Goal: Task Accomplishment & Management: Manage account settings

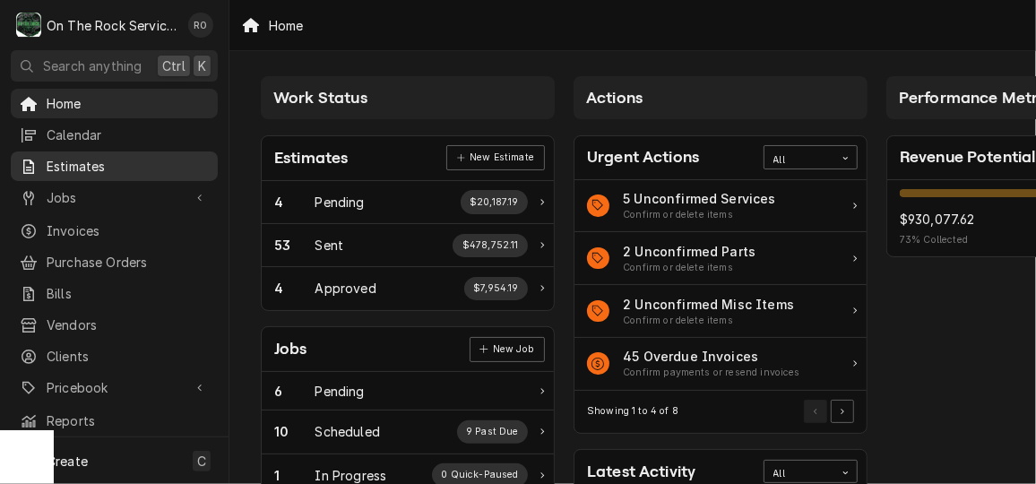
scroll to position [0, 24]
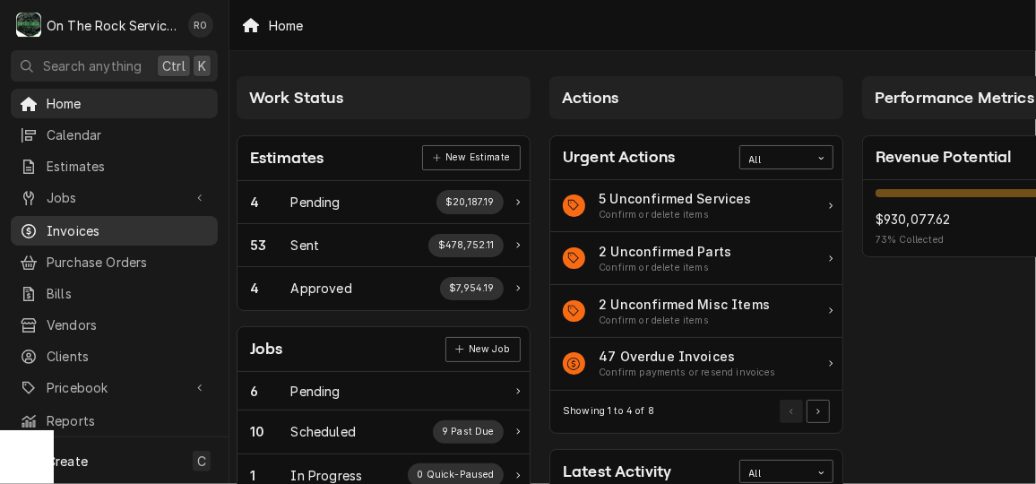
click at [77, 234] on div "Invoices" at bounding box center [114, 231] width 200 height 22
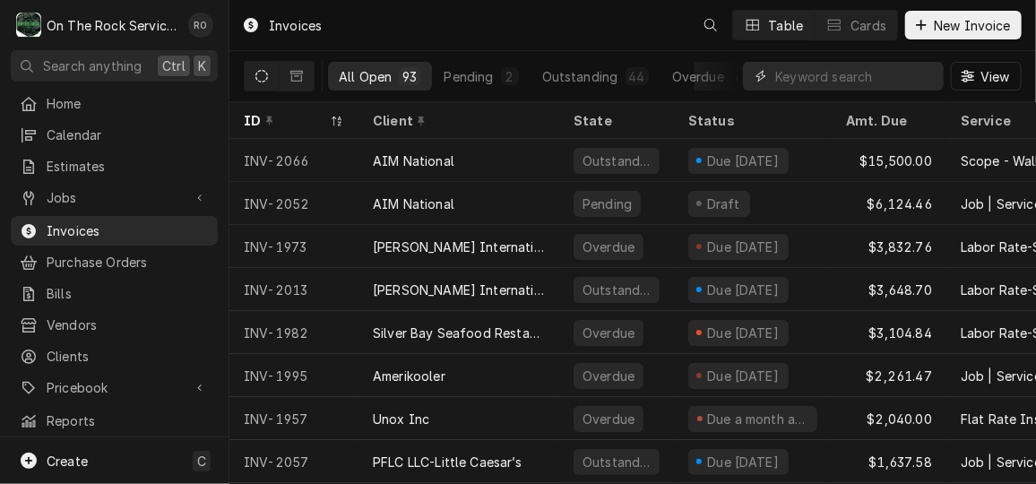
click at [850, 81] on input "Dynamic Content Wrapper" at bounding box center [854, 76] width 159 height 29
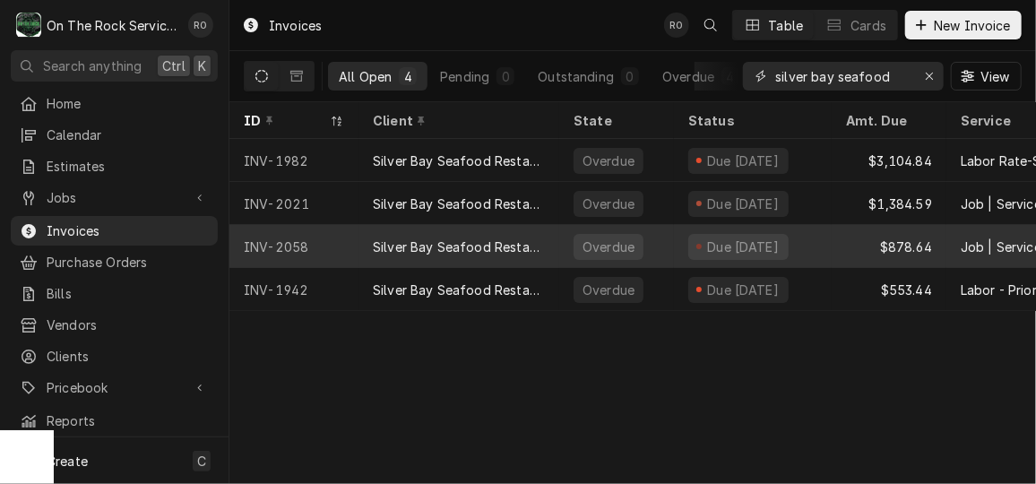
type input "silver bay seafood"
click at [839, 240] on div "$878.64" at bounding box center [888, 246] width 115 height 43
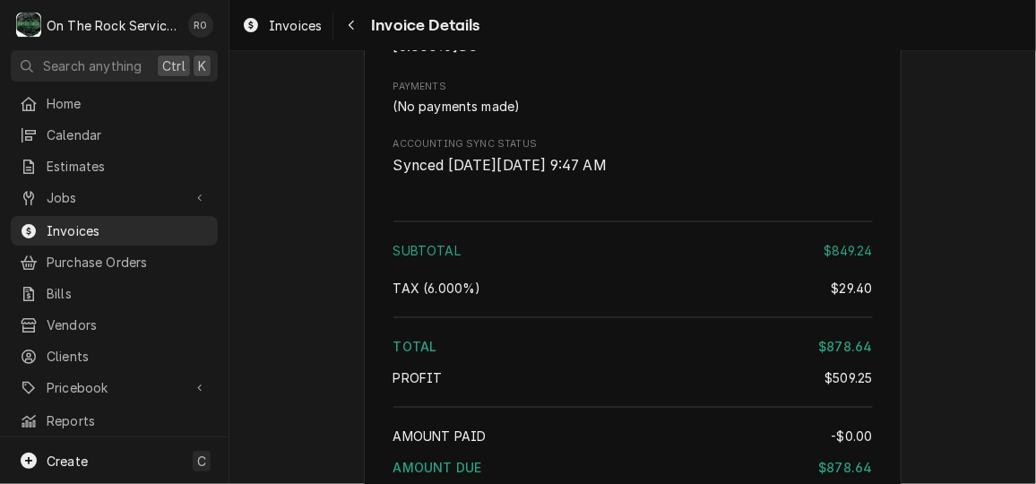
scroll to position [2786, 0]
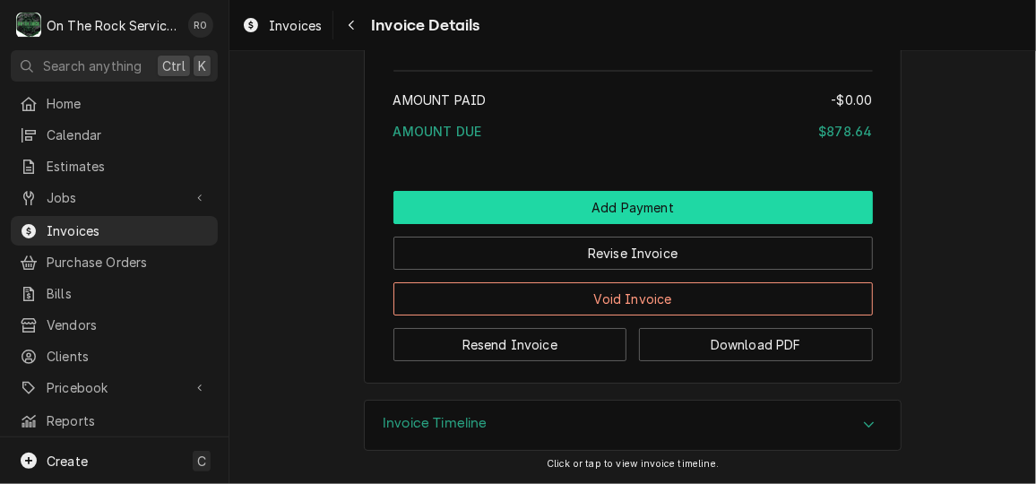
click at [564, 199] on button "Add Payment" at bounding box center [632, 207] width 479 height 33
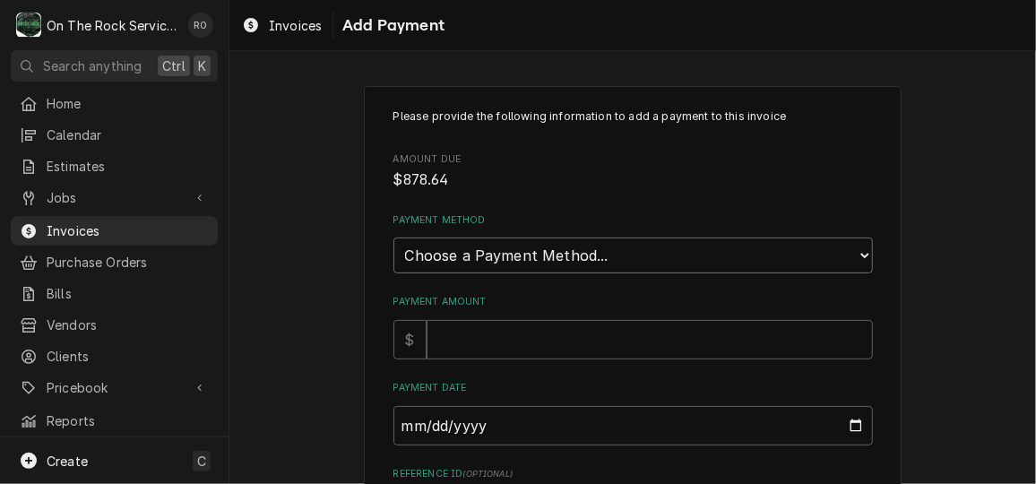
click at [636, 248] on select "Choose a Payment Method... Cash Check Credit/Debit Card ACH/eCheck Other" at bounding box center [632, 255] width 479 height 36
select select "2"
click at [393, 237] on select "Choose a Payment Method... Cash Check Credit/Debit Card ACH/eCheck Other" at bounding box center [632, 255] width 479 height 36
click at [600, 333] on input "Payment Amount" at bounding box center [649, 339] width 446 height 39
type textarea "x"
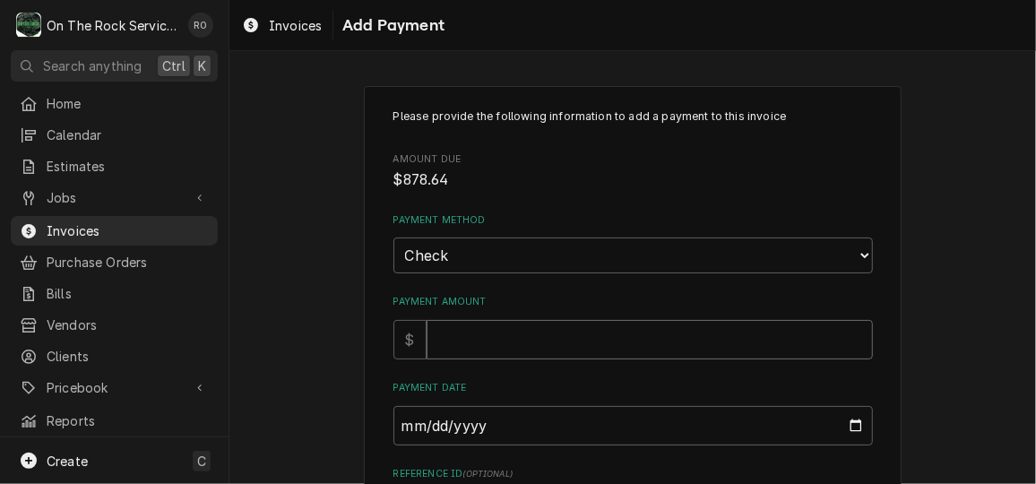
type input "8"
type textarea "x"
type input "87"
type textarea "x"
type input "878"
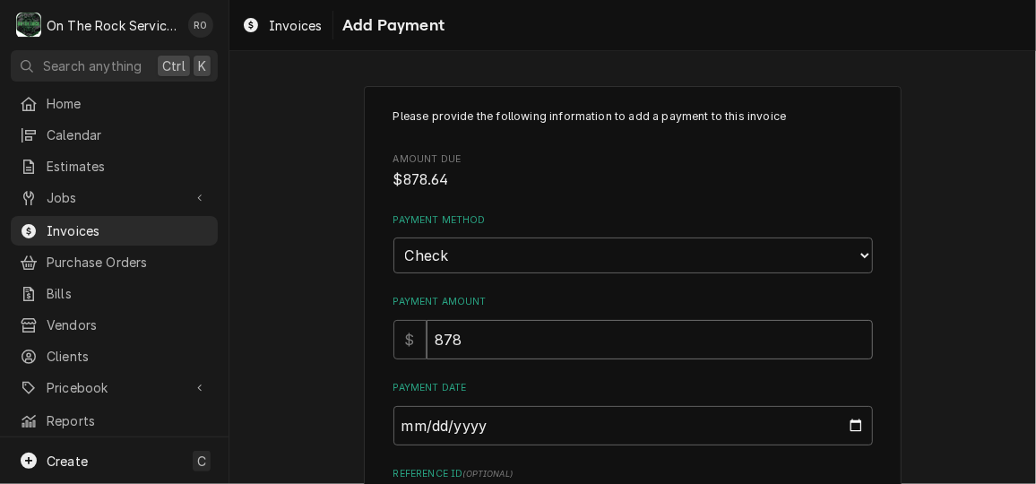
type textarea "x"
type input "878.6"
type textarea "x"
type input "878.64"
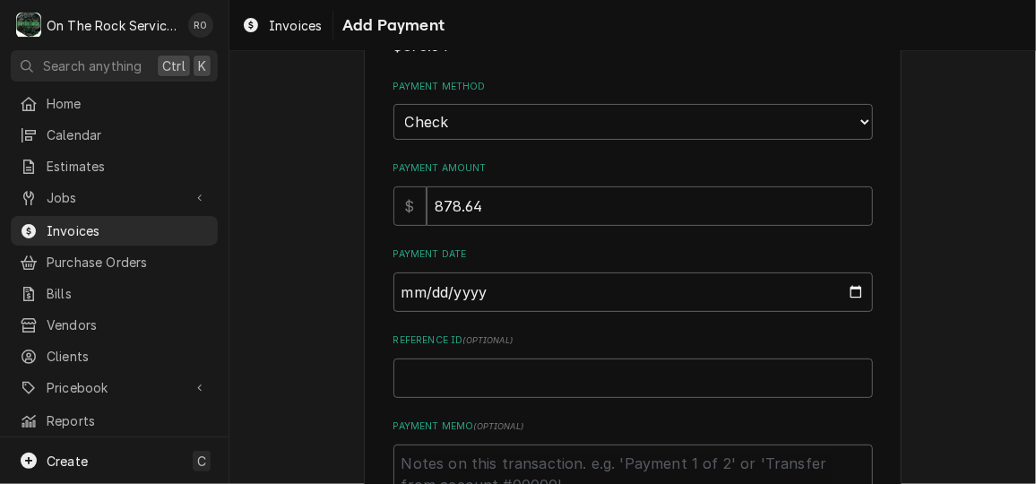
scroll to position [256, 0]
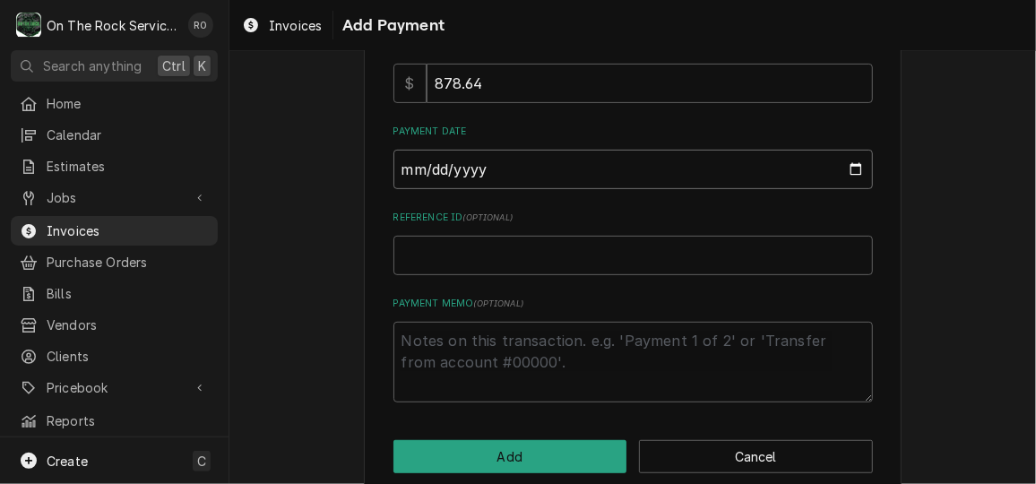
click at [836, 162] on input "Payment Date" at bounding box center [632, 169] width 479 height 39
click at [854, 160] on input "Payment Date" at bounding box center [632, 169] width 479 height 39
type textarea "x"
type input "2025-10-01"
click at [653, 343] on textarea "Payment Memo ( optional )" at bounding box center [632, 362] width 479 height 81
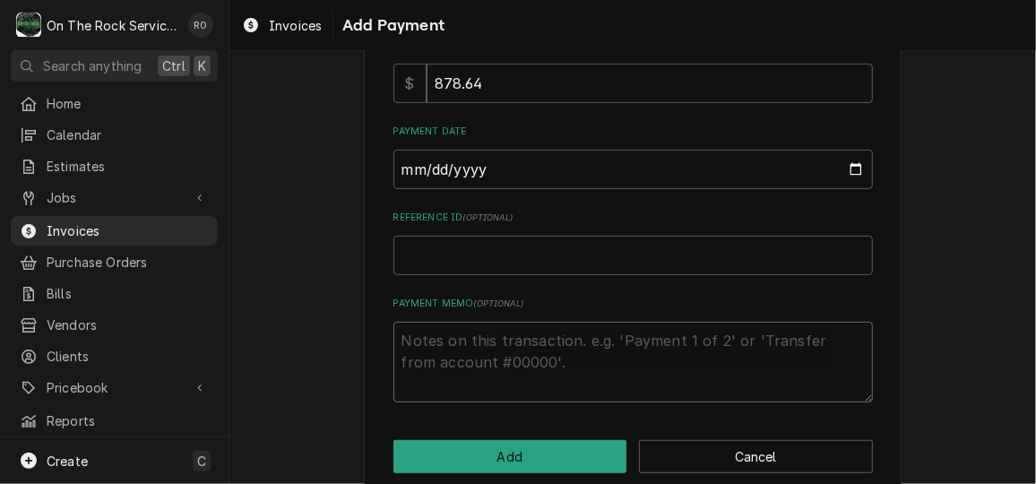
type textarea "x"
type textarea "c"
type textarea "x"
type textarea "ck"
type textarea "x"
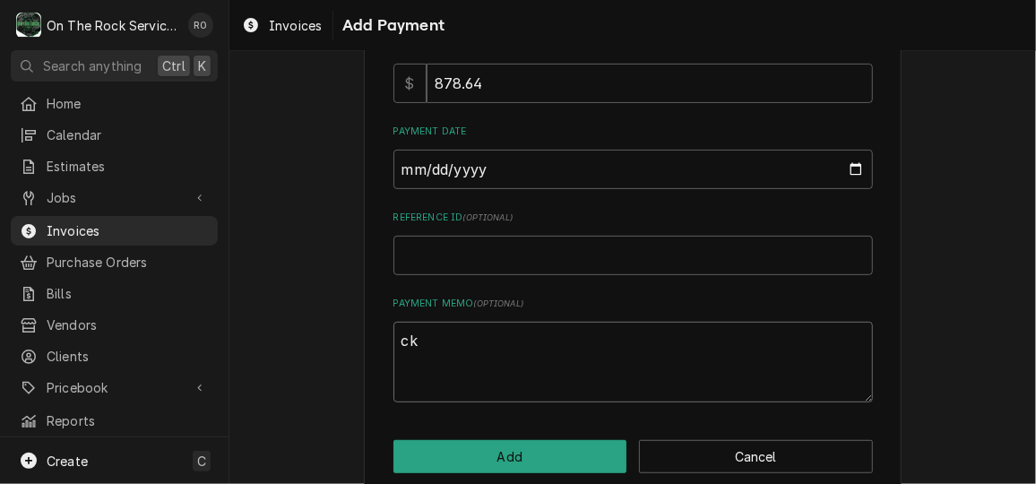
type textarea "ck"
type textarea "x"
type textarea "ck 3"
type textarea "x"
type textarea "ck 37"
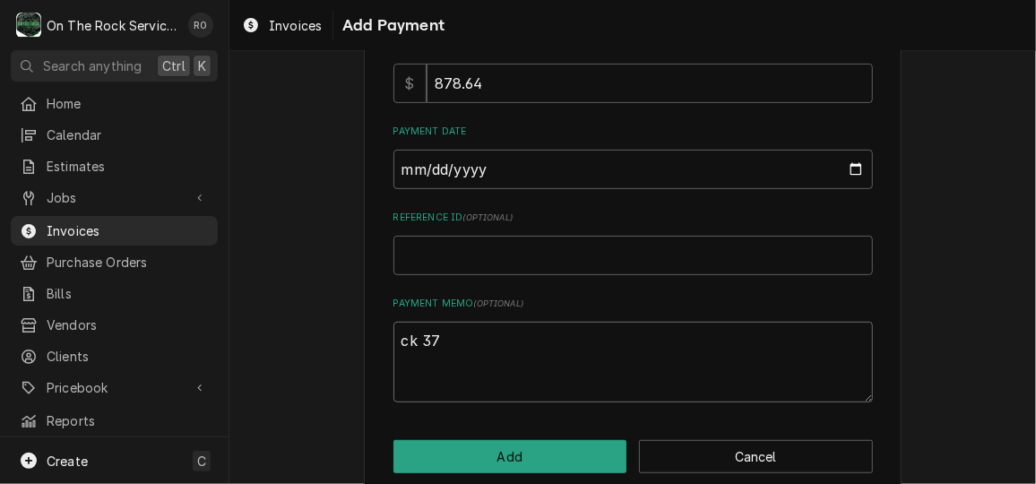
type textarea "x"
type textarea "ck 374"
type textarea "x"
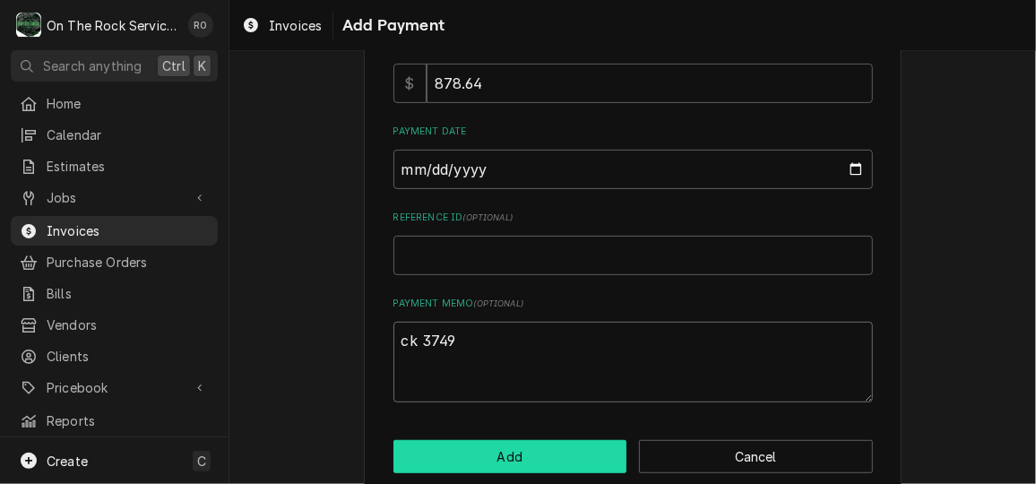
type textarea "ck 3749"
click at [526, 448] on button "Add" at bounding box center [510, 456] width 234 height 33
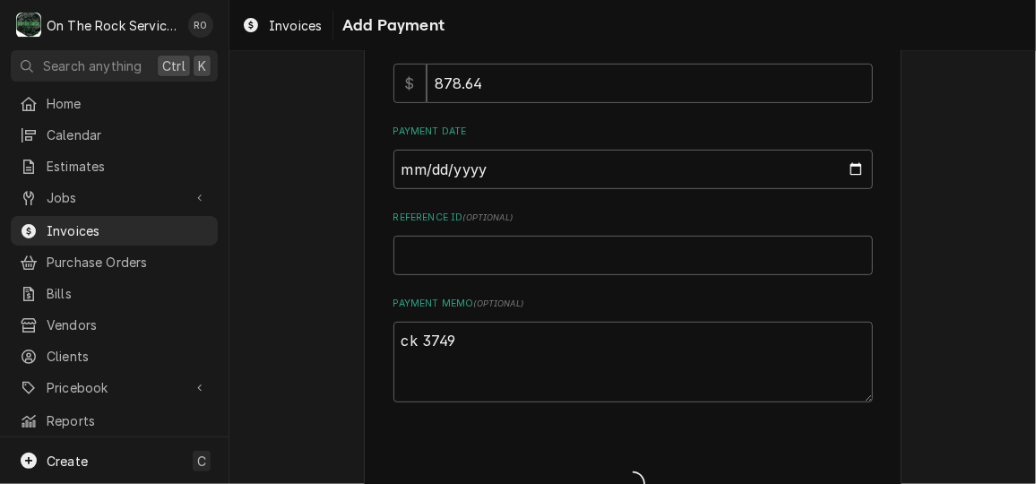
type textarea "x"
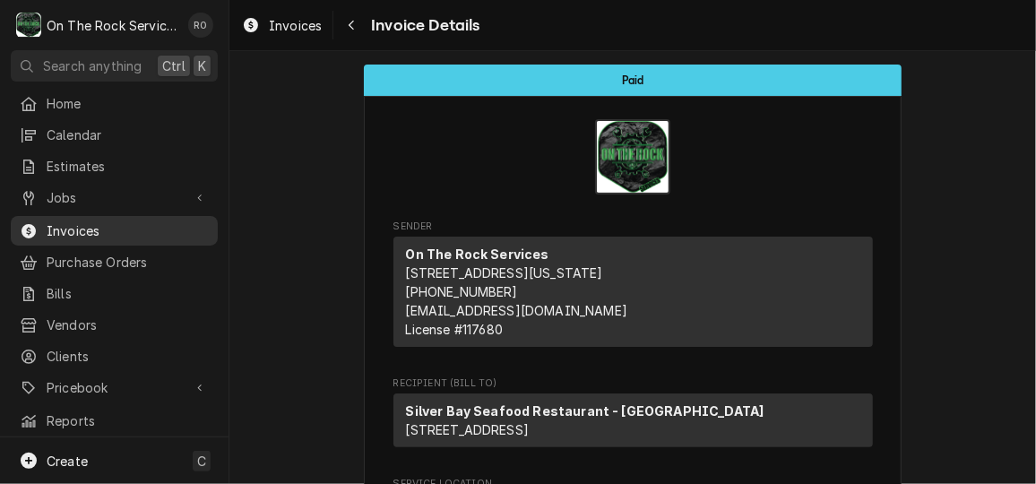
click at [142, 223] on span "Invoices" at bounding box center [128, 230] width 162 height 19
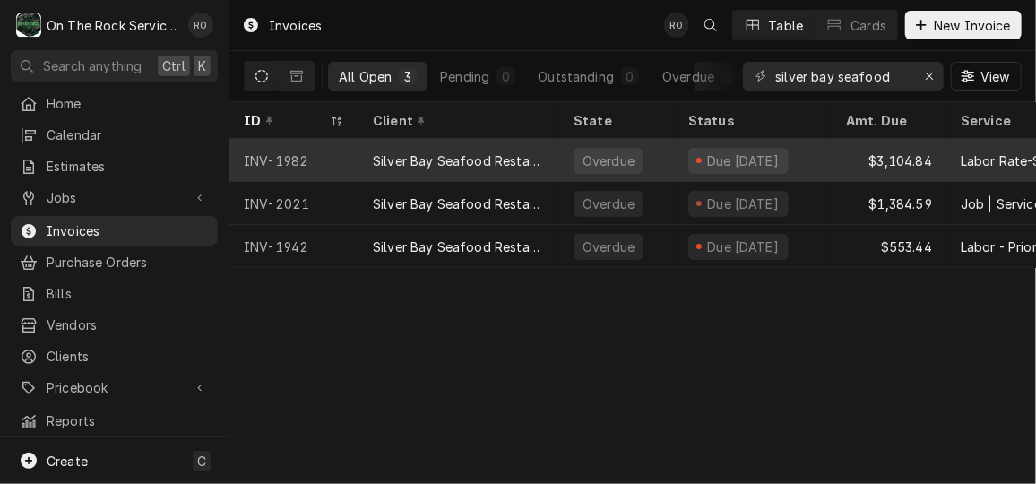
click at [433, 147] on div "Silver Bay Seafood Restaurant - [GEOGRAPHIC_DATA]" at bounding box center [458, 160] width 201 height 43
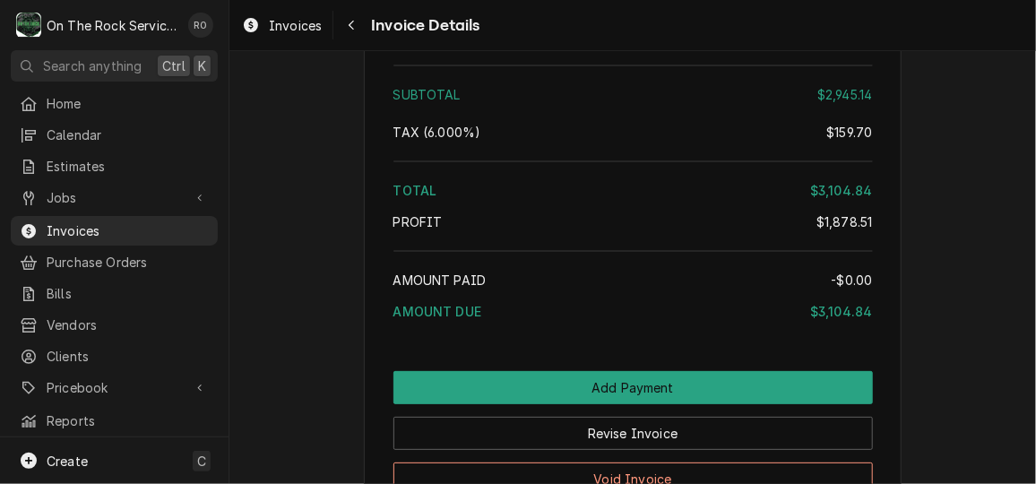
scroll to position [6307, 0]
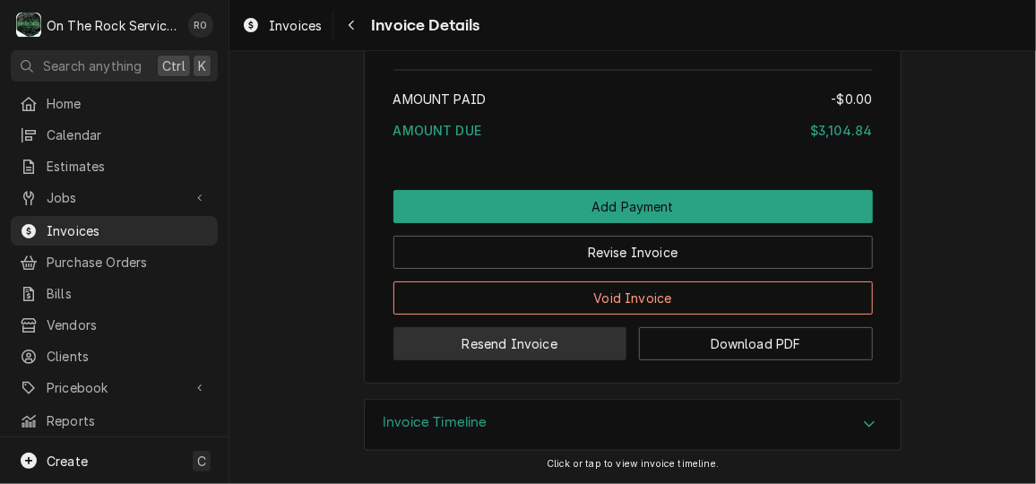
click at [533, 349] on button "Resend Invoice" at bounding box center [510, 343] width 234 height 33
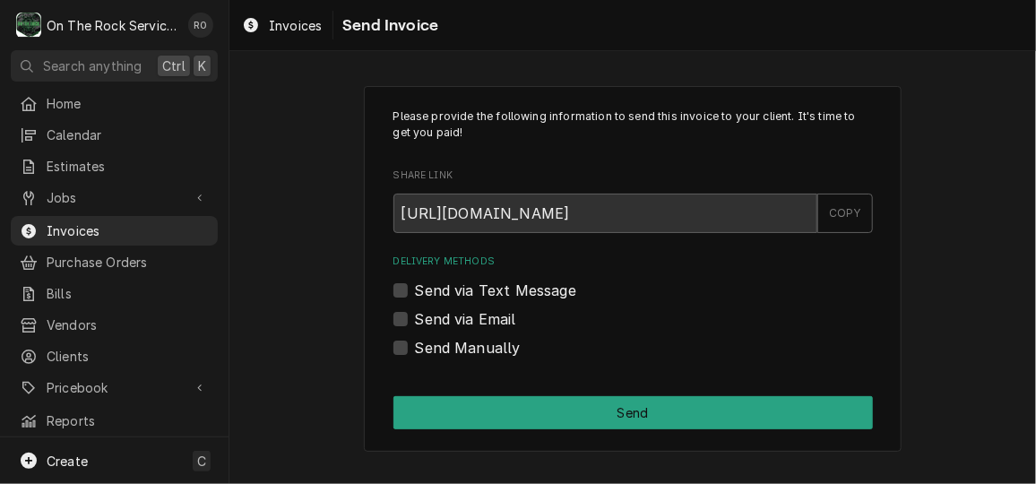
click at [506, 314] on label "Send via Email" at bounding box center [465, 319] width 101 height 22
click at [506, 314] on input "Send via Email" at bounding box center [654, 327] width 479 height 39
checkbox input "true"
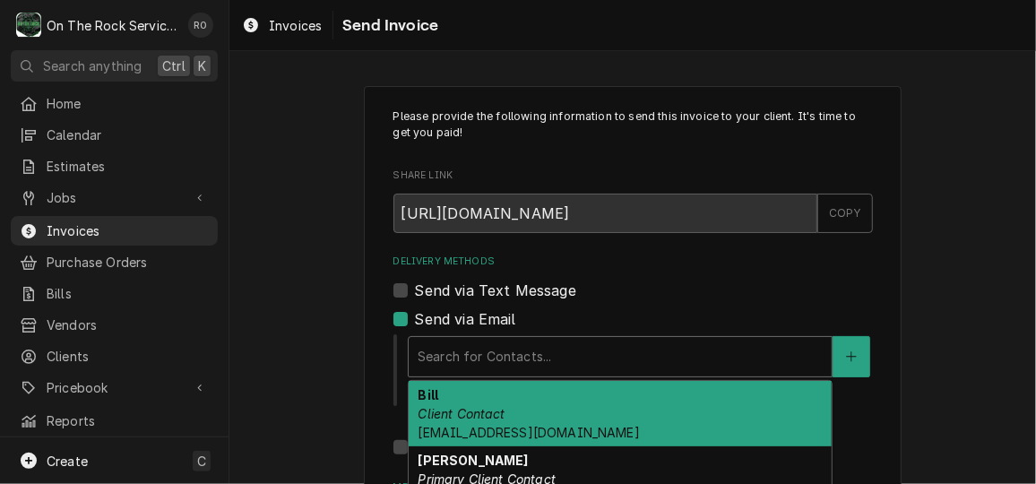
click at [530, 340] on div "Delivery Methods" at bounding box center [620, 356] width 405 height 32
click at [529, 398] on div "Bill Client Contact BILLSIALMAS@GMAIL.COM" at bounding box center [620, 413] width 423 height 65
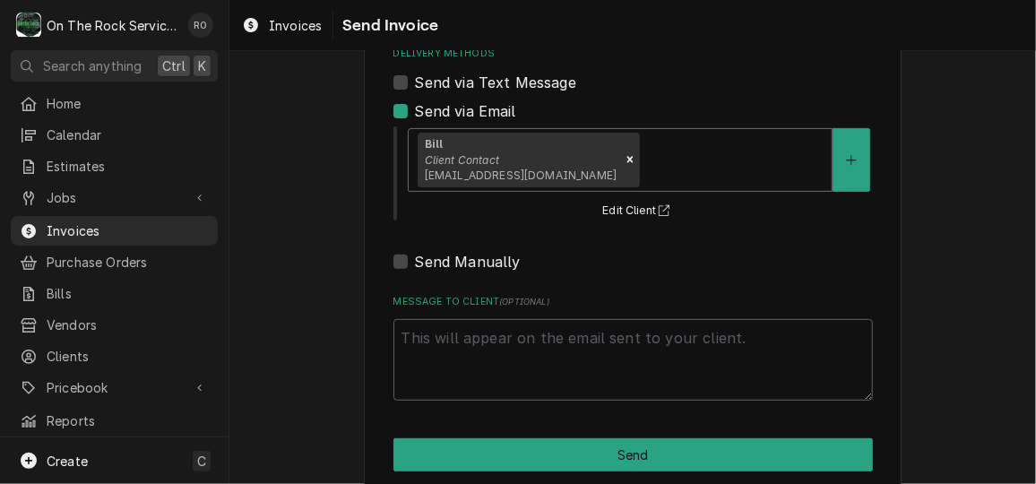
scroll to position [233, 0]
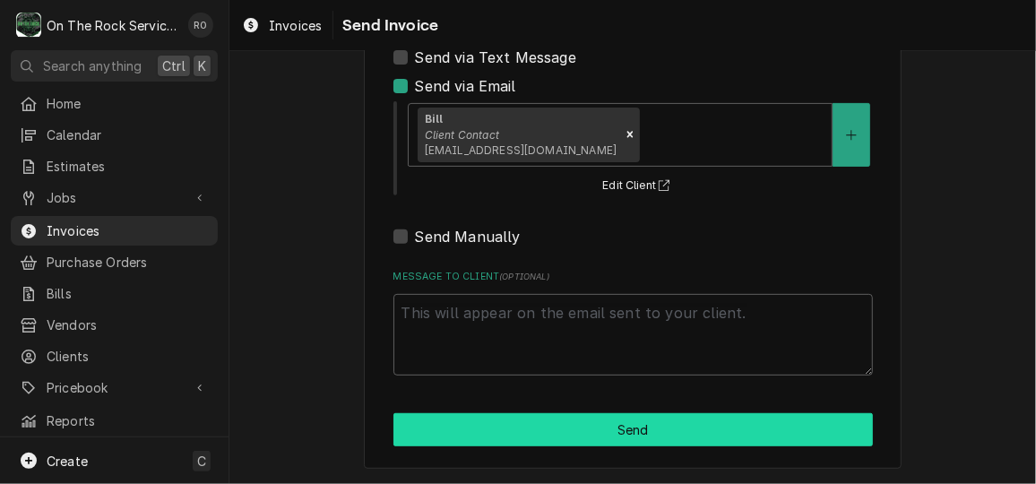
click at [564, 426] on button "Send" at bounding box center [632, 429] width 479 height 33
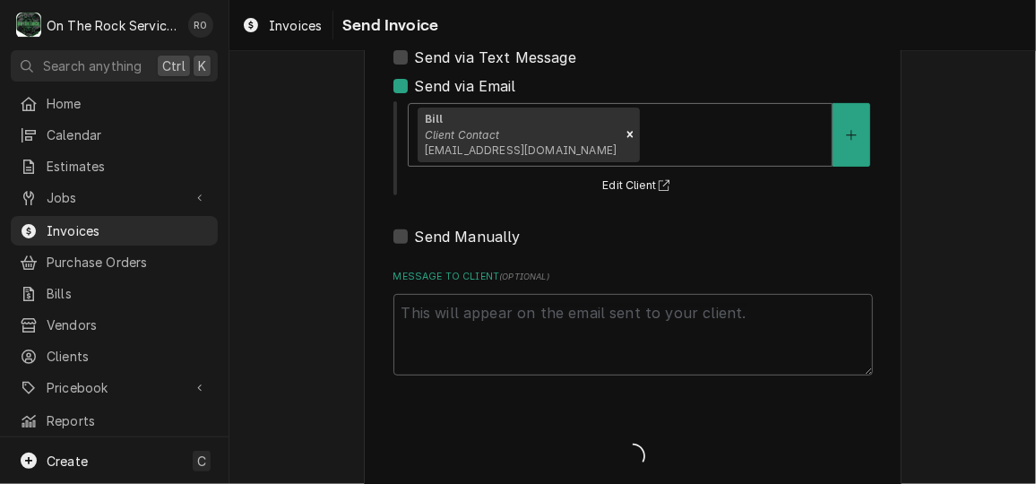
type textarea "x"
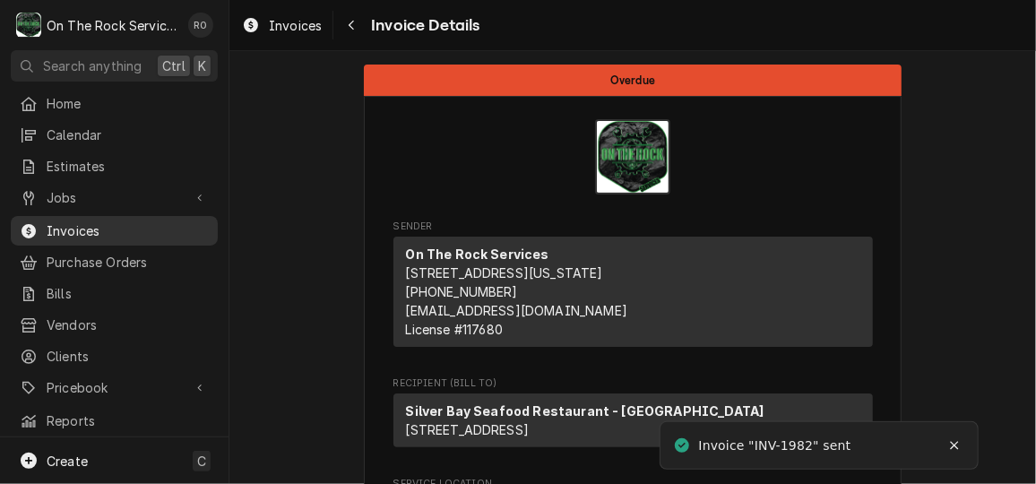
click at [92, 221] on span "Invoices" at bounding box center [128, 230] width 162 height 19
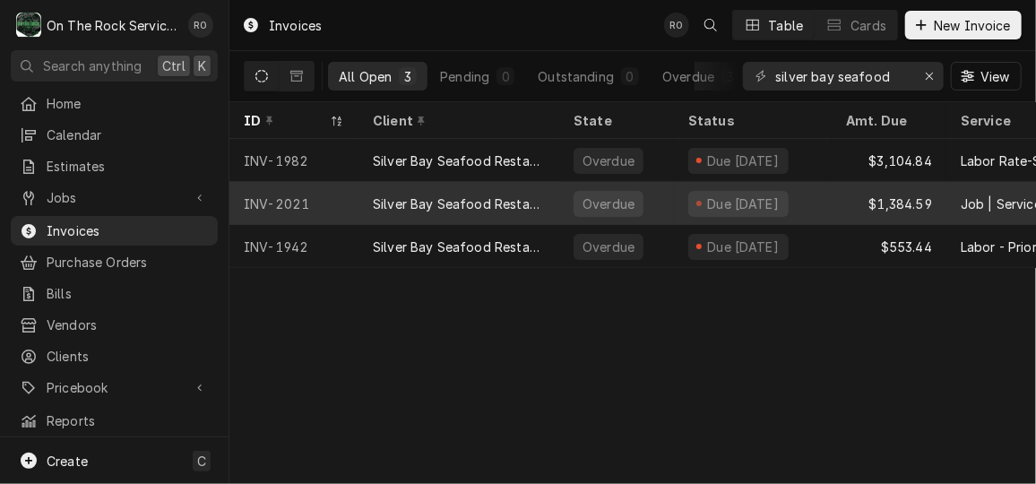
click at [816, 205] on div "Due 17 days ago" at bounding box center [753, 203] width 158 height 43
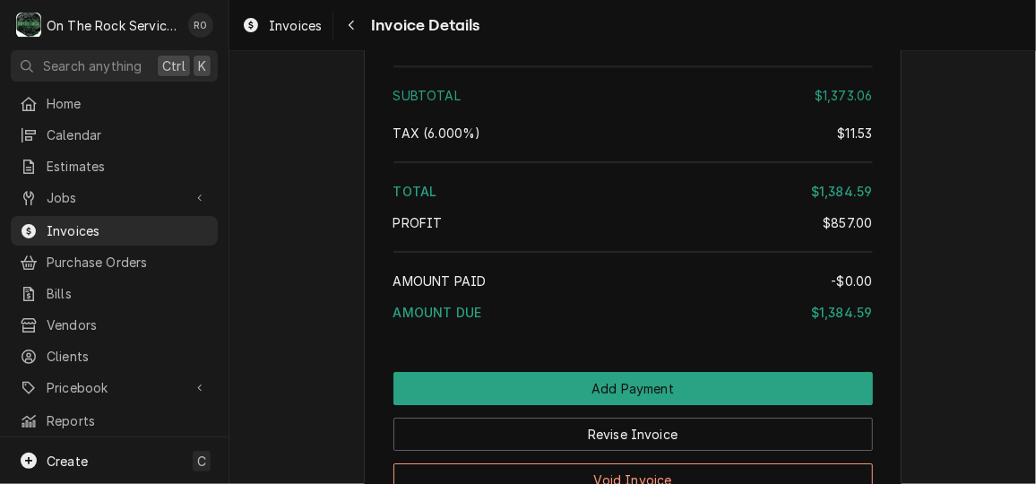
scroll to position [2708, 0]
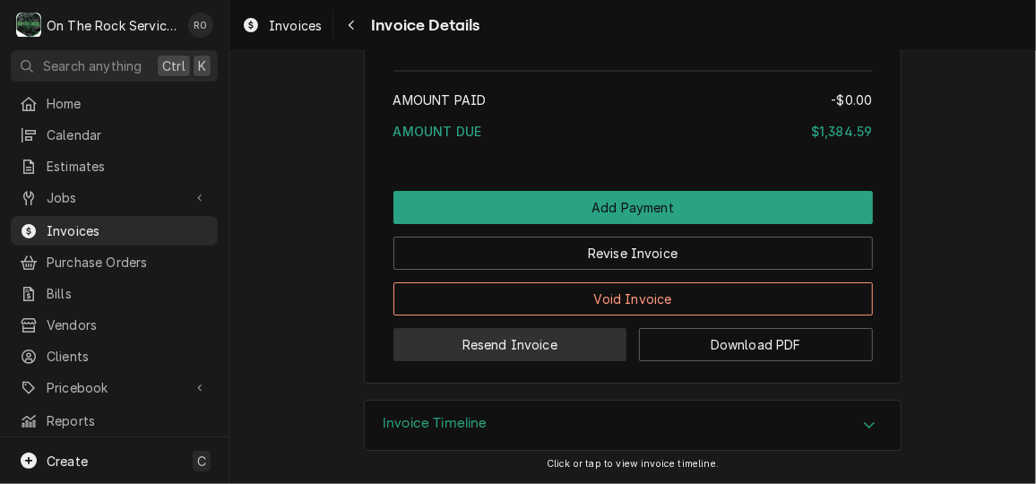
click at [543, 355] on button "Resend Invoice" at bounding box center [510, 344] width 234 height 33
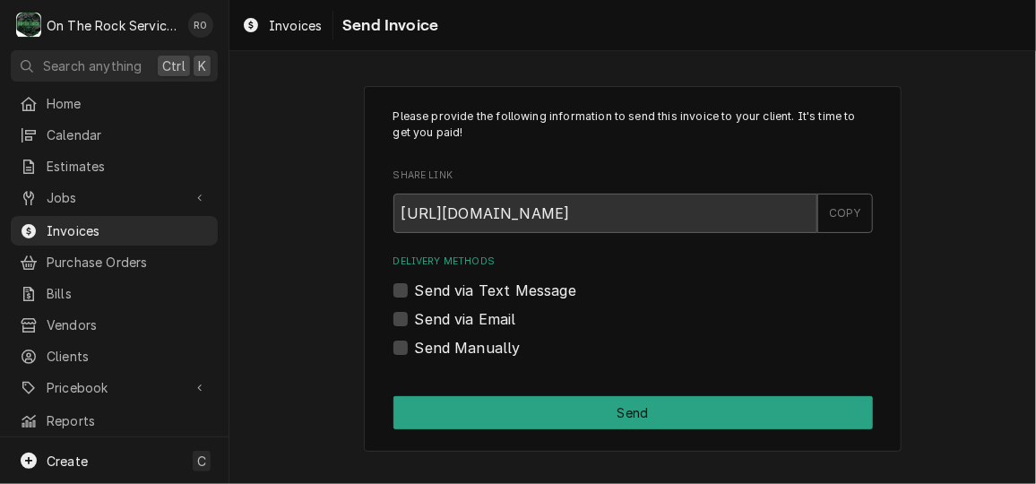
click at [442, 314] on label "Send via Email" at bounding box center [465, 319] width 101 height 22
click at [442, 314] on input "Send via Email" at bounding box center [654, 327] width 479 height 39
checkbox input "true"
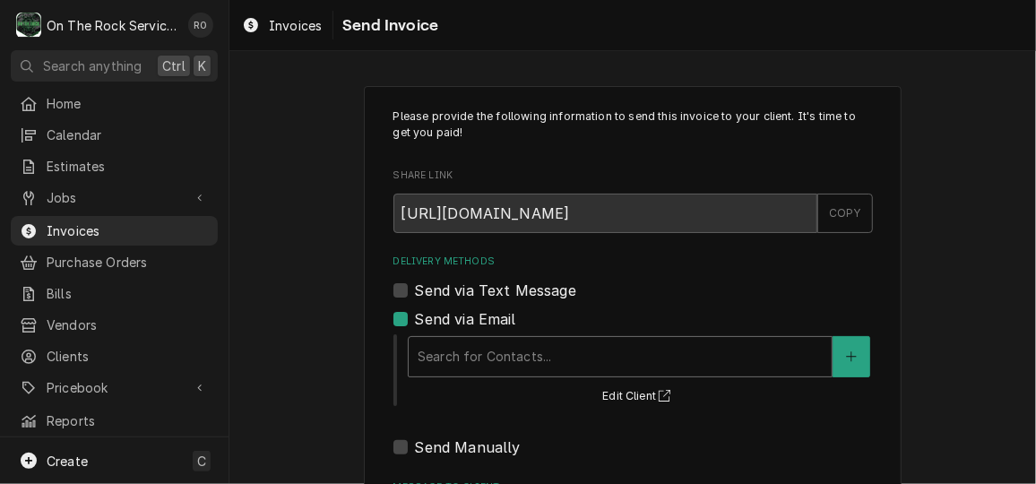
click at [489, 346] on div "Delivery Methods" at bounding box center [620, 356] width 405 height 32
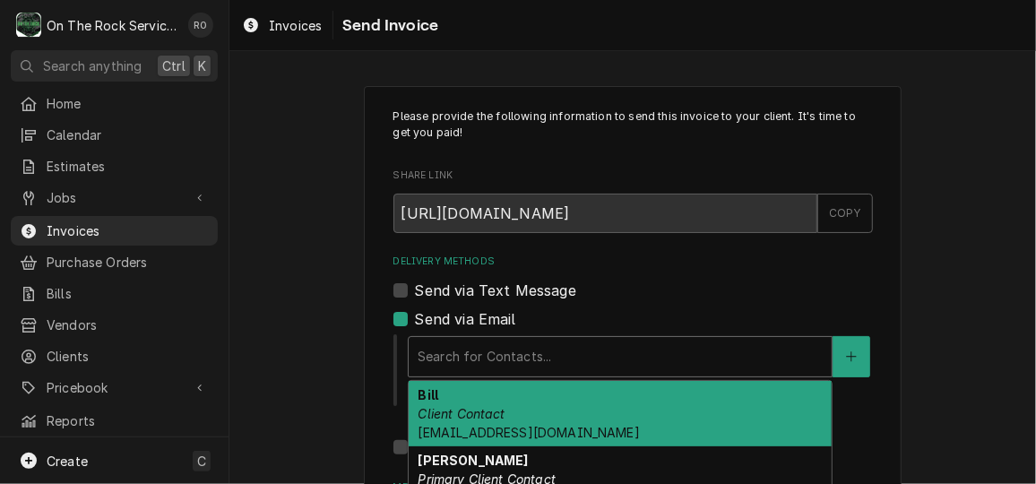
click at [501, 409] on div "Bill Client Contact BILLSIALMAS@GMAIL.COM" at bounding box center [620, 413] width 423 height 65
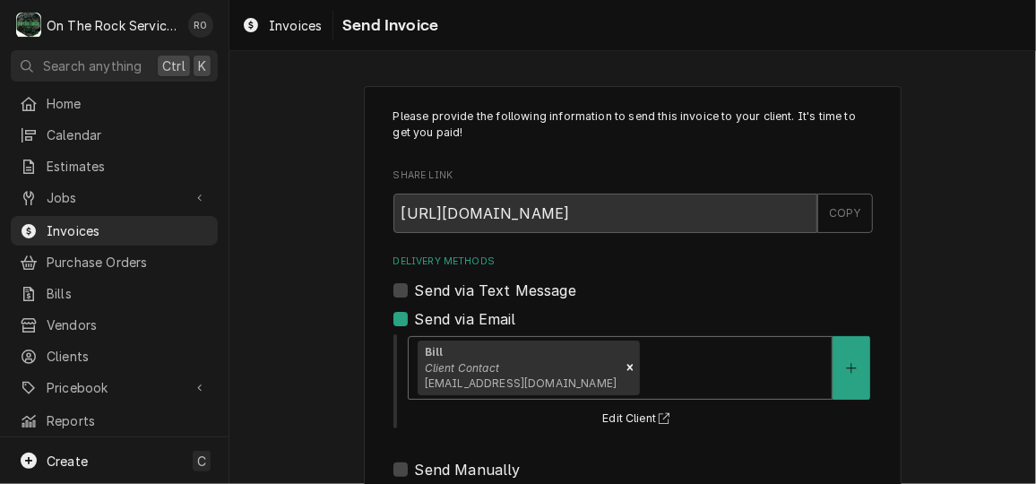
scroll to position [233, 0]
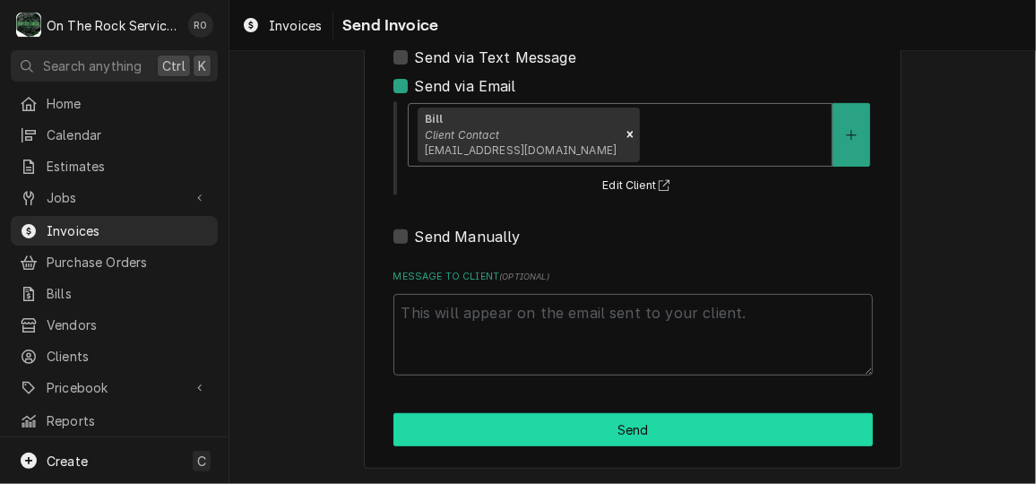
click at [501, 418] on button "Send" at bounding box center [632, 429] width 479 height 33
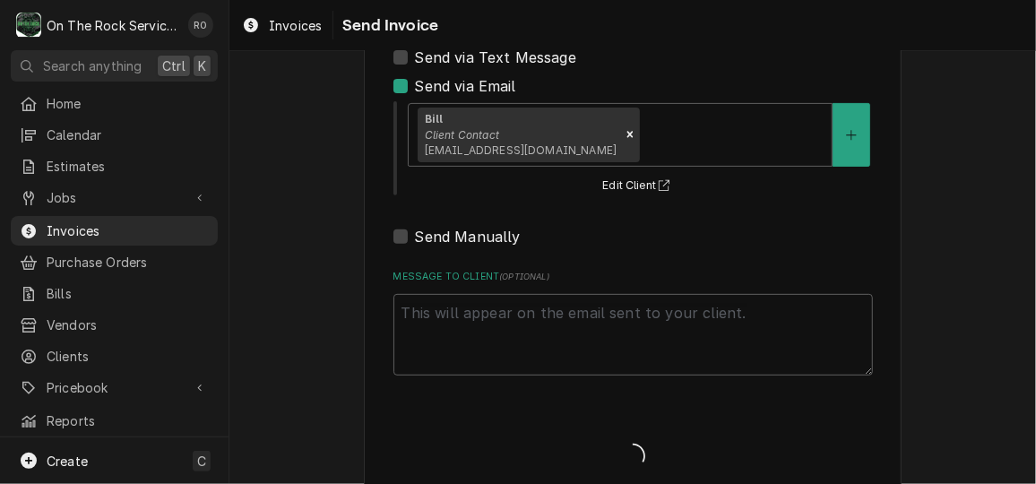
type textarea "x"
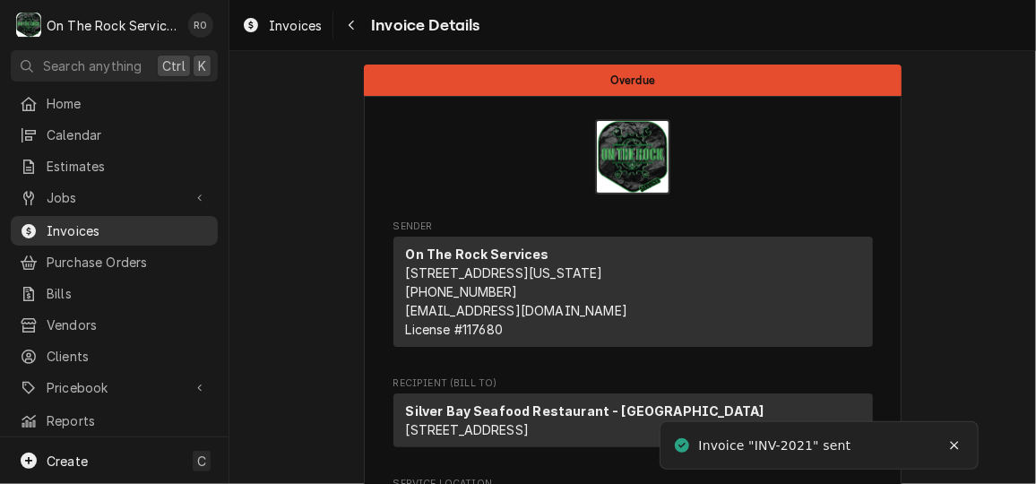
click at [116, 221] on span "Invoices" at bounding box center [128, 230] width 162 height 19
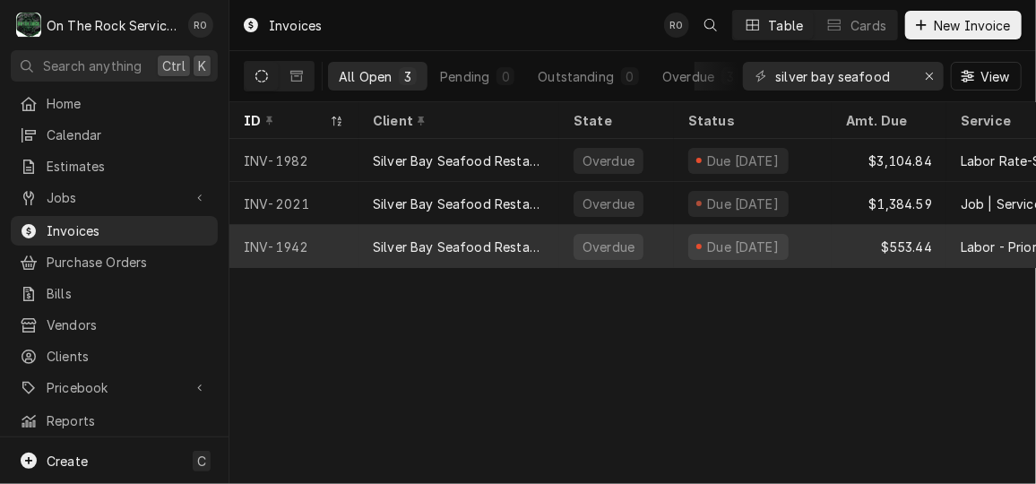
click at [542, 256] on div "Silver Bay Seafood Restaurant - [GEOGRAPHIC_DATA]" at bounding box center [458, 246] width 201 height 43
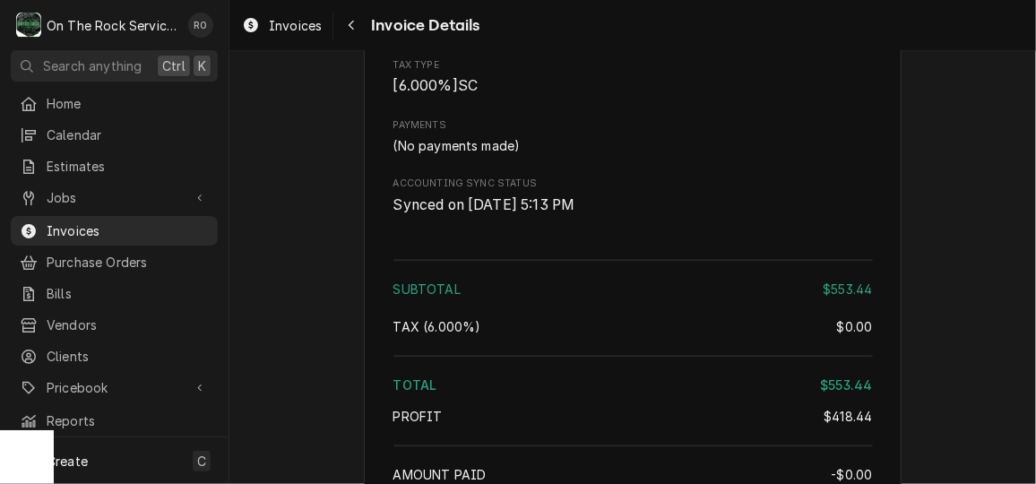
scroll to position [2204, 0]
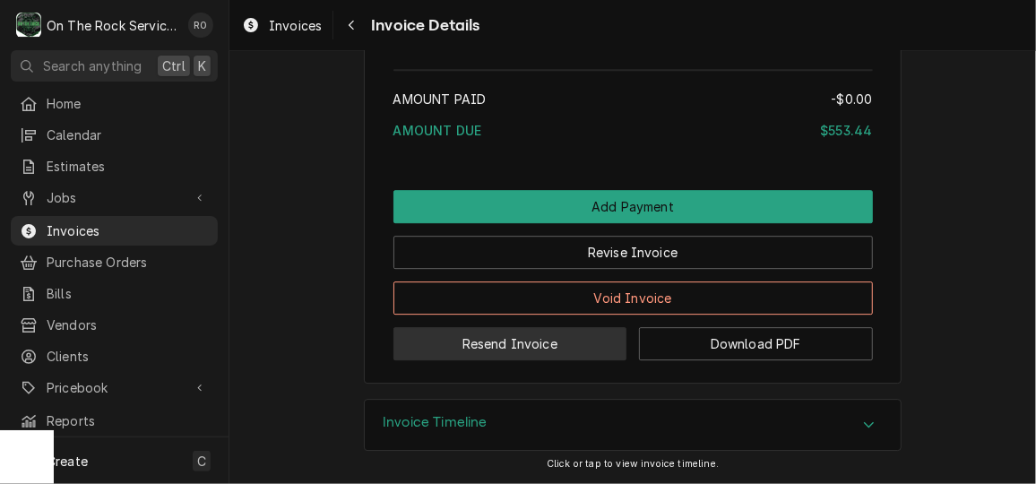
click at [519, 339] on button "Resend Invoice" at bounding box center [510, 343] width 234 height 33
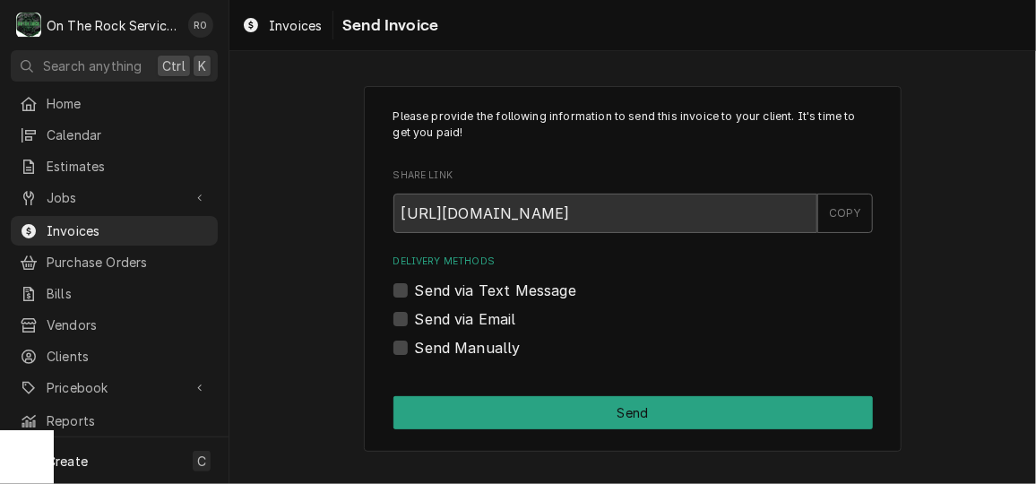
click at [424, 322] on label "Send via Email" at bounding box center [465, 319] width 101 height 22
click at [424, 322] on input "Send via Email" at bounding box center [654, 327] width 479 height 39
checkbox input "true"
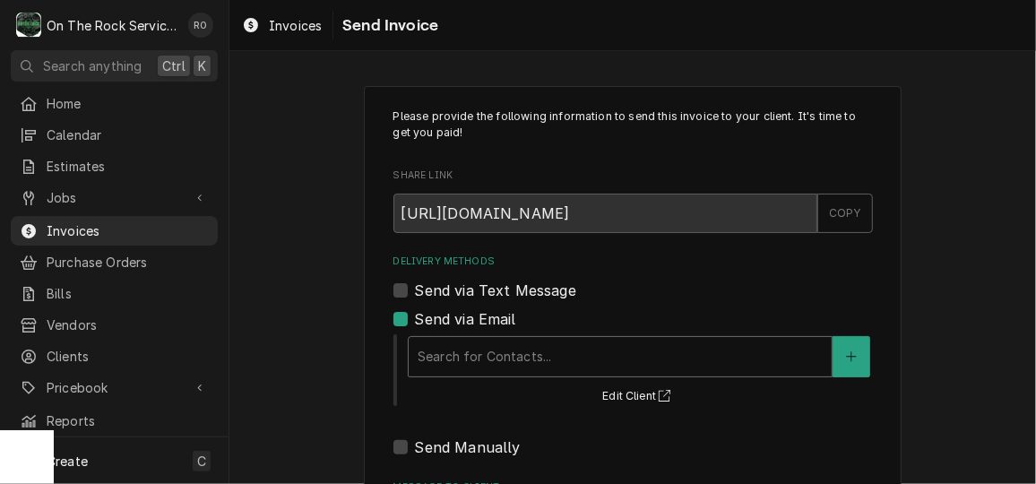
click at [526, 353] on div "Delivery Methods" at bounding box center [620, 356] width 405 height 32
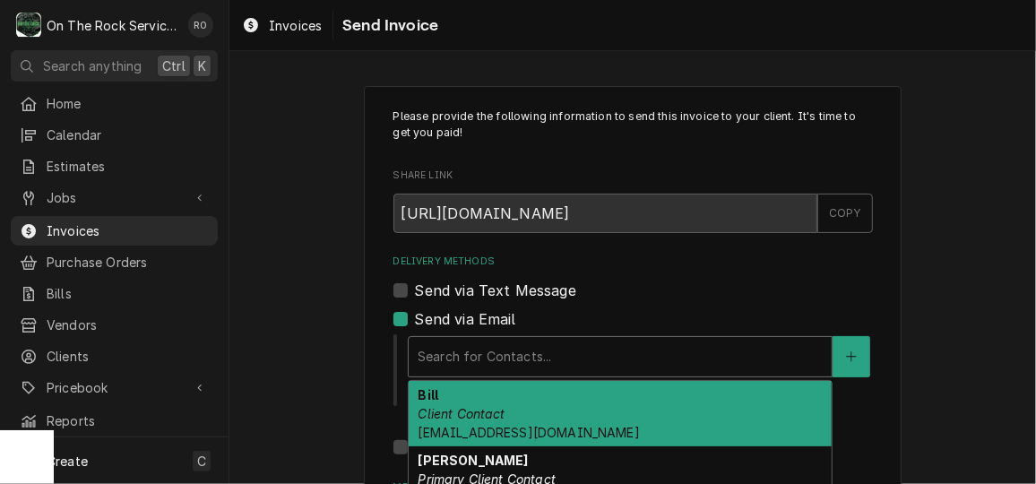
click at [531, 408] on div "Bill Client Contact BILLSIALMAS@GMAIL.COM" at bounding box center [620, 413] width 423 height 65
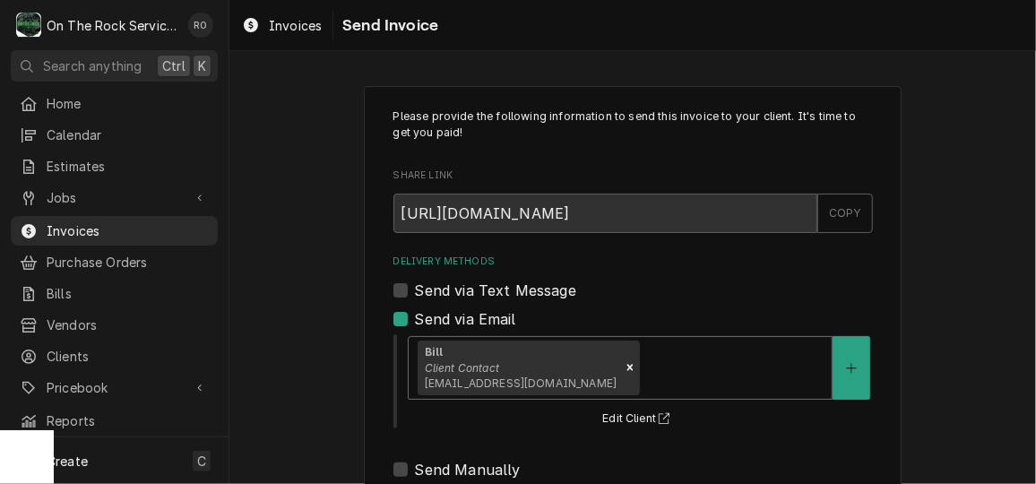
scroll to position [233, 0]
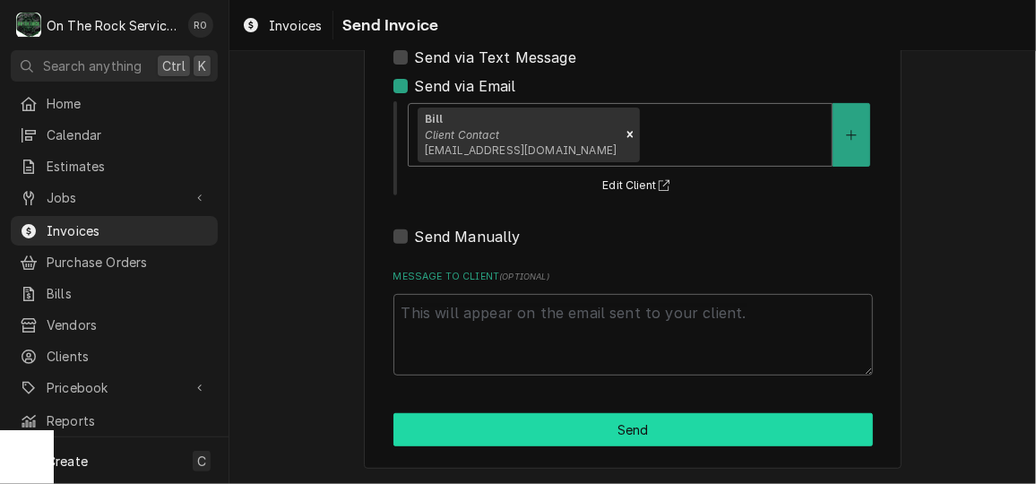
click at [531, 426] on button "Send" at bounding box center [632, 429] width 479 height 33
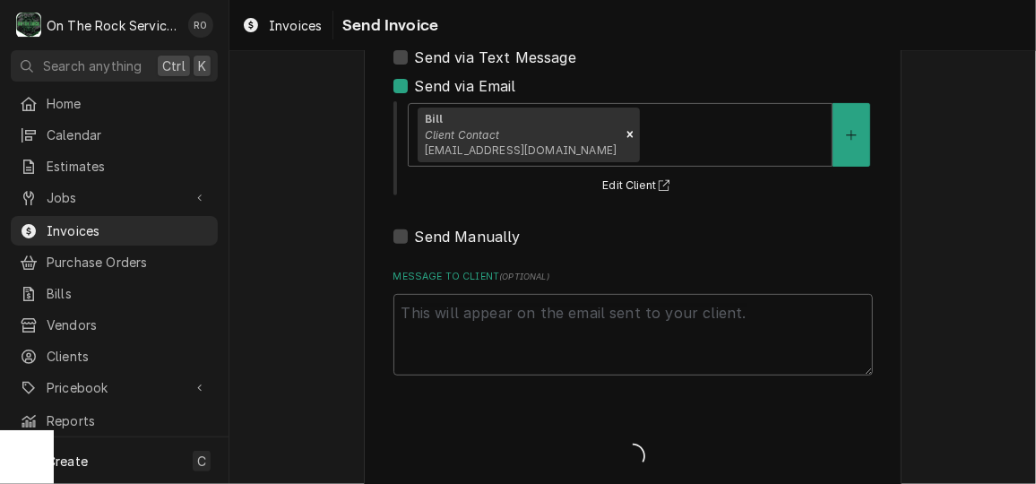
type textarea "x"
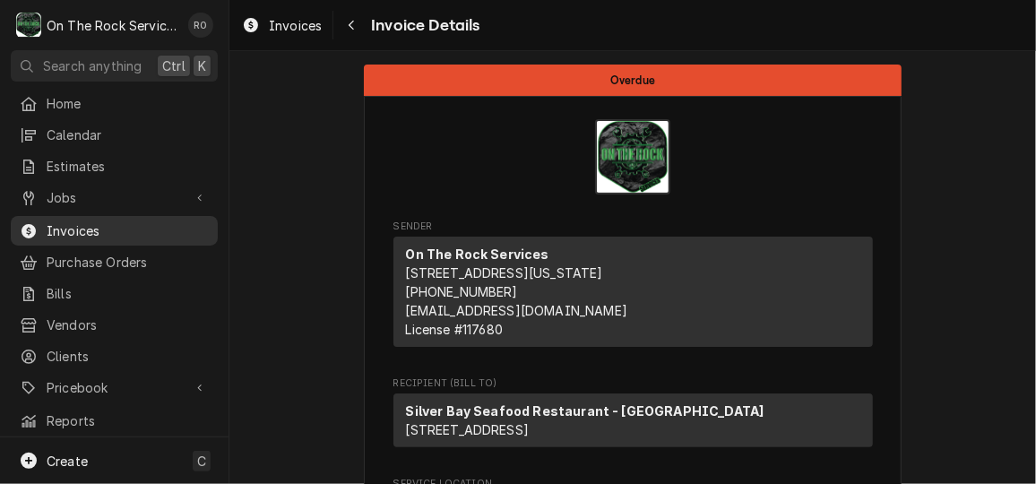
click at [122, 227] on span "Invoices" at bounding box center [128, 230] width 162 height 19
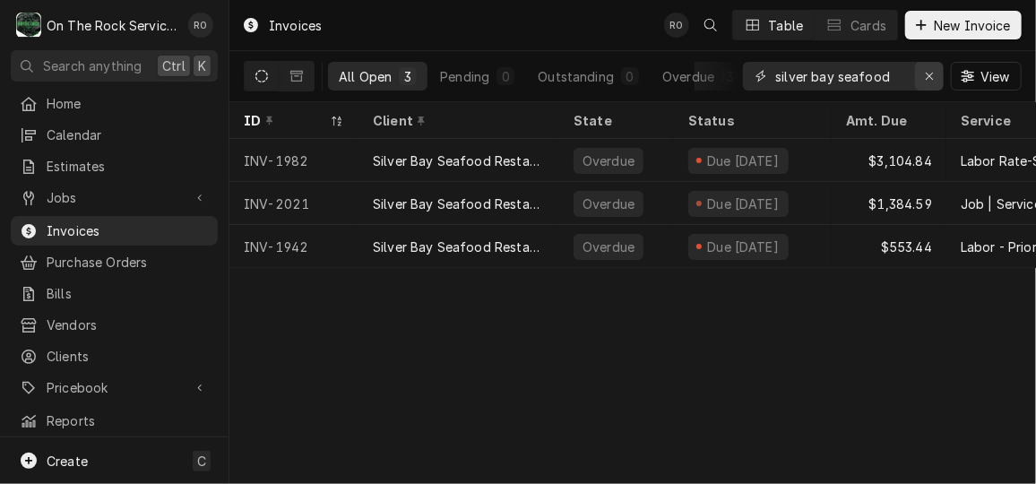
click at [928, 74] on icon "Erase input" at bounding box center [929, 76] width 7 height 7
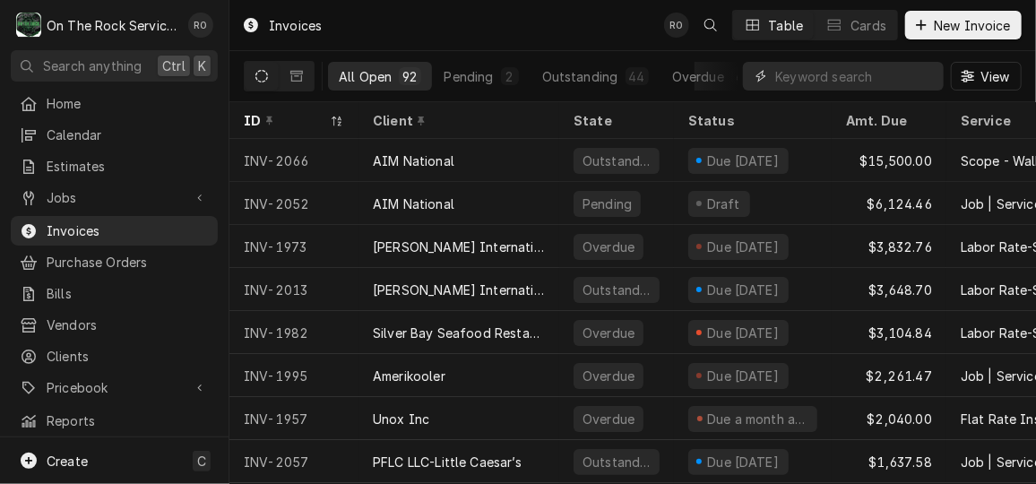
drag, startPoint x: 879, startPoint y: 81, endPoint x: 851, endPoint y: 68, distance: 30.5
click at [851, 68] on input "Dynamic Content Wrapper" at bounding box center [854, 76] width 159 height 29
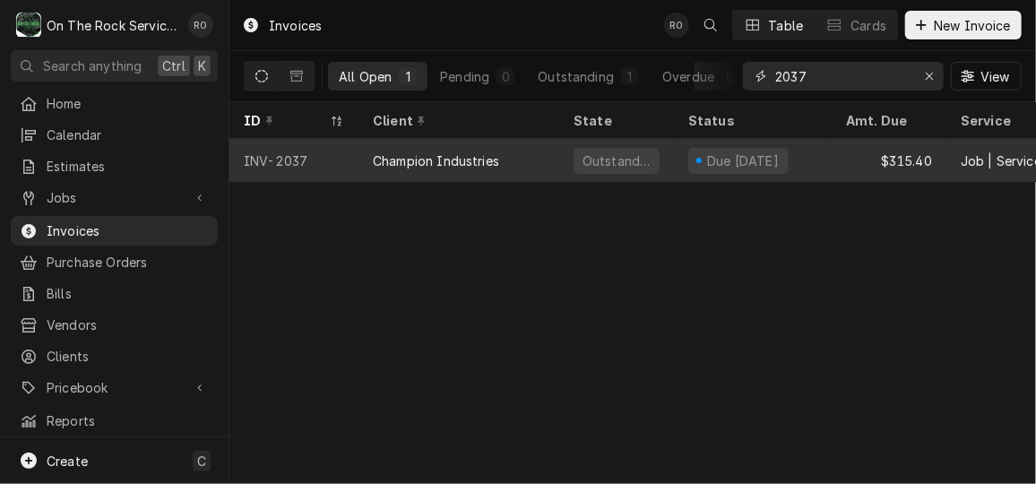
type input "2037"
click at [741, 160] on div "Due in 13 days" at bounding box center [743, 160] width 76 height 19
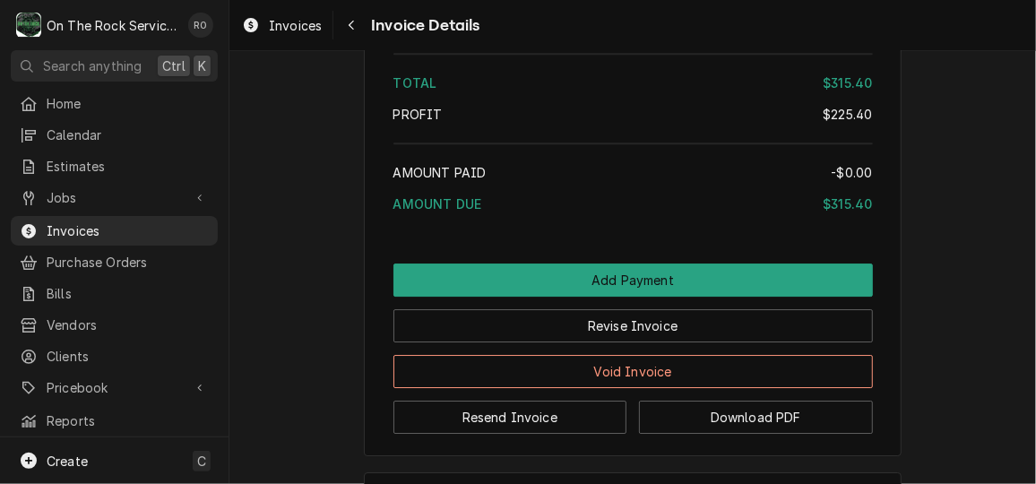
scroll to position [2489, 0]
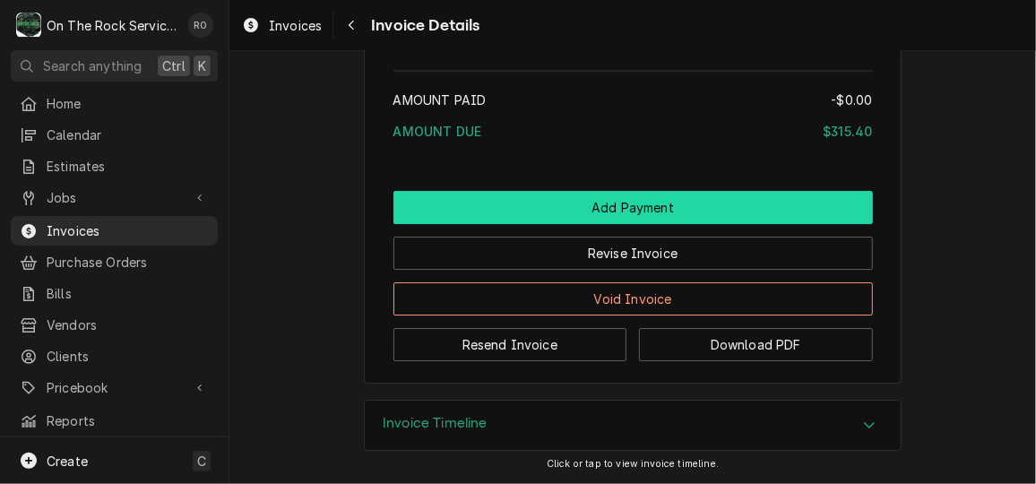
click at [713, 194] on button "Add Payment" at bounding box center [632, 207] width 479 height 33
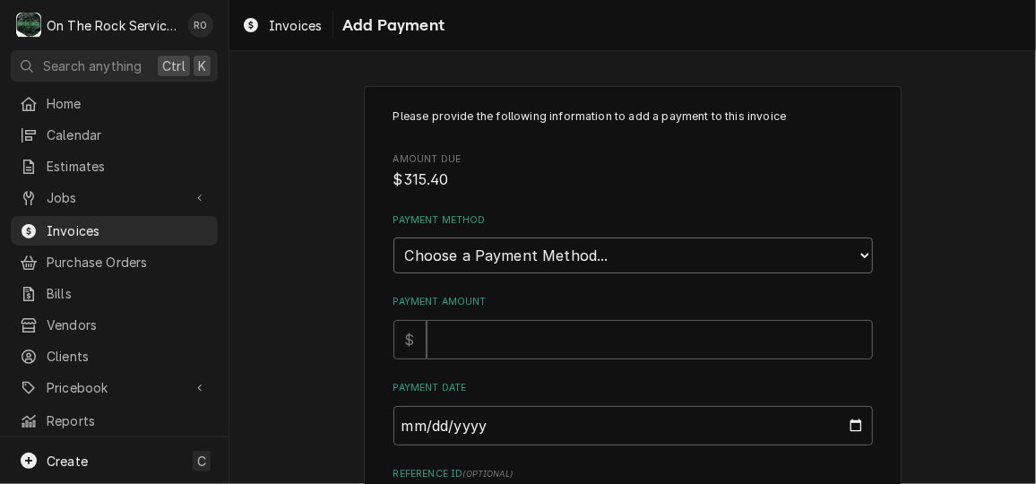
click at [697, 239] on select "Choose a Payment Method... Cash Check Credit/Debit Card ACH/eCheck Other" at bounding box center [632, 255] width 479 height 36
select select "2"
click at [393, 237] on select "Choose a Payment Method... Cash Check Credit/Debit Card ACH/eCheck Other" at bounding box center [632, 255] width 479 height 36
click at [656, 343] on input "Payment Amount" at bounding box center [649, 339] width 446 height 39
type textarea "x"
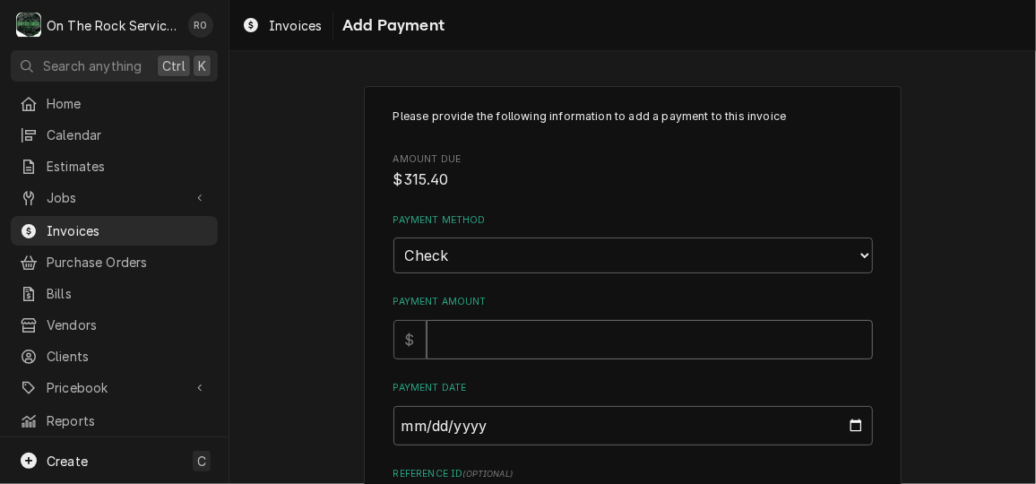
type input "3"
type textarea "x"
type input "31"
type textarea "x"
type input "315"
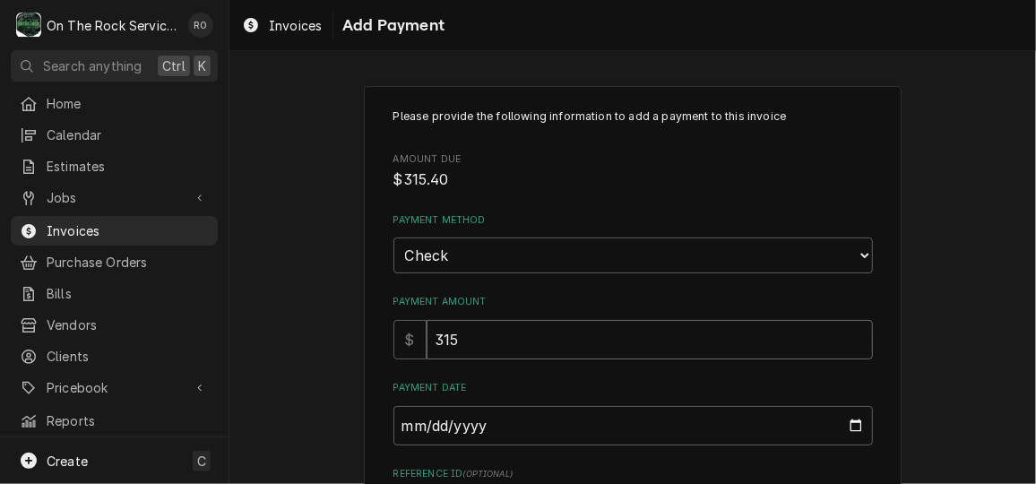
type textarea "x"
type input "315.3"
type textarea "x"
type input "315"
type textarea "x"
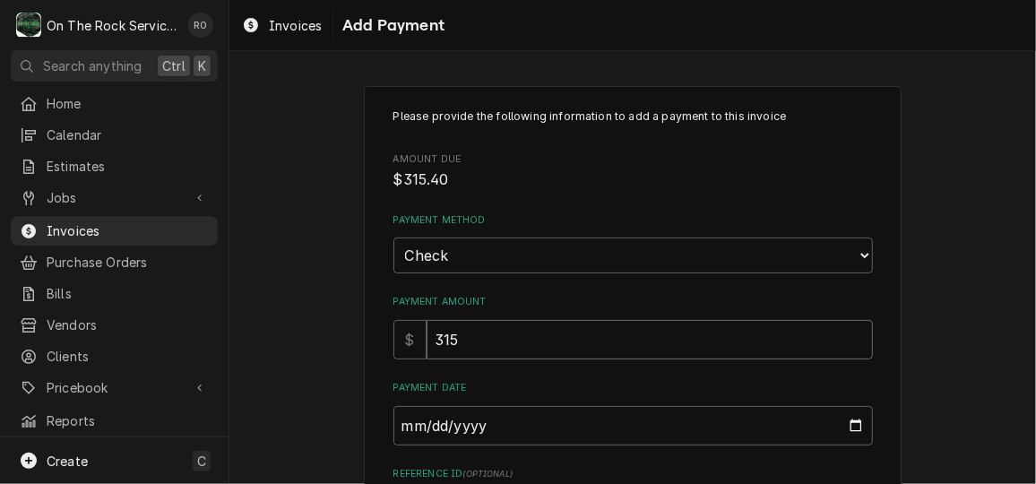
type input "315.4"
type textarea "x"
type input "315.40"
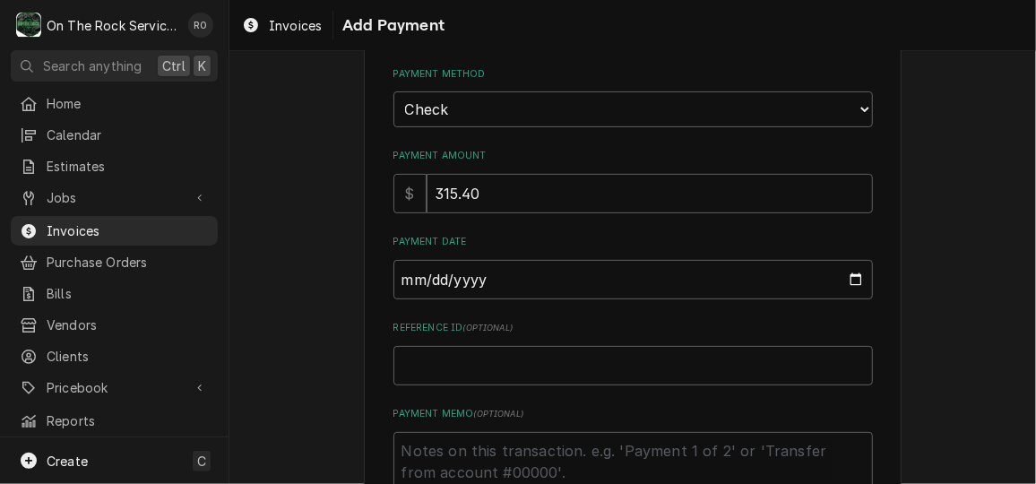
scroll to position [146, 0]
click at [854, 274] on input "Payment Date" at bounding box center [632, 279] width 479 height 39
type textarea "x"
type input "2025-10-01"
click at [572, 464] on textarea "Payment Memo ( optional )" at bounding box center [632, 472] width 479 height 81
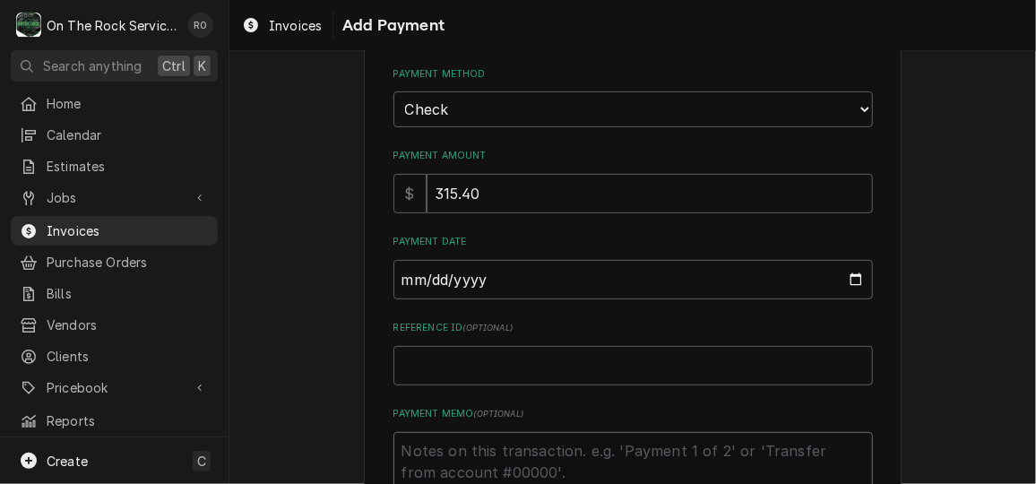
type textarea "x"
type textarea "c"
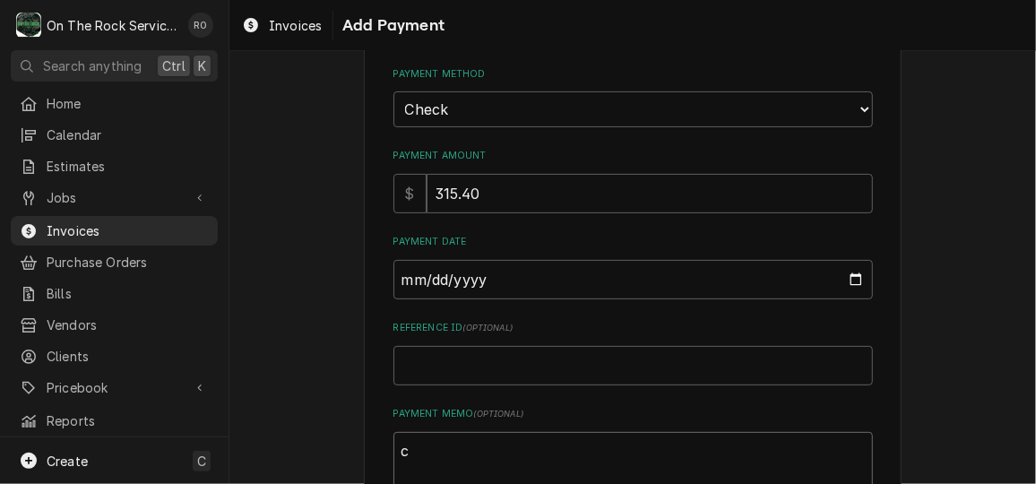
type textarea "x"
type textarea "ck"
type textarea "x"
type textarea "ck"
type textarea "x"
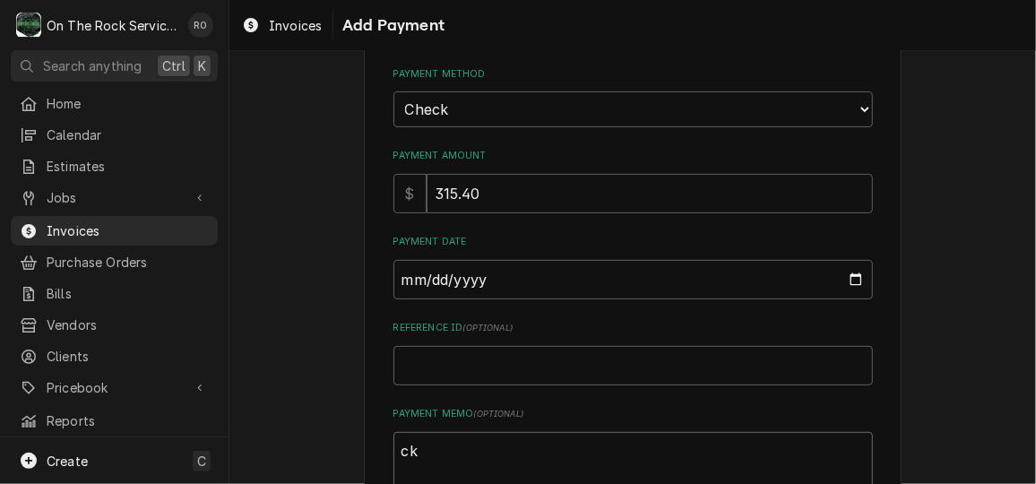
type textarea "ck 3"
type textarea "x"
type textarea "ck 30"
type textarea "x"
type textarea "ck 305"
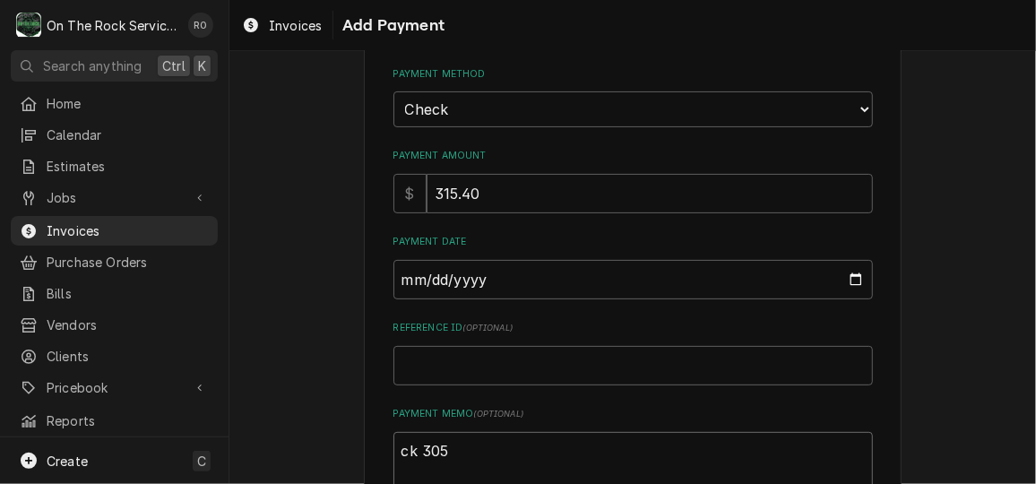
type textarea "x"
type textarea "ck 3051"
type textarea "x"
type textarea "ck 30518"
type textarea "x"
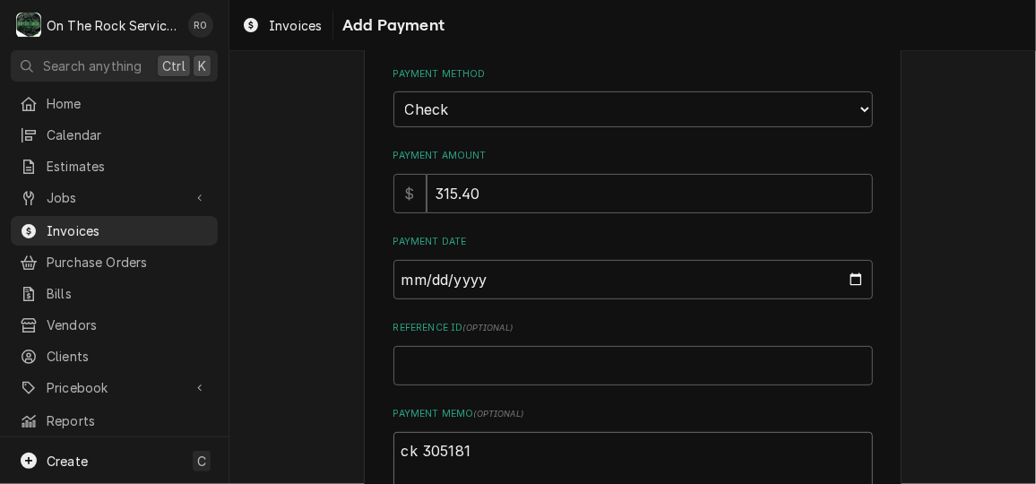
click at [572, 464] on textarea "ck 305181" at bounding box center [632, 472] width 479 height 81
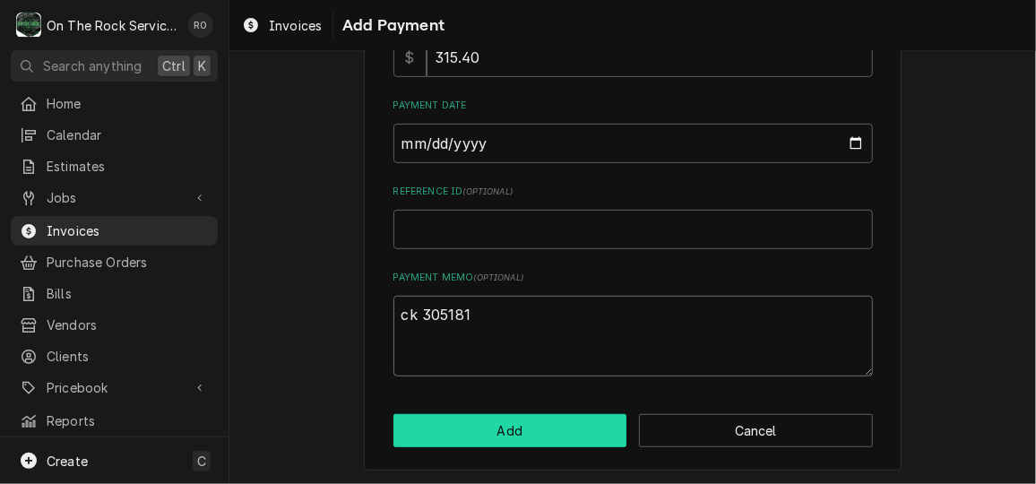
type textarea "ck 305181"
click at [541, 426] on button "Add" at bounding box center [510, 430] width 234 height 33
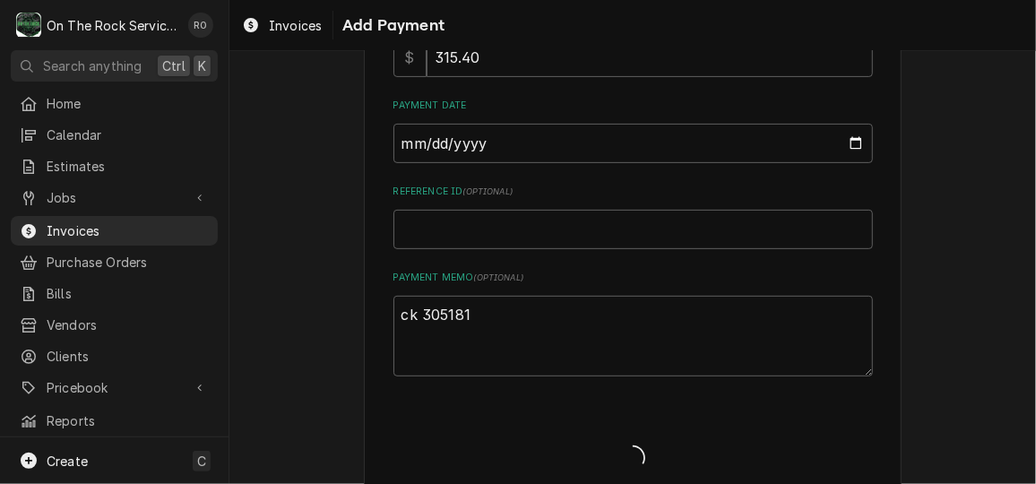
type textarea "x"
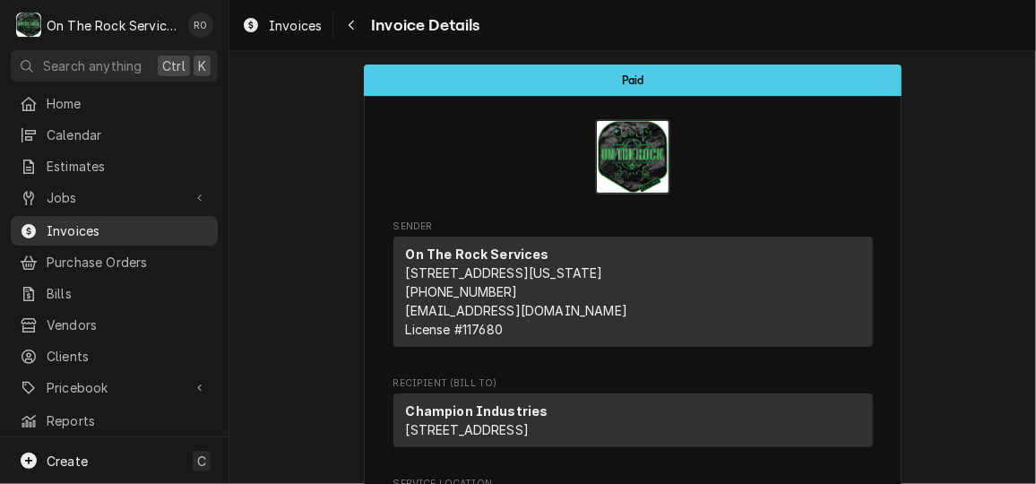
click at [88, 221] on span "Invoices" at bounding box center [128, 230] width 162 height 19
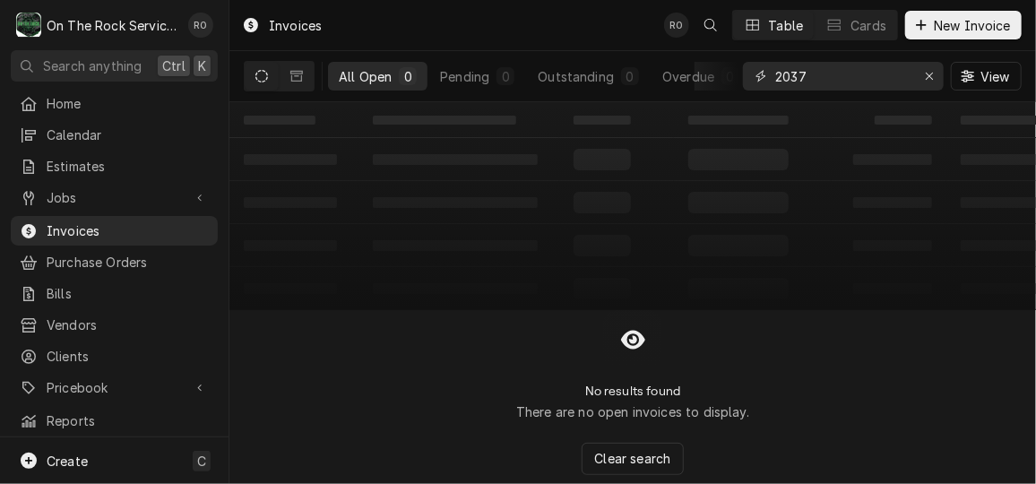
click at [851, 82] on input "2037" at bounding box center [842, 76] width 134 height 29
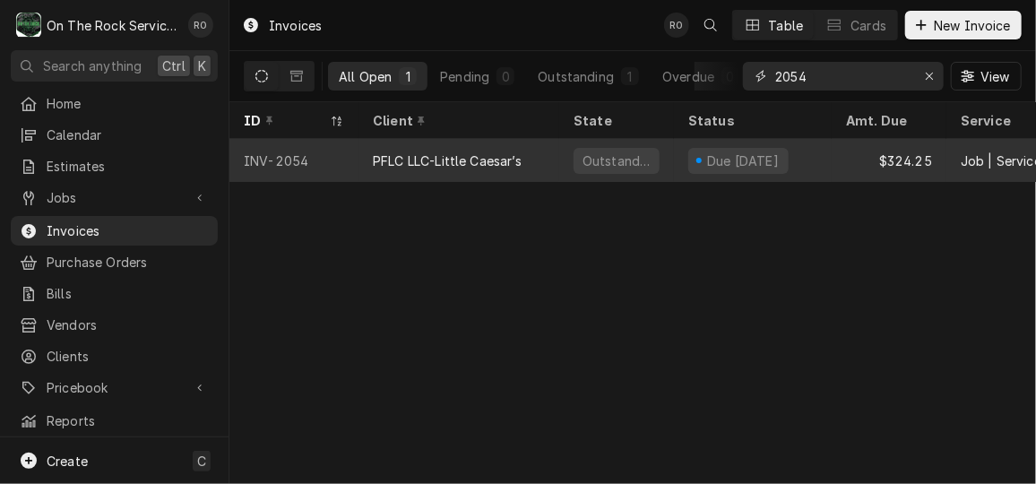
type input "2054"
click at [821, 150] on div "Due [DATE]" at bounding box center [753, 160] width 158 height 43
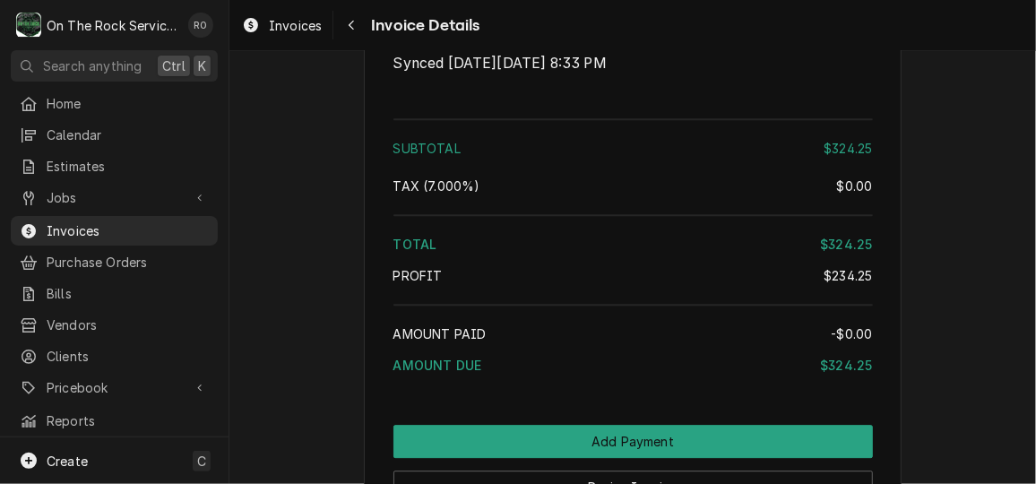
scroll to position [2302, 0]
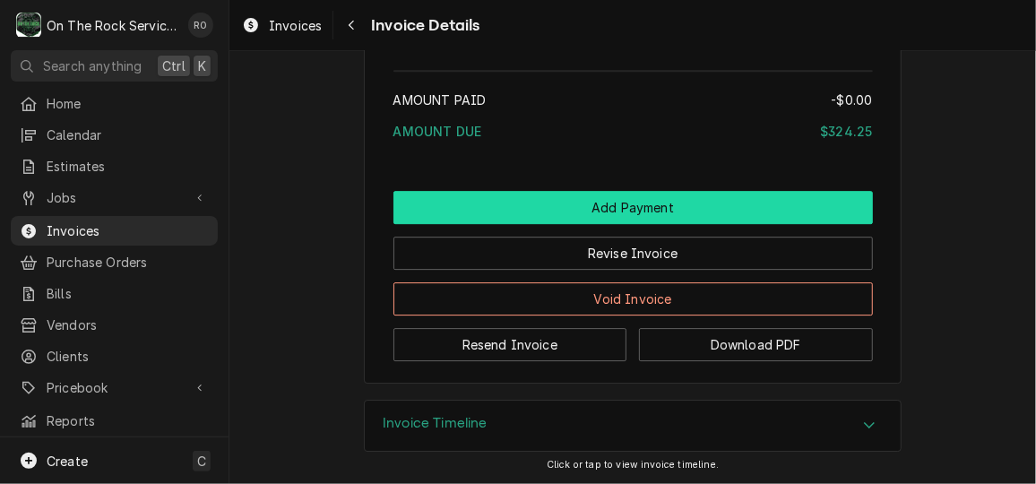
click at [472, 210] on button "Add Payment" at bounding box center [632, 207] width 479 height 33
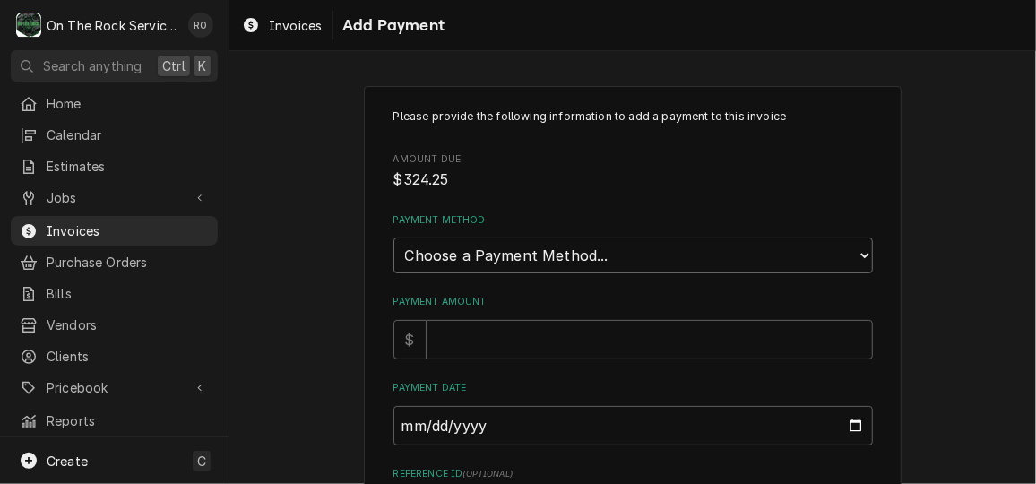
click at [590, 244] on select "Choose a Payment Method... Cash Check Credit/Debit Card ACH/eCheck Other" at bounding box center [632, 255] width 479 height 36
select select "2"
click at [393, 237] on select "Choose a Payment Method... Cash Check Credit/Debit Card ACH/eCheck Other" at bounding box center [632, 255] width 479 height 36
click at [558, 332] on input "Payment Amount" at bounding box center [649, 339] width 446 height 39
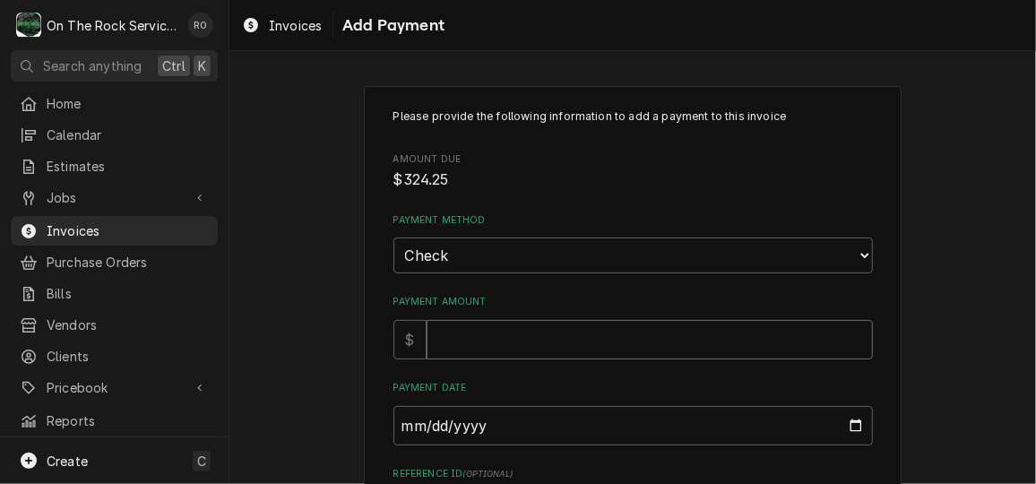
type textarea "x"
type input "3"
type textarea "x"
type input "32"
type textarea "x"
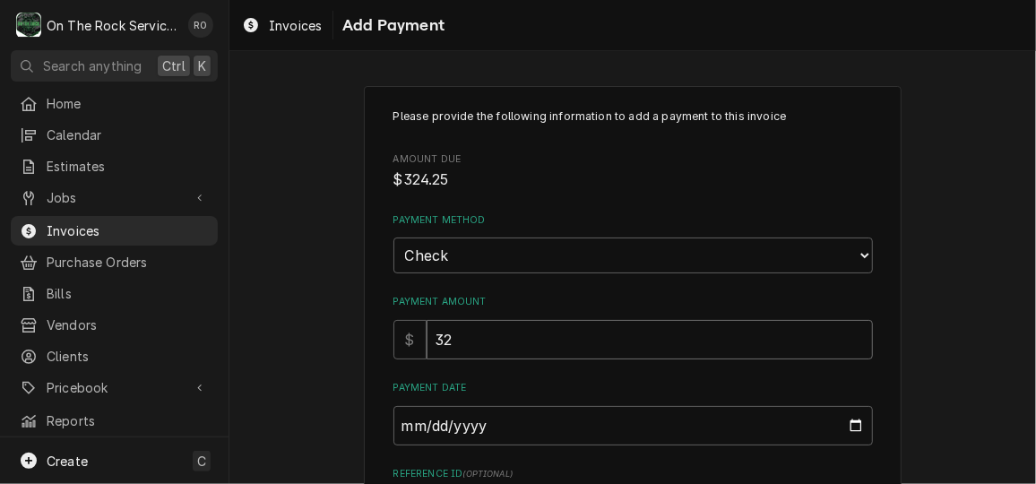
type input "324"
type textarea "x"
type input "324.2"
type textarea "x"
type input "324.25"
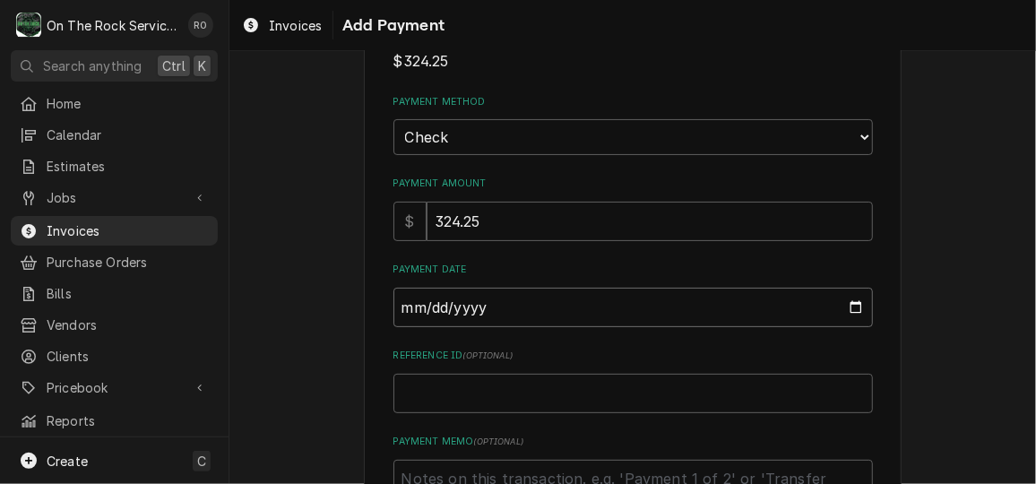
scroll to position [118, 0]
click at [848, 311] on input "Payment Date" at bounding box center [632, 307] width 479 height 39
type textarea "x"
type input "[DATE]"
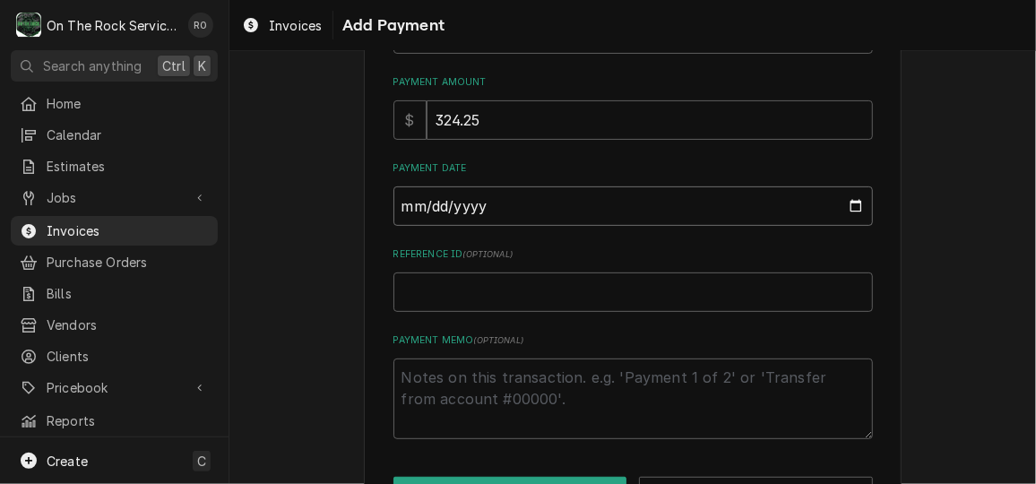
scroll to position [282, 0]
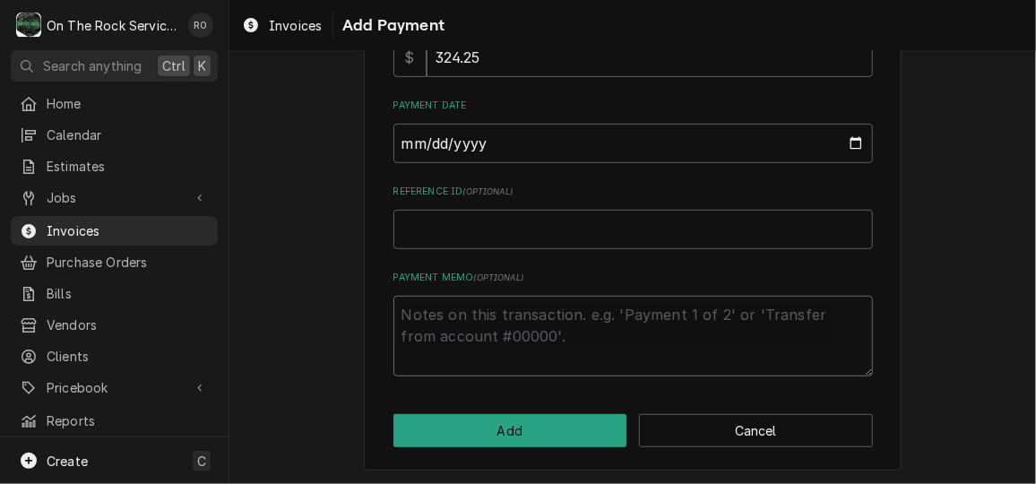
click at [515, 304] on textarea "Payment Memo ( optional )" at bounding box center [632, 336] width 479 height 81
type textarea "x"
type textarea "c"
type textarea "x"
type textarea "ck"
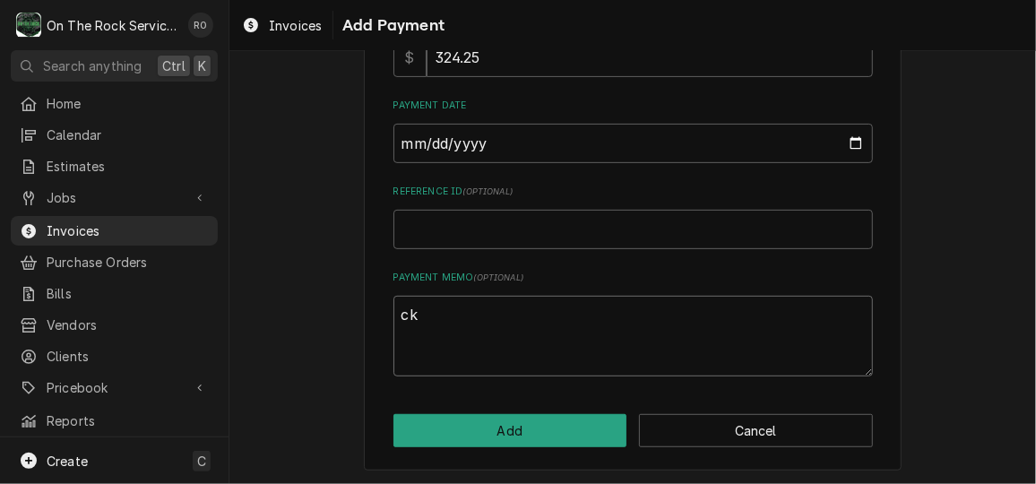
type textarea "x"
type textarea "ck"
type textarea "x"
type textarea "ck 0"
type textarea "x"
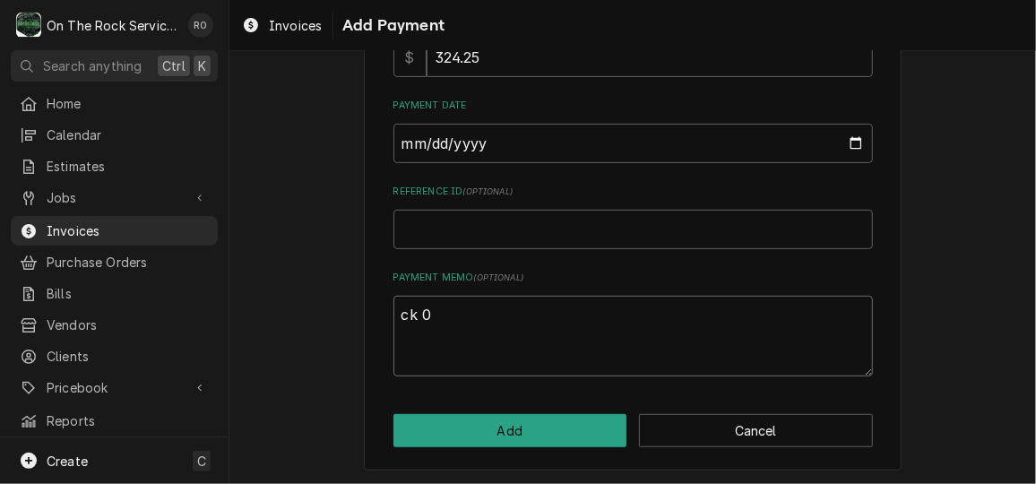
type textarea "ck 00"
type textarea "x"
type textarea "ck 000"
type textarea "x"
type textarea "ck 0003"
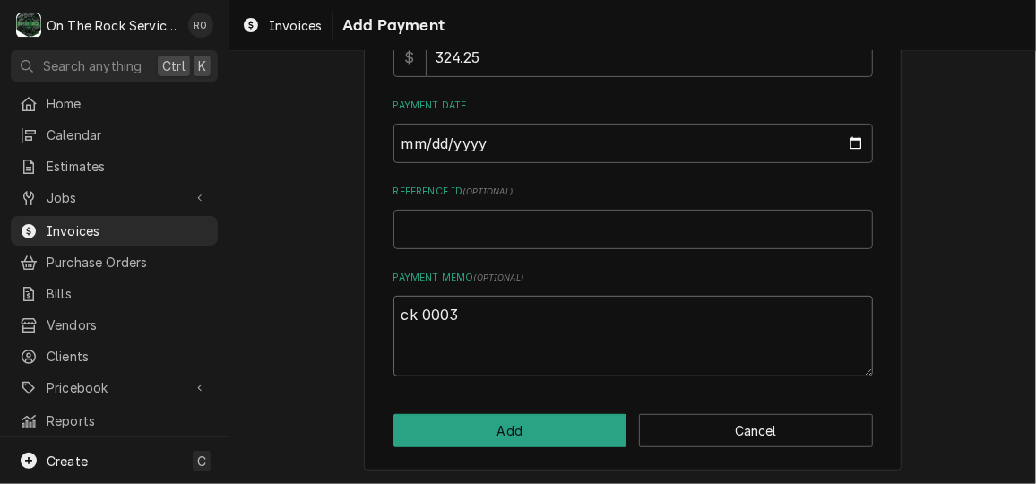
type textarea "x"
type textarea "ck 00031"
type textarea "x"
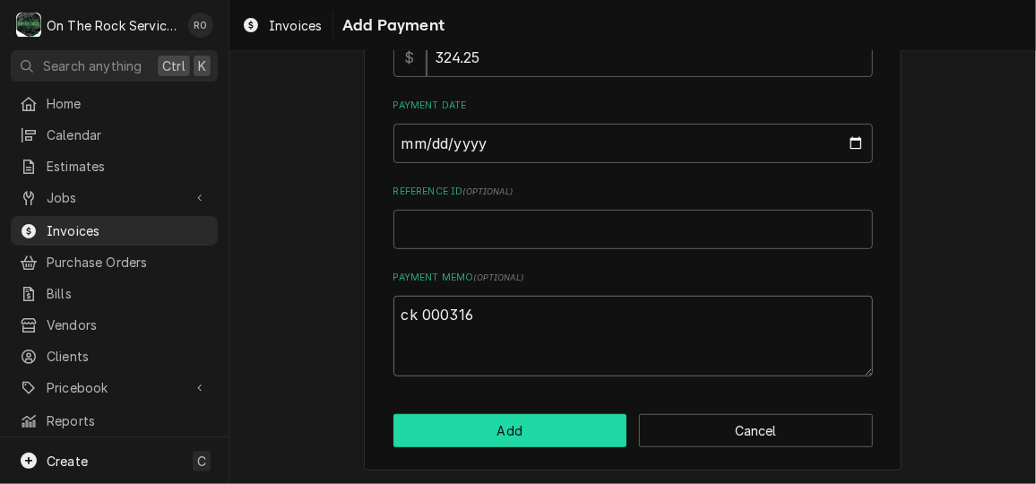
type textarea "ck 000316"
click at [498, 432] on button "Add" at bounding box center [510, 430] width 234 height 33
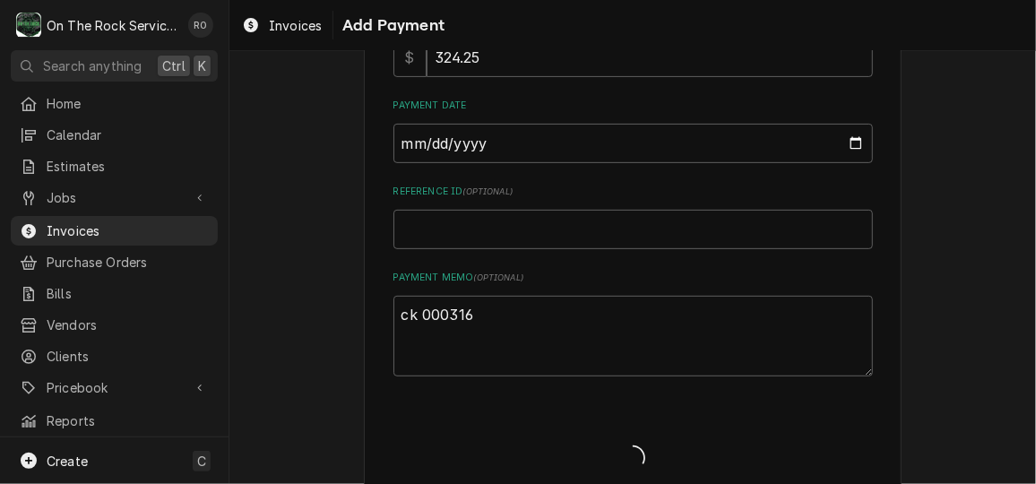
type textarea "x"
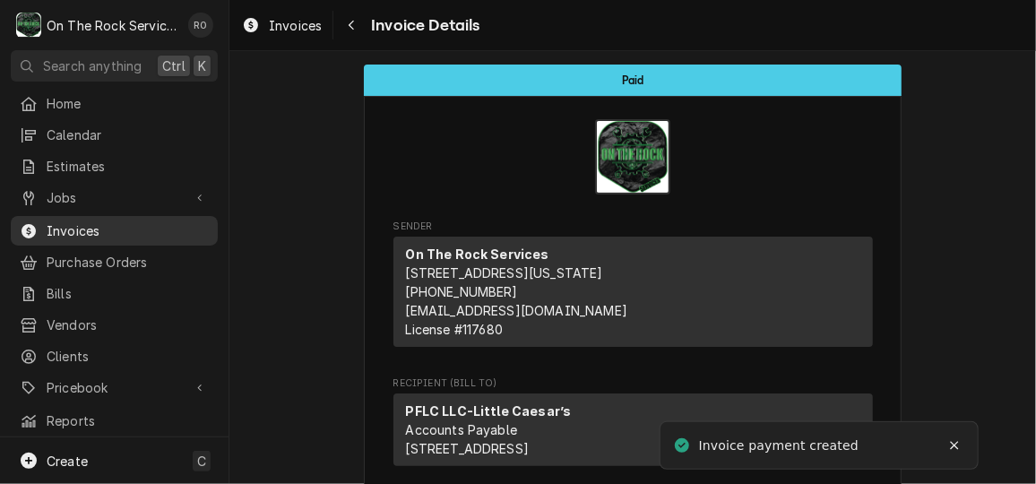
click at [102, 222] on span "Invoices" at bounding box center [128, 230] width 162 height 19
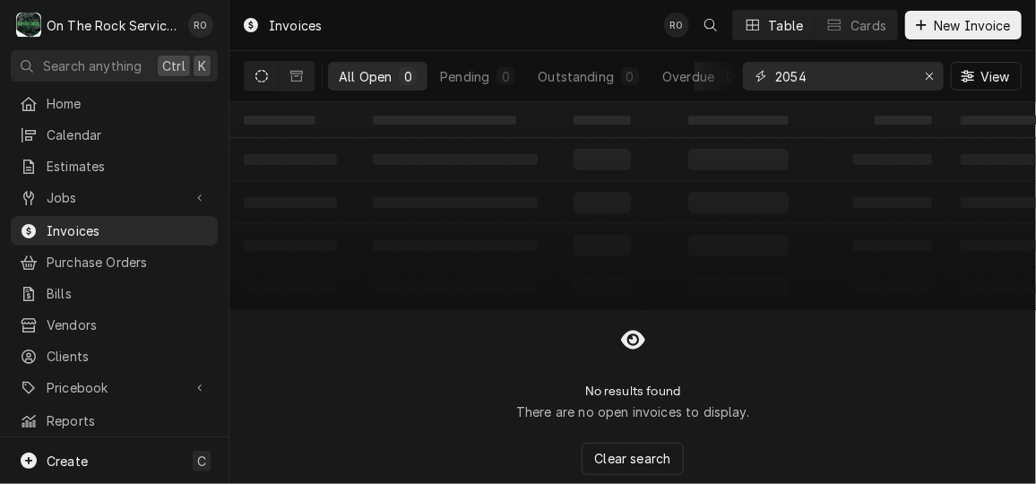
click at [854, 78] on input "2054" at bounding box center [842, 76] width 134 height 29
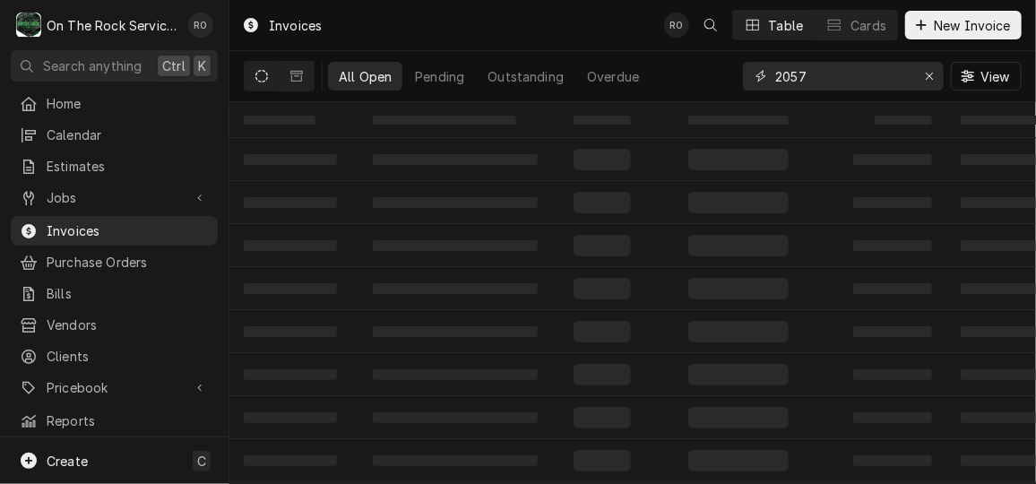
type input "2057"
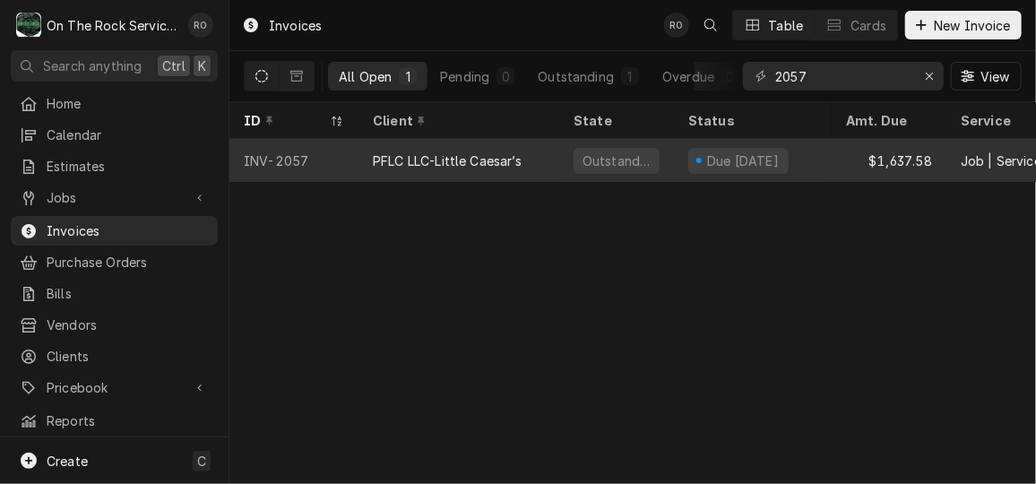
click at [722, 143] on div "Due in 20 days" at bounding box center [753, 160] width 158 height 43
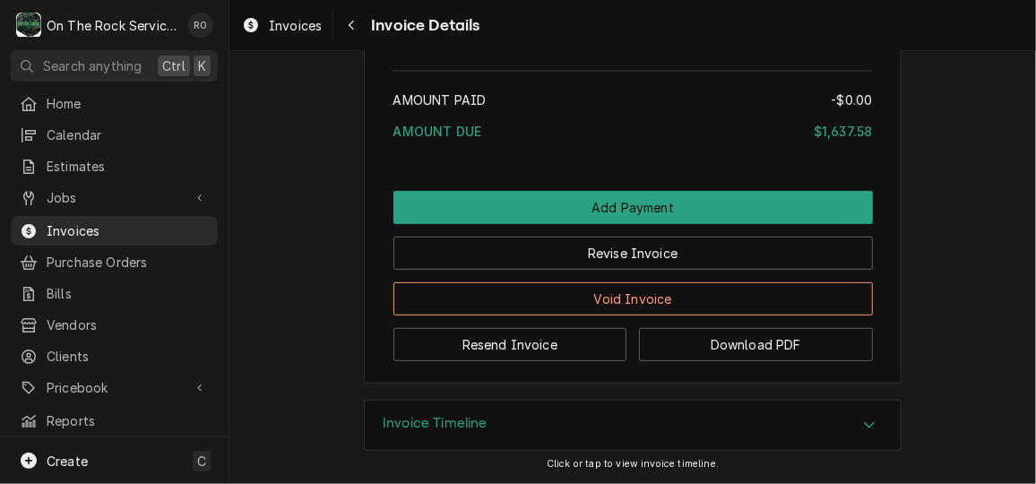
scroll to position [3171, 0]
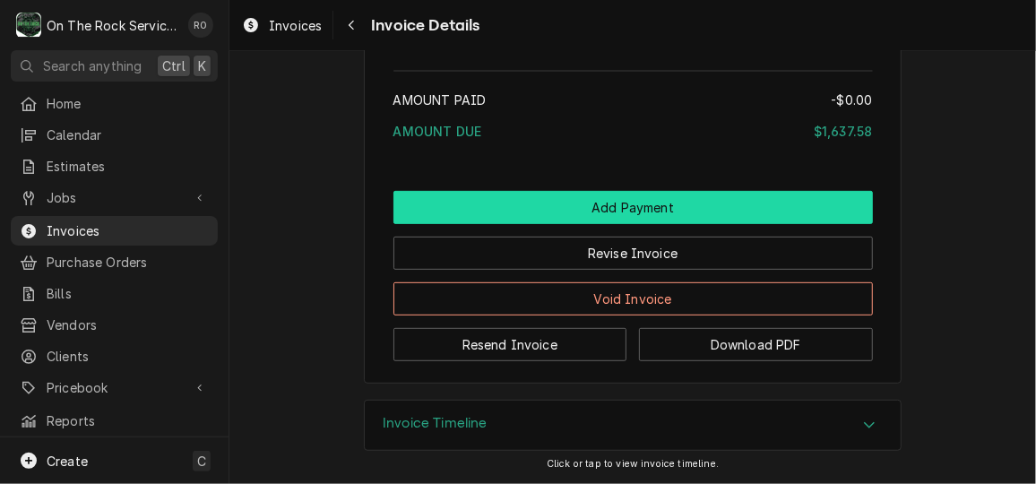
click at [674, 202] on button "Add Payment" at bounding box center [632, 207] width 479 height 33
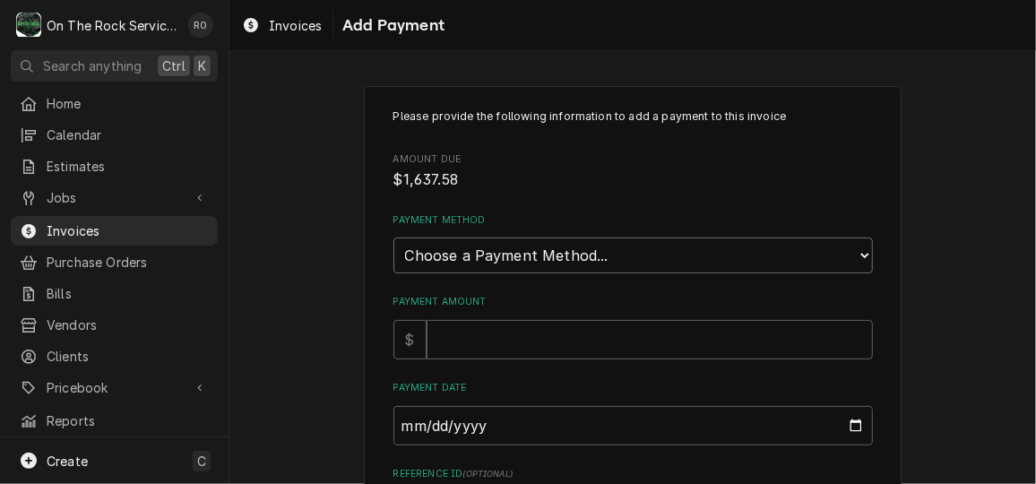
click at [777, 258] on select "Choose a Payment Method... Cash Check Credit/Debit Card ACH/eCheck Other" at bounding box center [632, 255] width 479 height 36
select select "2"
click at [393, 237] on select "Choose a Payment Method... Cash Check Credit/Debit Card ACH/eCheck Other" at bounding box center [632, 255] width 479 height 36
drag, startPoint x: 725, startPoint y: 340, endPoint x: 676, endPoint y: 352, distance: 50.0
click at [676, 352] on input "Payment Amount" at bounding box center [649, 339] width 446 height 39
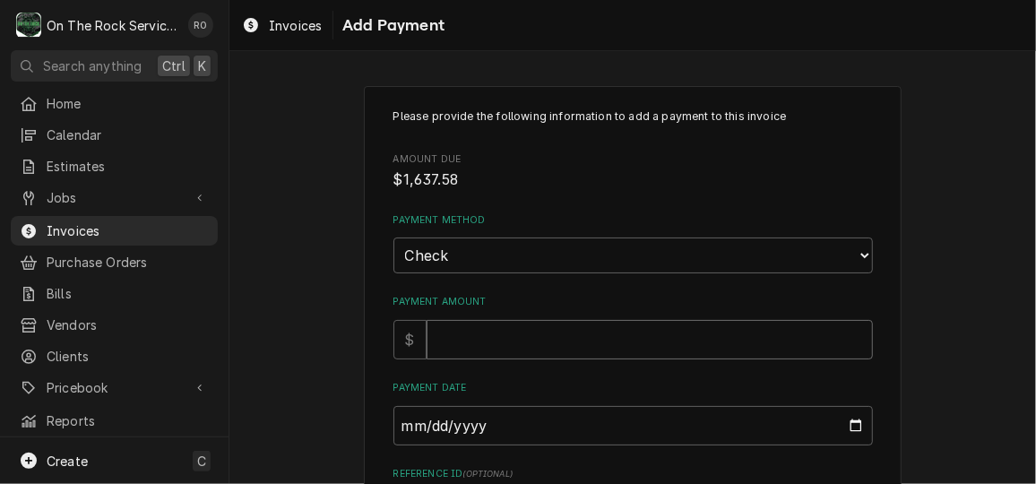
type textarea "x"
type input "1"
type textarea "x"
type input "15"
type textarea "x"
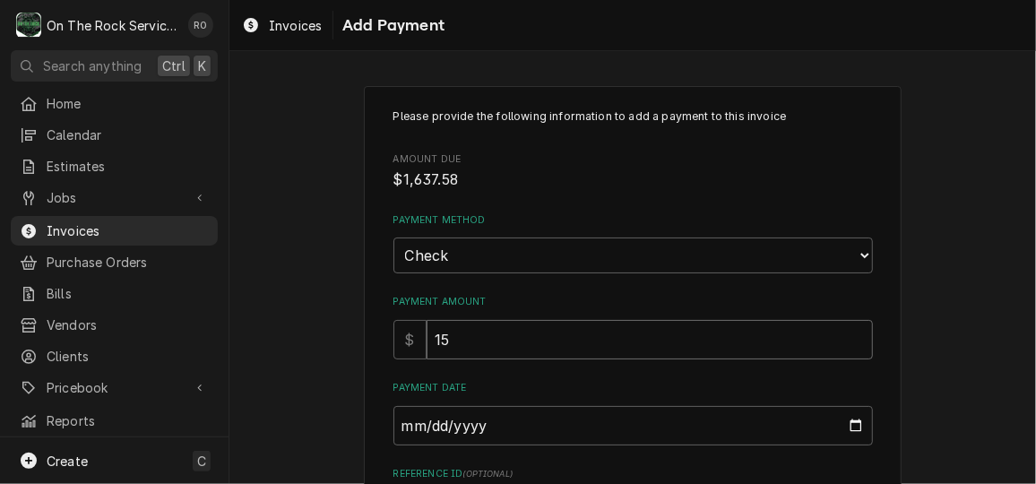
type input "156"
type textarea "x"
type input "1567"
type textarea "x"
type input "1567.2"
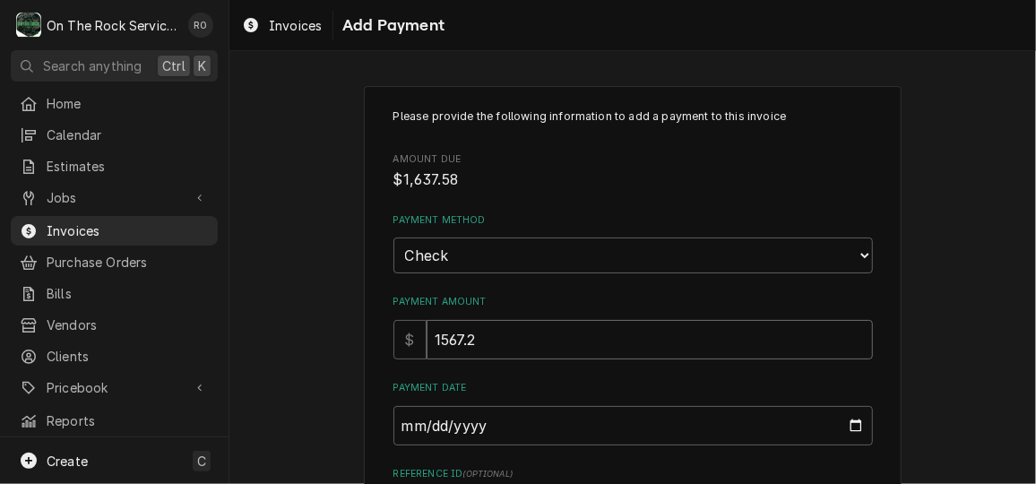
type textarea "x"
type input "1567.23"
click at [848, 424] on input "Payment Date" at bounding box center [632, 425] width 479 height 39
type textarea "x"
type input "[DATE]"
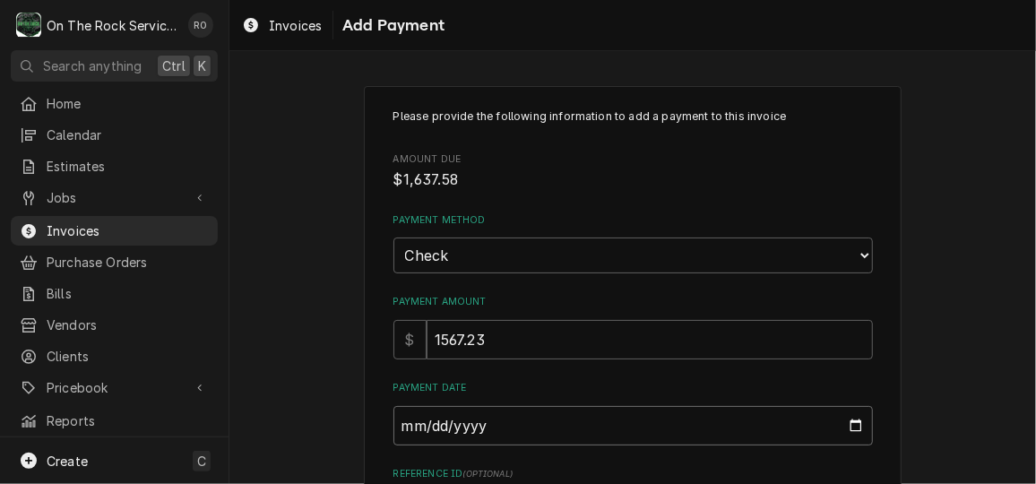
scroll to position [282, 0]
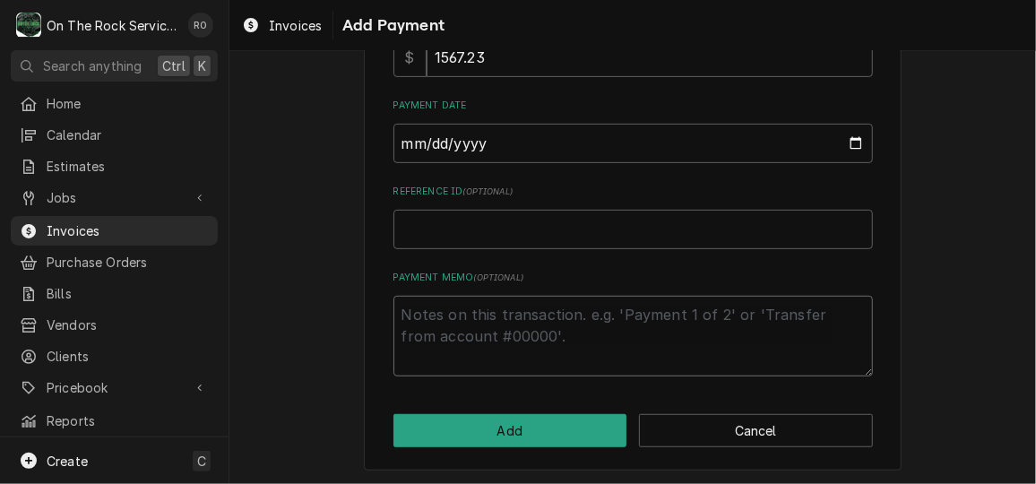
click at [498, 318] on textarea "Payment Memo ( optional )" at bounding box center [632, 336] width 479 height 81
type textarea "x"
type textarea "c"
type textarea "x"
type textarea "ck"
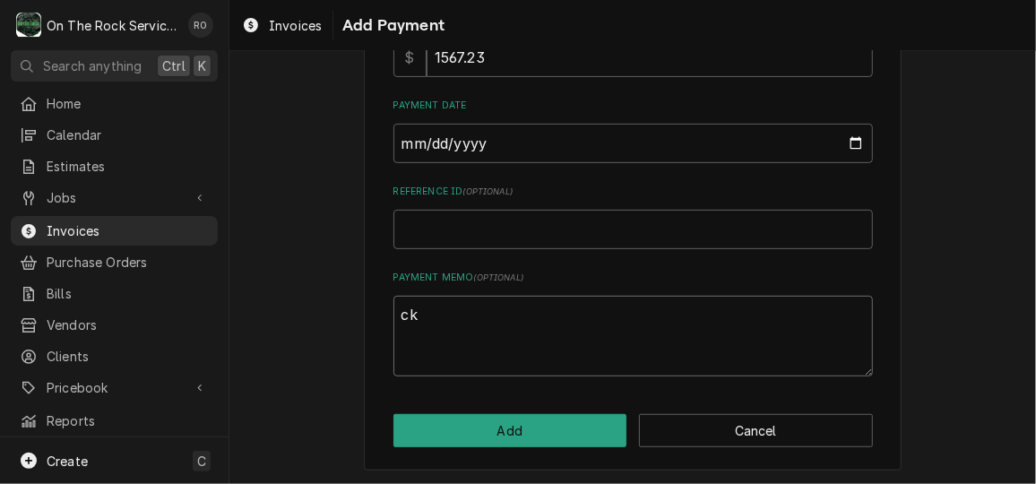
type textarea "x"
type textarea "ck"
type textarea "x"
type textarea "ck 0"
type textarea "x"
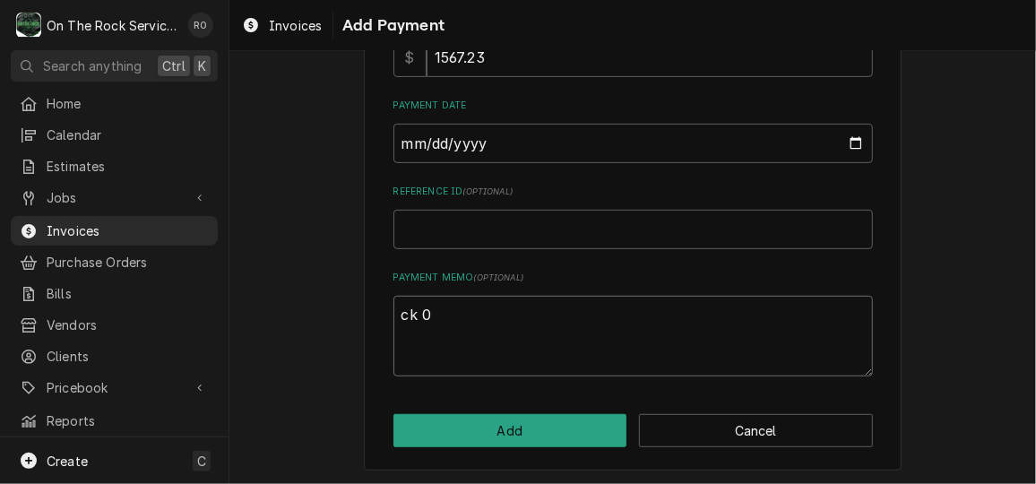
type textarea "ck 00"
type textarea "x"
type textarea "ck 000"
type textarea "x"
type textarea "ck 0003"
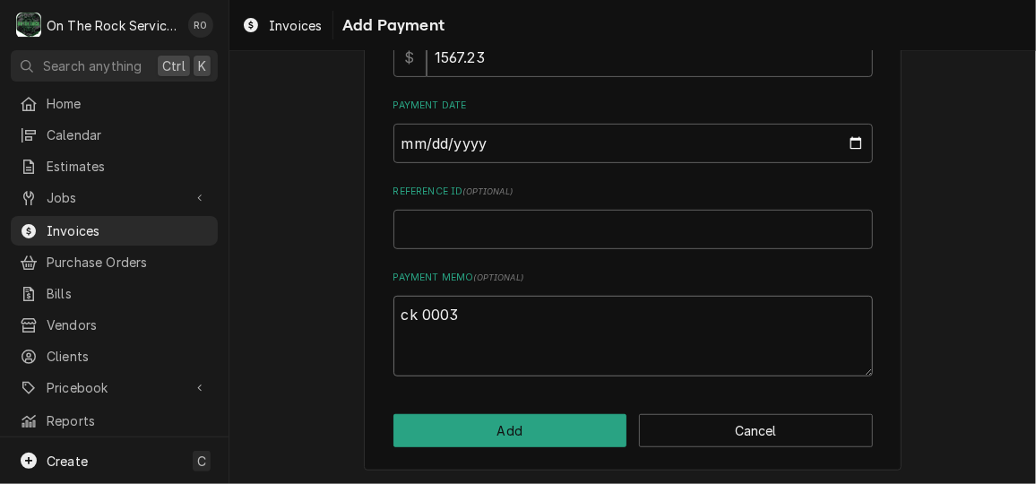
type textarea "x"
type textarea "ck 00031"
type textarea "x"
type textarea "ck 000316"
click at [380, 337] on div "Please provide the following information to add a payment to this invoice Amoun…" at bounding box center [633, 137] width 538 height 667
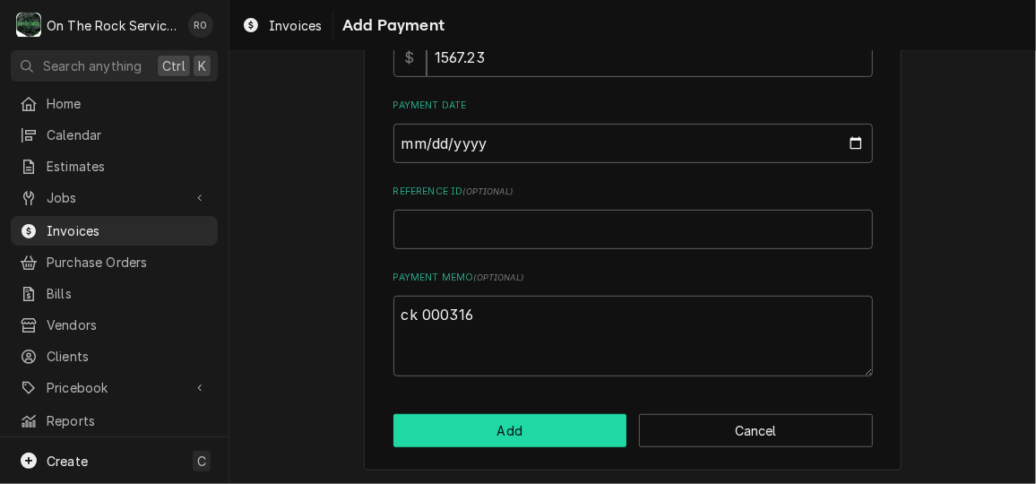
click at [447, 431] on button "Add" at bounding box center [510, 430] width 234 height 33
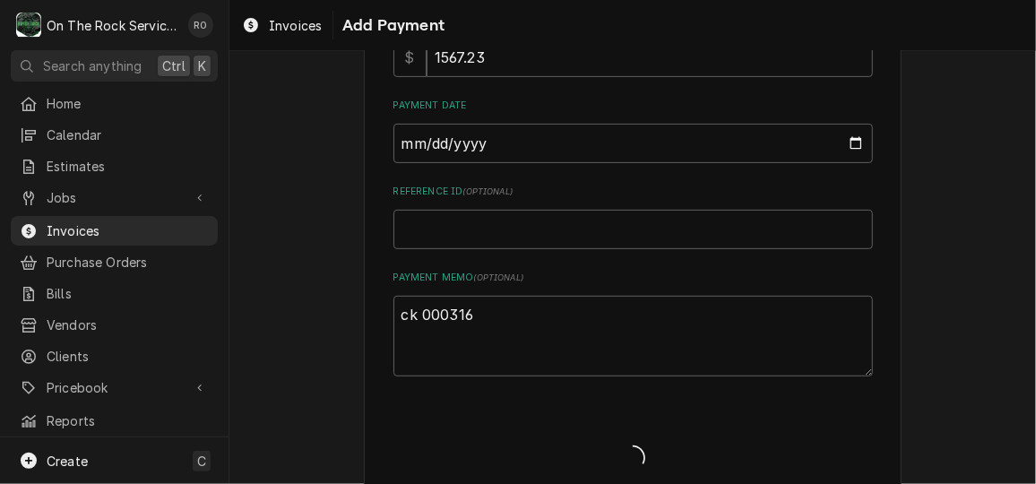
type textarea "x"
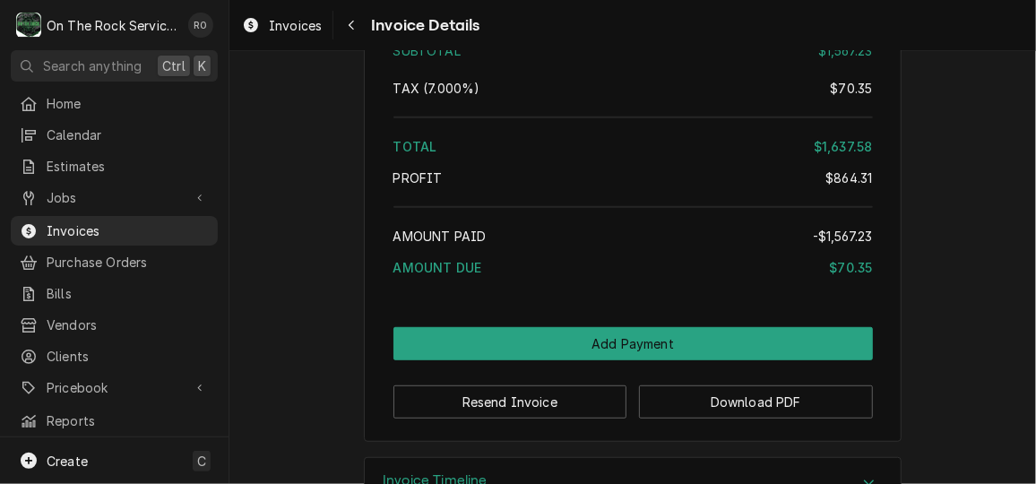
scroll to position [3276, 0]
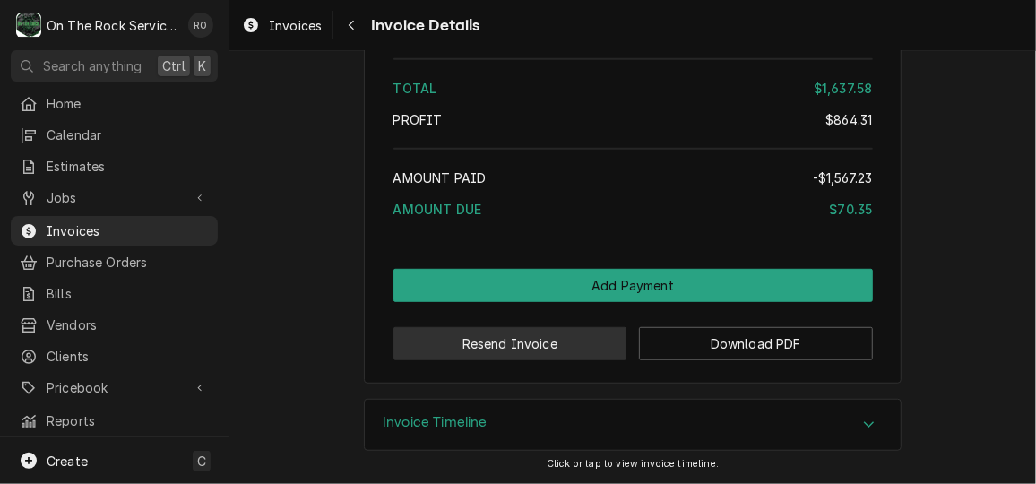
click at [577, 340] on button "Resend Invoice" at bounding box center [510, 343] width 234 height 33
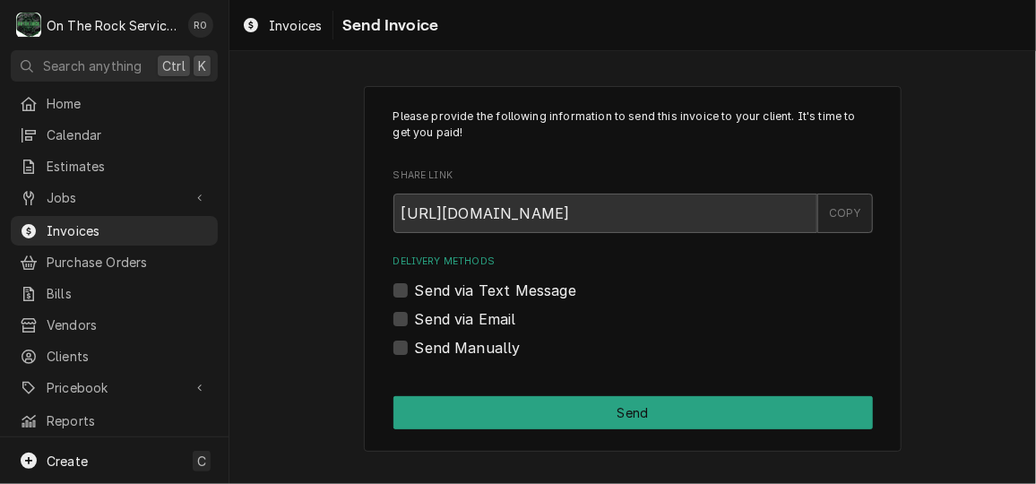
click at [855, 212] on div "COPY" at bounding box center [845, 213] width 56 height 39
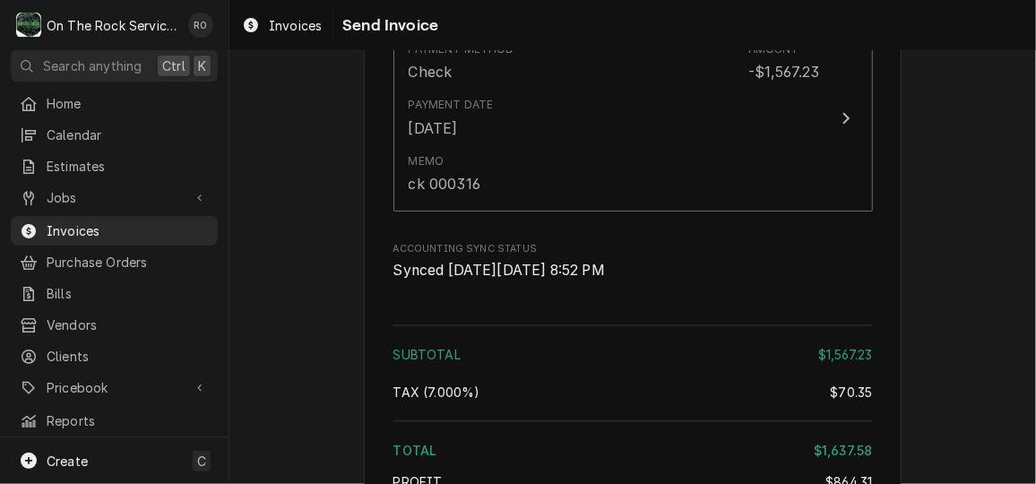
scroll to position [2866, 0]
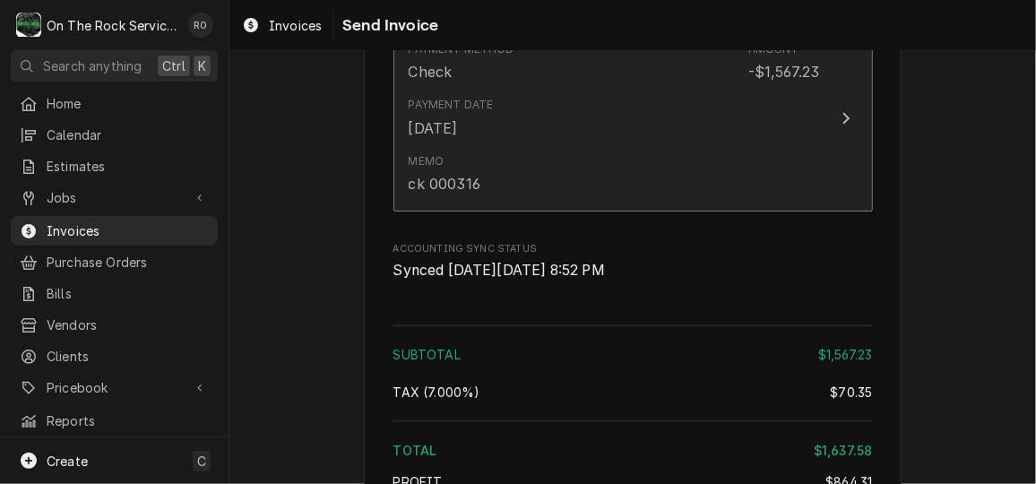
click at [719, 211] on button "Payment Method Check Amount -$1,567.23 Payment Date [DATE] Memo ck 000316" at bounding box center [632, 117] width 479 height 187
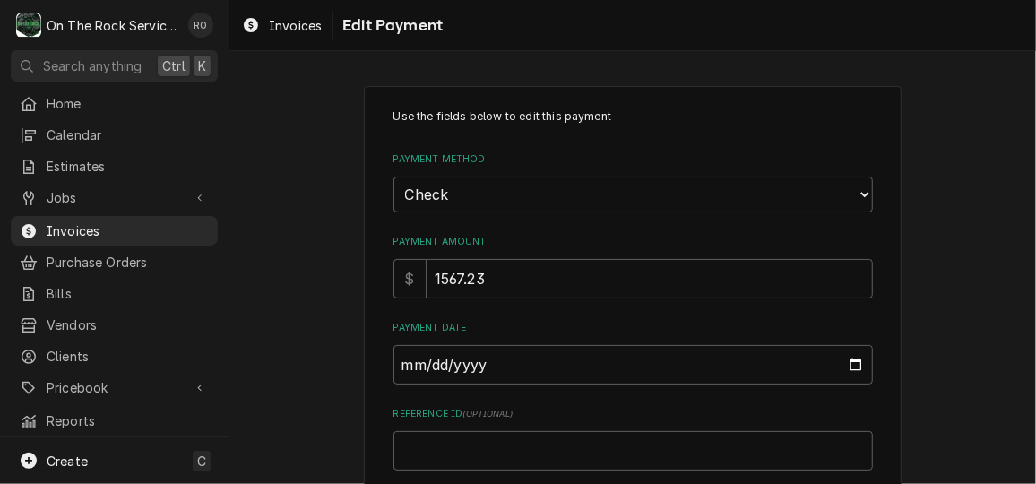
scroll to position [267, 0]
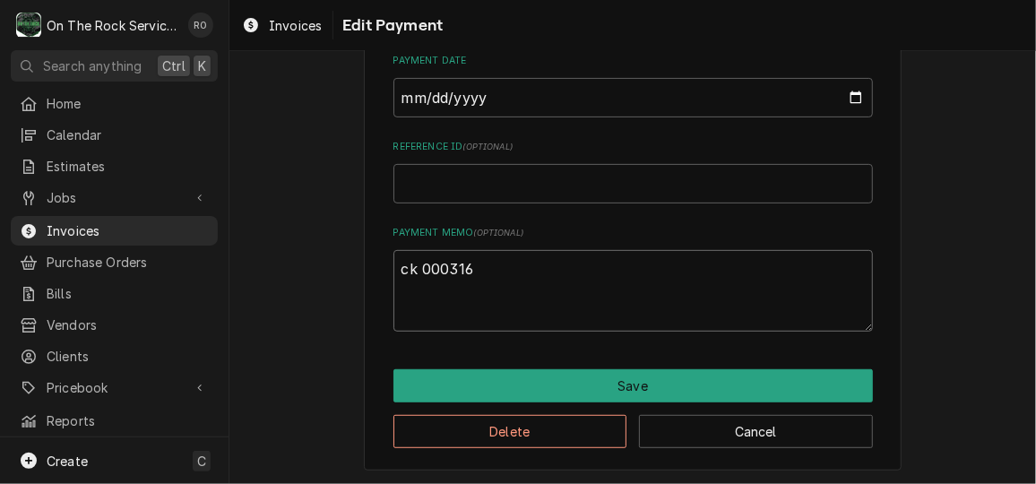
click at [621, 267] on textarea "ck 000316" at bounding box center [632, 290] width 479 height 81
type textarea "x"
type textarea "ck 000316"
type textarea "x"
type textarea "ck 000316"
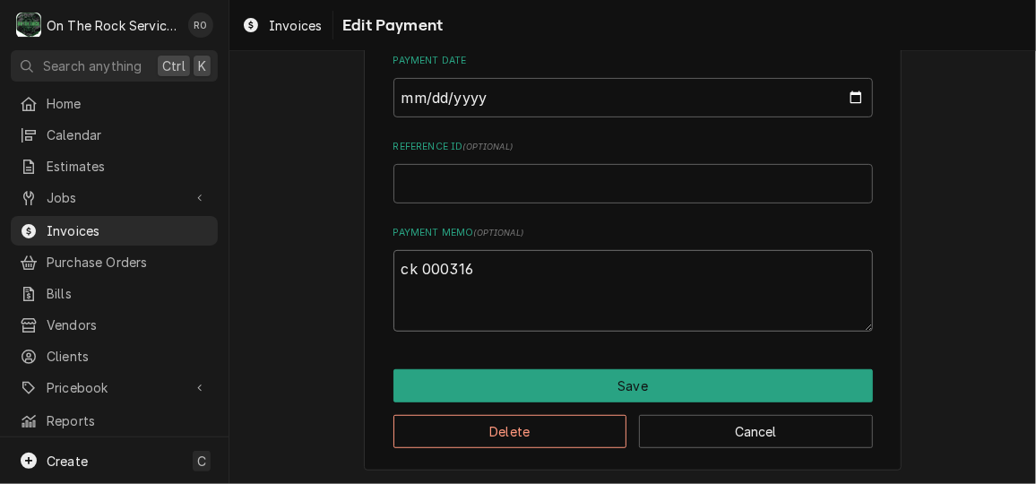
type textarea "x"
type textarea "ck 000316 p"
type textarea "x"
type textarea "ck 000316 pa"
type textarea "x"
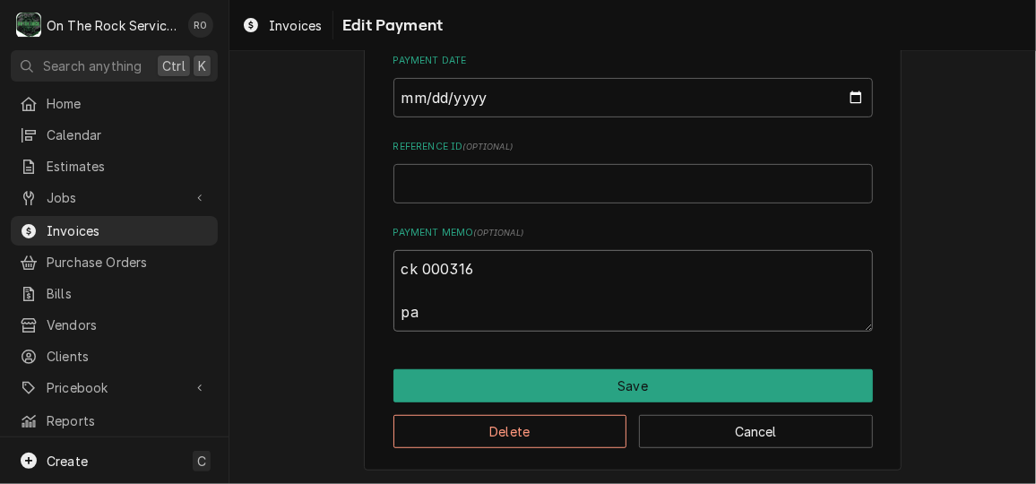
type textarea "ck 000316 pay"
type textarea "x"
type textarea "ck 000316 paym"
type textarea "x"
type textarea "ck 000316 paymo"
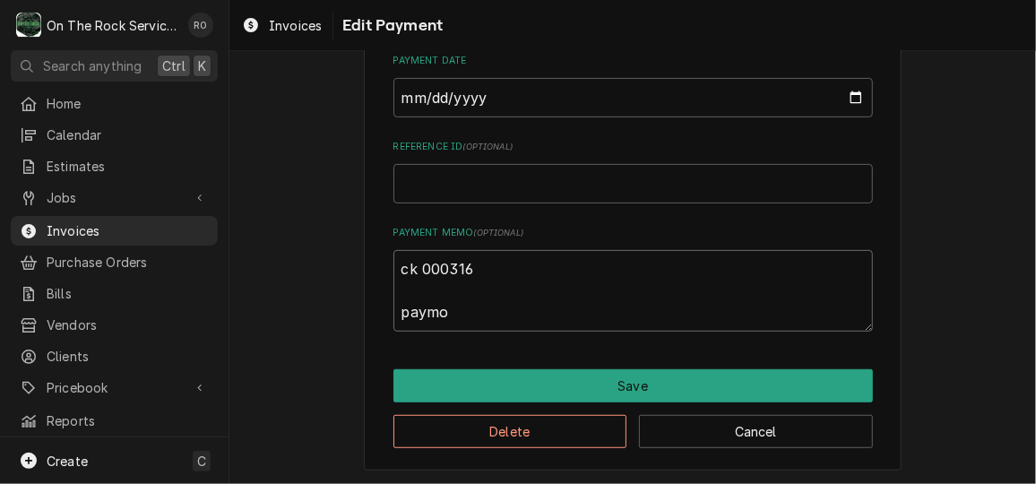
type textarea "x"
type textarea "ck 000316 paymon"
type textarea "x"
type textarea "ck 000316 paymont"
type textarea "x"
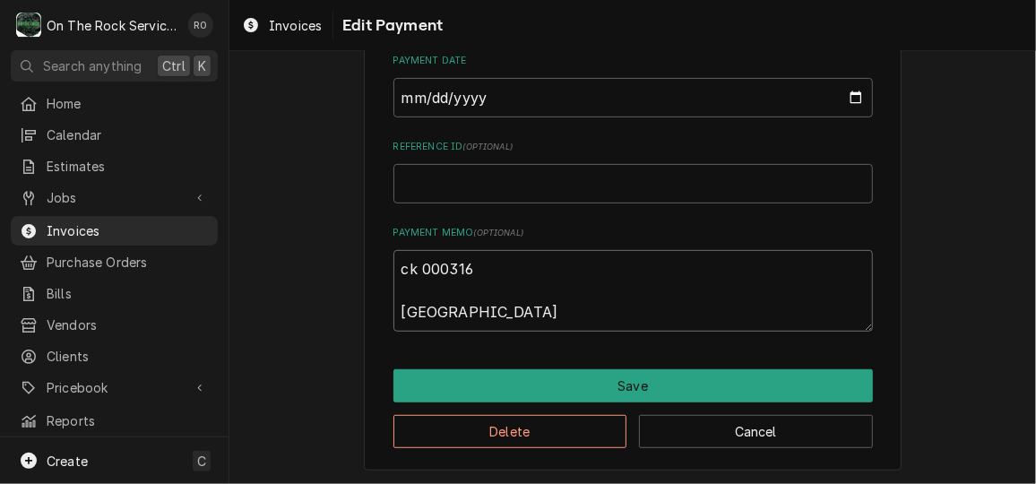
type textarea "ck 000316 paymont"
type textarea "x"
type textarea "ck 000316 paymont a"
type textarea "x"
type textarea "ck 000316 paymont am"
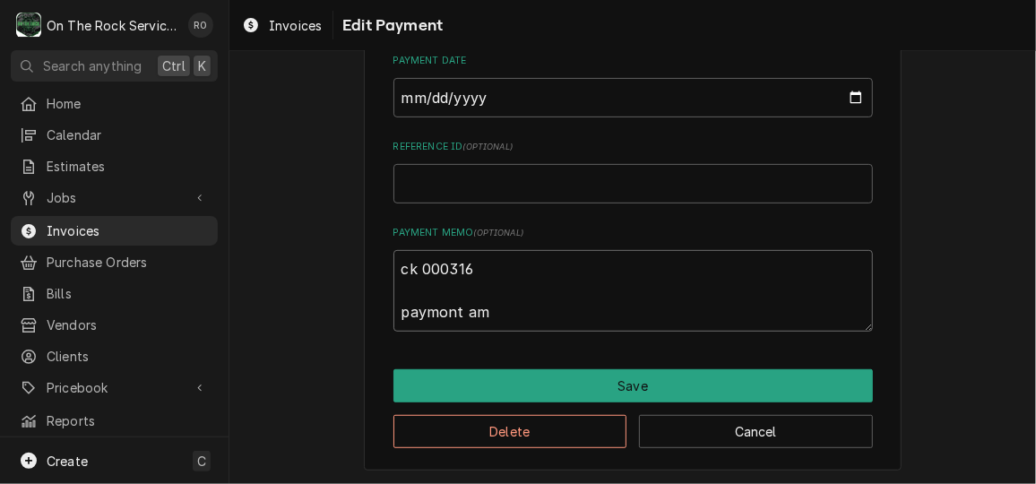
type textarea "x"
type textarea "ck 000316 paymont amo"
type textarea "x"
type textarea "ck 000316 paymont amou"
type textarea "x"
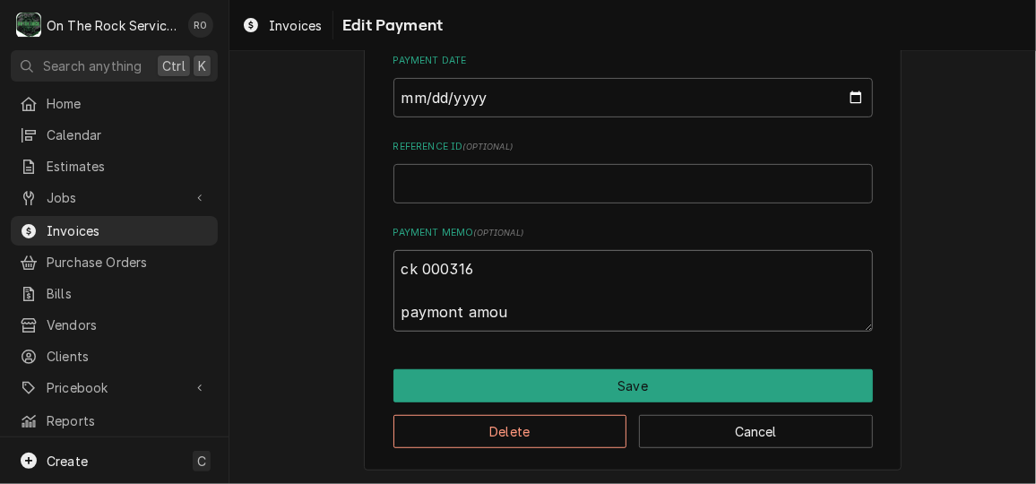
type textarea "ck 000316 paymont amo"
type textarea "x"
type textarea "ck 000316 paymont am"
type textarea "x"
type textarea "ck 000316 paymont a"
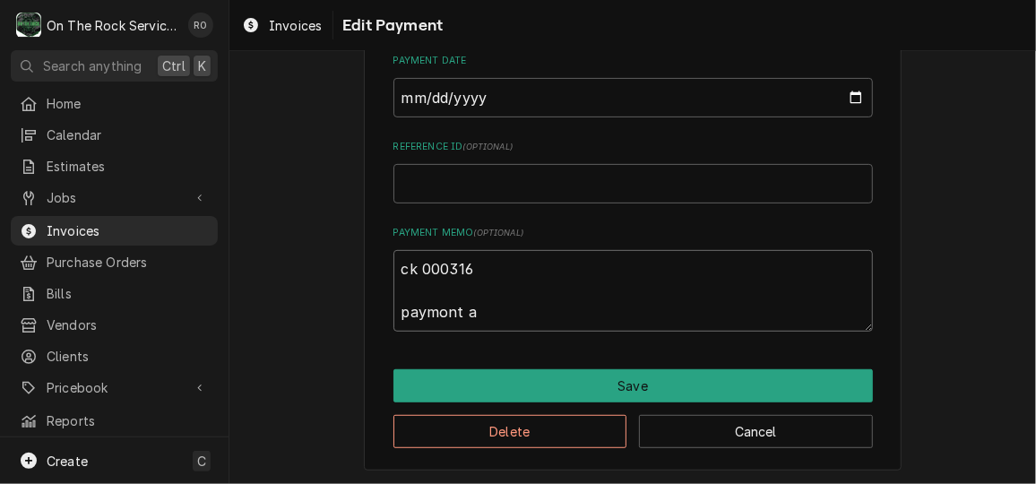
type textarea "x"
type textarea "ck 000316 paymont"
type textarea "x"
type textarea "ck 000316 paymont"
type textarea "x"
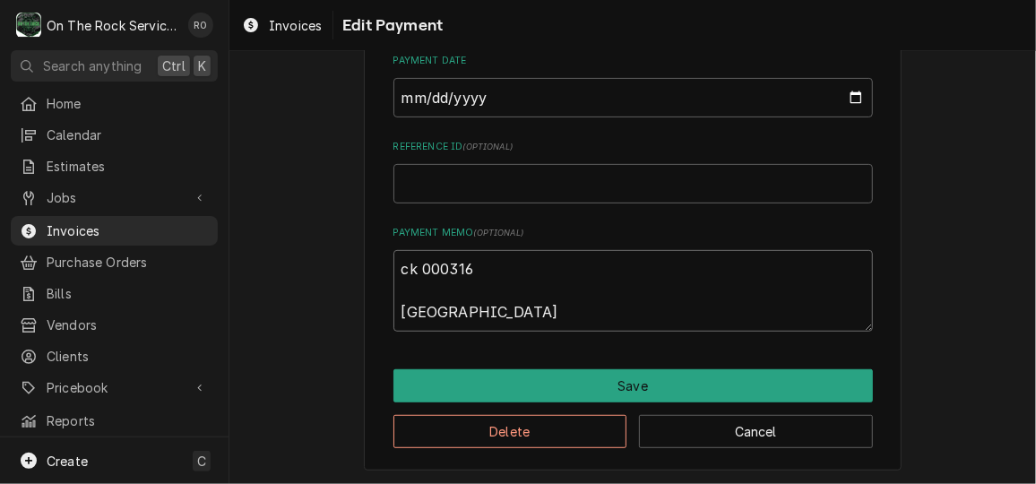
type textarea "ck 000316 paymon"
type textarea "x"
type textarea "ck 000316 paymo"
type textarea "x"
type textarea "ck 000316 paym"
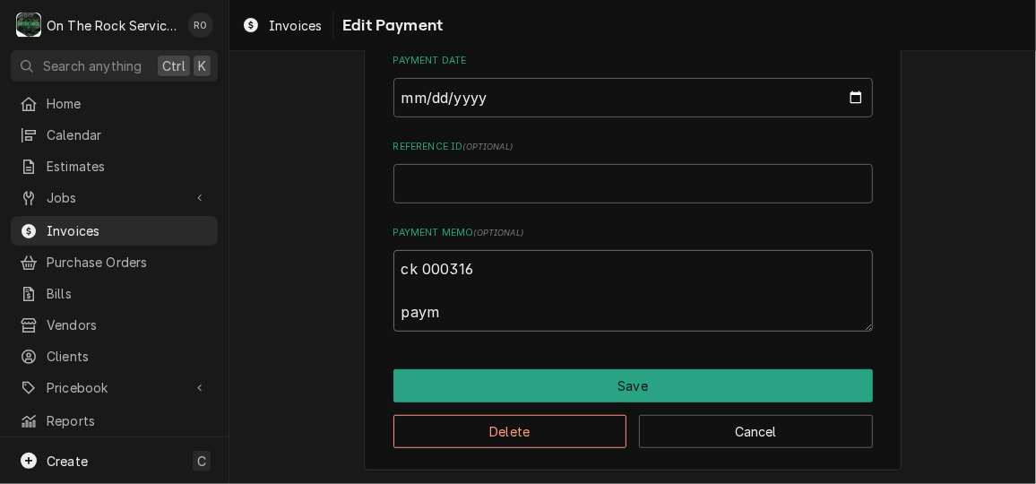
type textarea "x"
type textarea "ck 000316 payme"
type textarea "x"
type textarea "ck 000316 paymen"
type textarea "x"
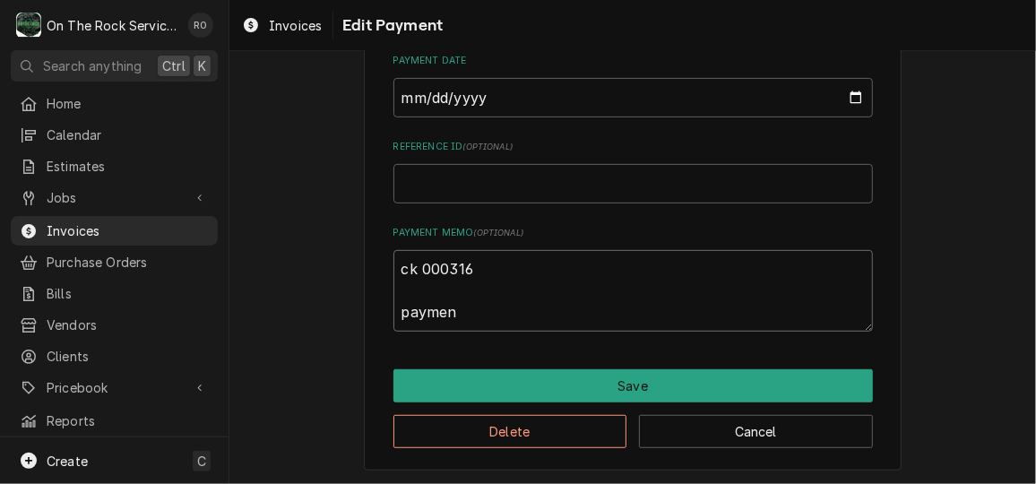
type textarea "ck 000316 payment"
type textarea "x"
type textarea "ck 000316 payment"
type textarea "x"
type textarea "ck 000316 payment a"
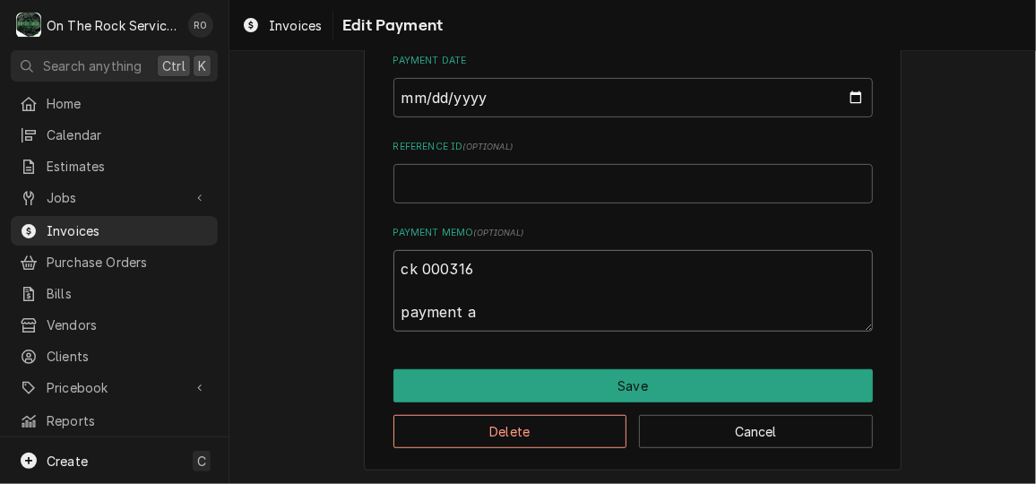
type textarea "x"
type textarea "ck 000316 payment am"
type textarea "x"
type textarea "ck 000316 payment amou"
type textarea "x"
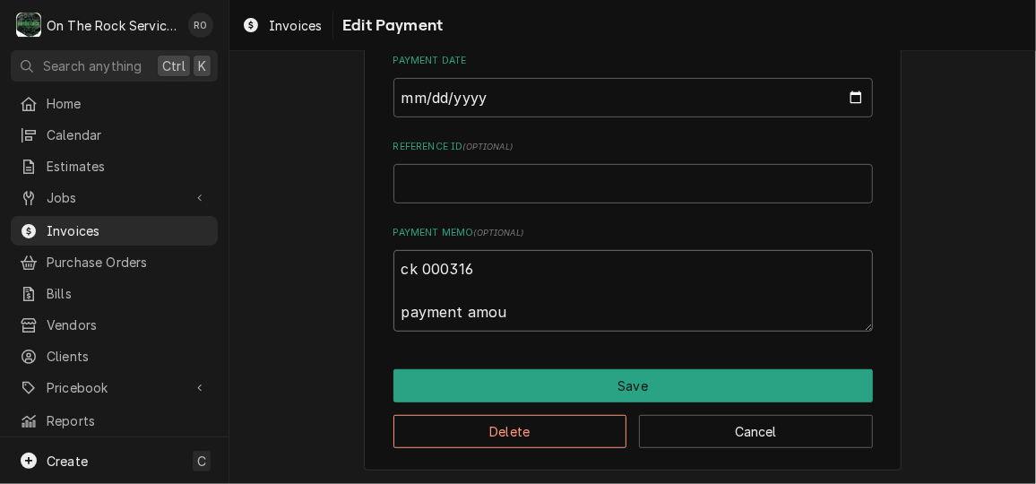
type textarea "ck 000316 payment amouj"
type textarea "x"
type textarea "ck 000316 payment amoujn"
type textarea "x"
type textarea "ck 000316 payment amoujnd"
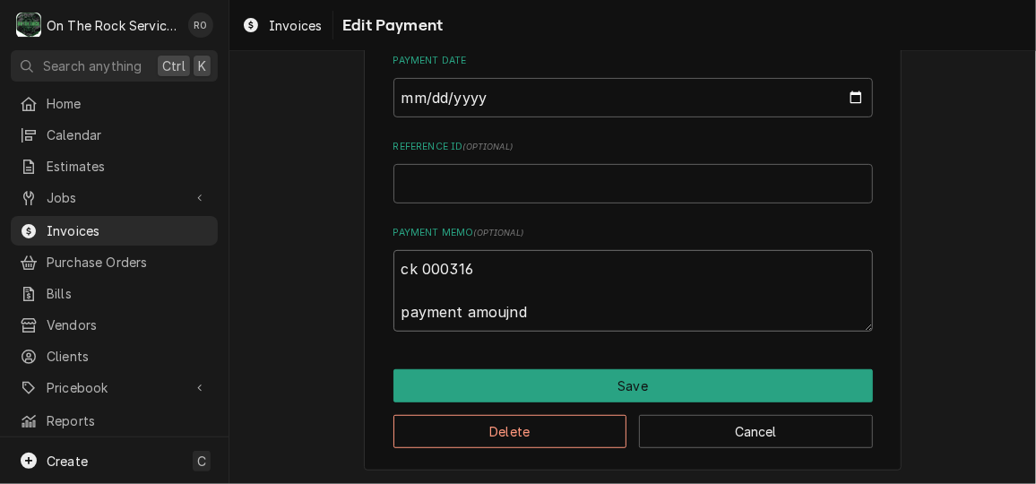
type textarea "x"
type textarea "ck 000316 payment amoujnd"
type textarea "x"
type textarea "ck 000316 payment amoujnd"
type textarea "x"
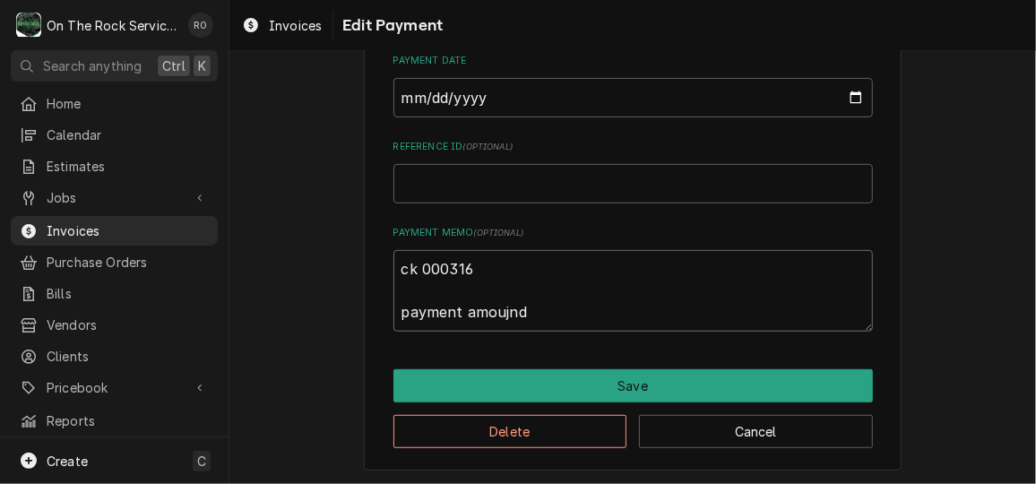
type textarea "ck 000316 payment amoujn"
type textarea "x"
type textarea "ck 000316 payment amouj"
type textarea "x"
type textarea "ck 000316 payment amou"
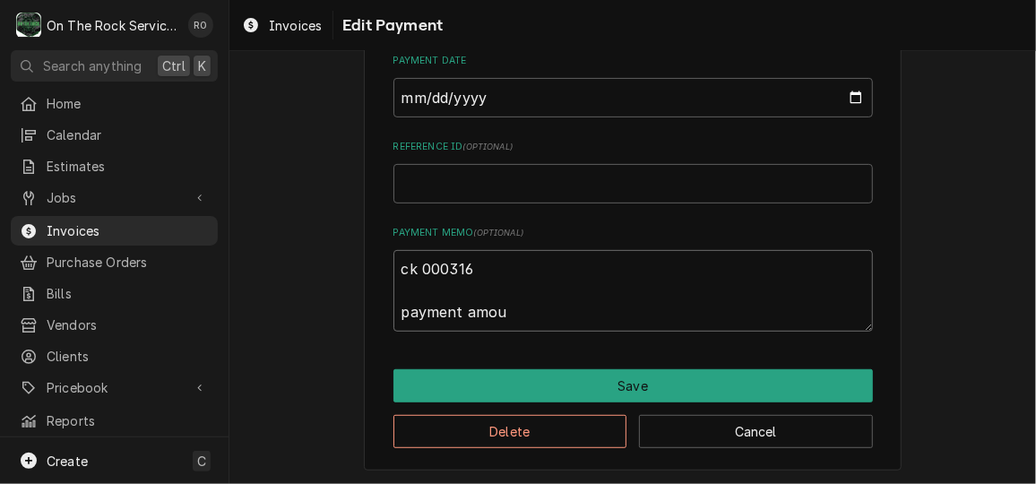
type textarea "x"
type textarea "ck 000316 payment amou n"
type textarea "x"
type textarea "ck 000316 payment amou nt"
type textarea "x"
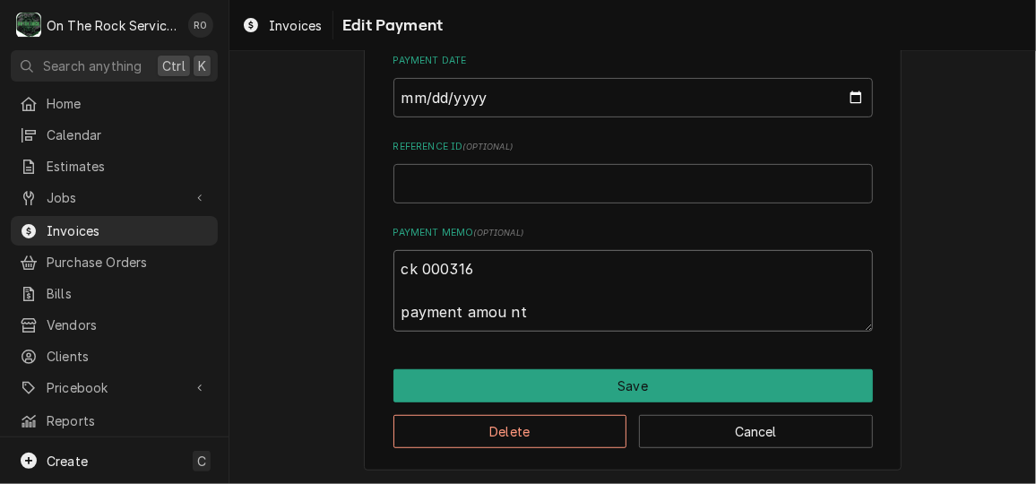
type textarea "ck 000316 payment amou nt"
type textarea "x"
type textarea "ck 000316 payment amou nt"
type textarea "x"
type textarea "ck 000316 payment amou n"
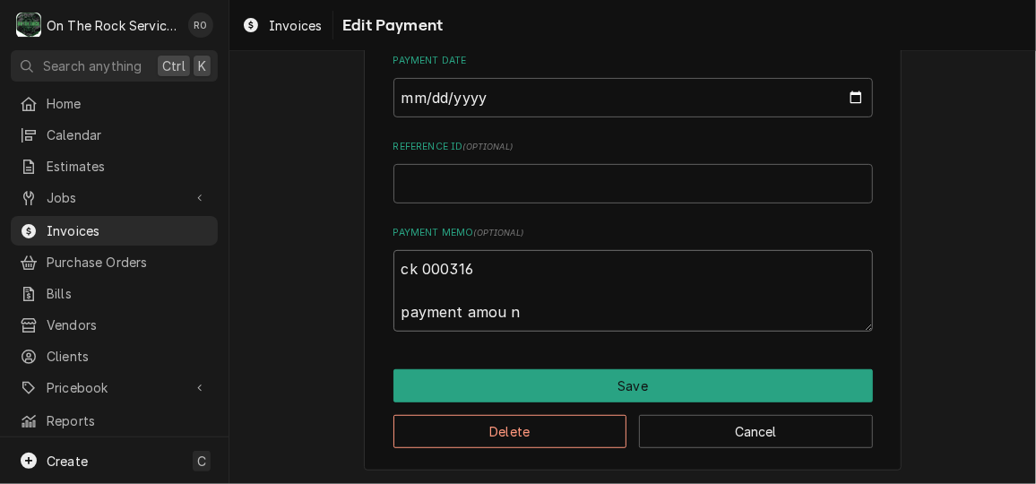
type textarea "x"
type textarea "ck 000316 payment amou"
type textarea "x"
type textarea "ck 000316 payment amou"
type textarea "x"
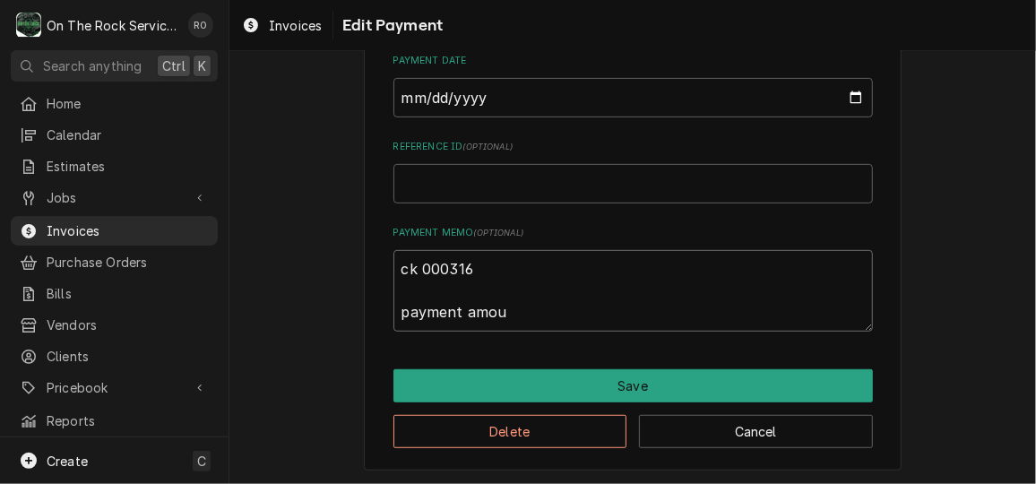
type textarea "ck 000316 payment amoun"
type textarea "x"
type textarea "ck 000316 payment amount"
type textarea "x"
type textarea "ck 000316 payment amount f"
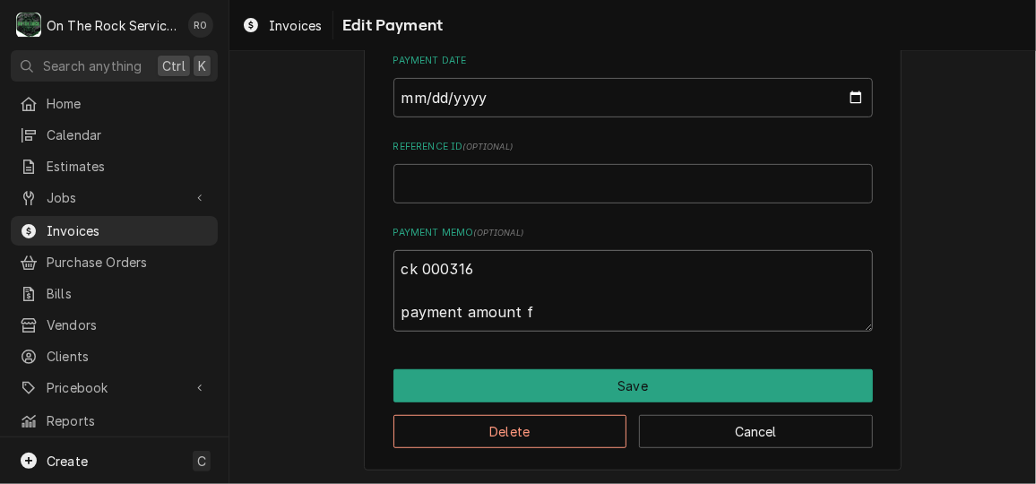
type textarea "x"
type textarea "ck 000316 payment amount"
type textarea "x"
type textarea "ck 000316 payment amount r"
type textarea "x"
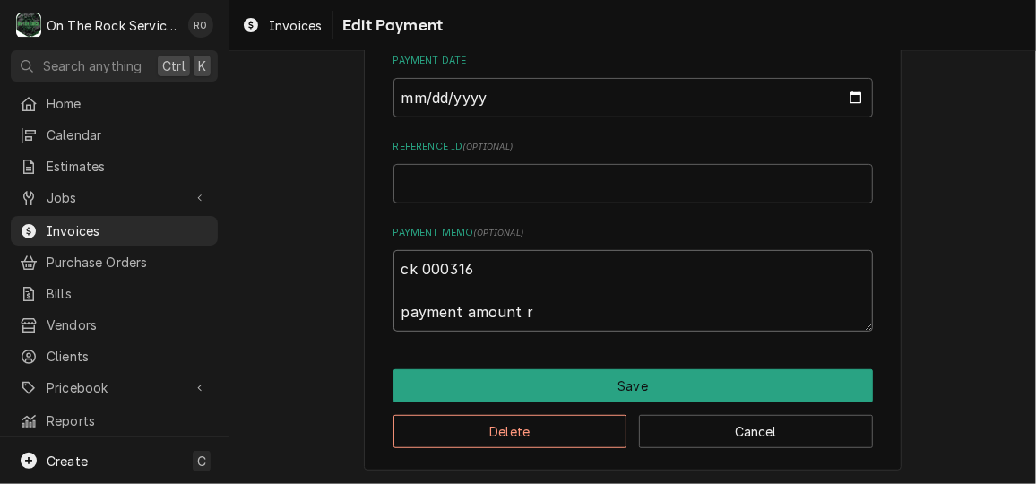
type textarea "ck 000316 payment amount re"
type textarea "x"
type textarea "ck 000316 payment amount ref"
type textarea "x"
type textarea "ck 000316 payment amount refl"
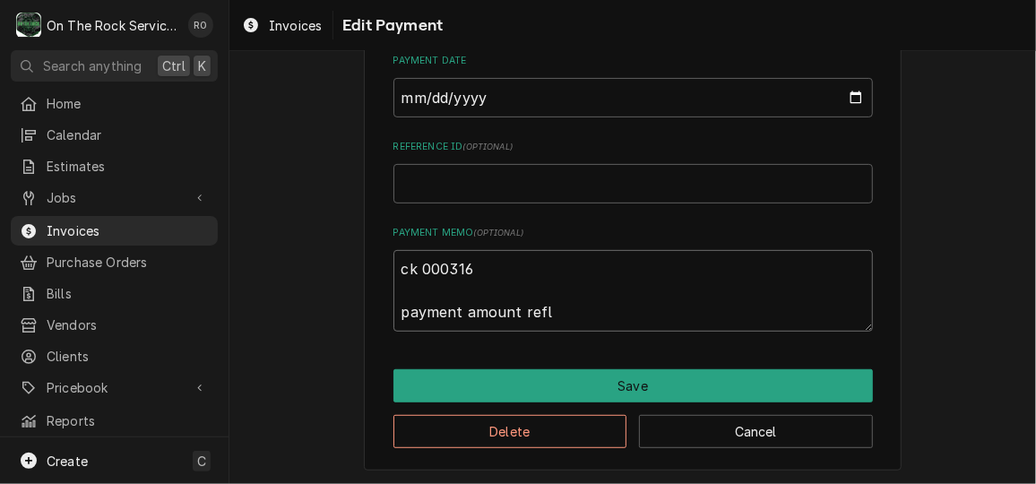
type textarea "x"
type textarea "ck 000316 payment amount refle"
type textarea "x"
type textarea "ck 000316 payment amount reflec"
type textarea "x"
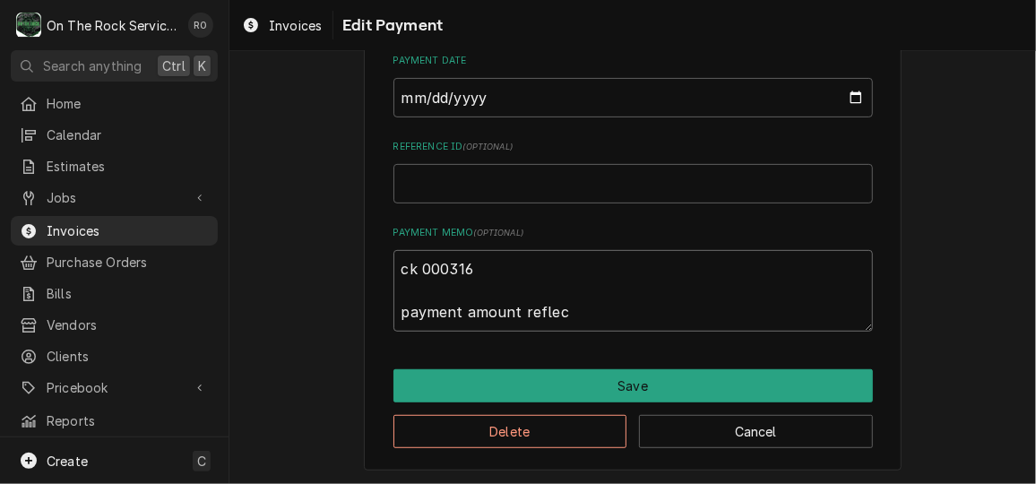
type textarea "ck 000316 payment amount reflect"
type textarea "x"
type textarea "ck 000316 payment amount reflects"
type textarea "x"
type textarea "ck 000316 payment amount reflects"
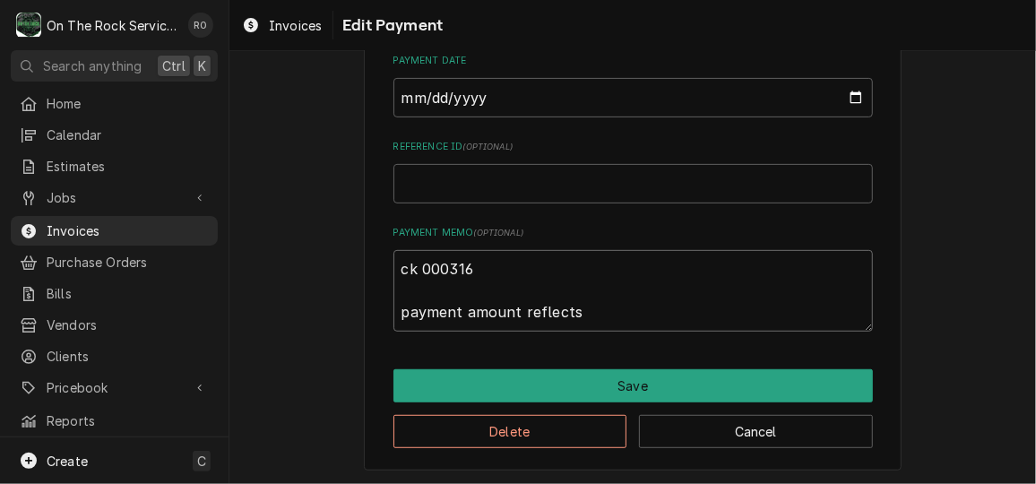
type textarea "x"
type textarea "ck 000316 payment amount reflects t"
type textarea "x"
type textarea "ck 000316 payment amount reflects th"
type textarea "x"
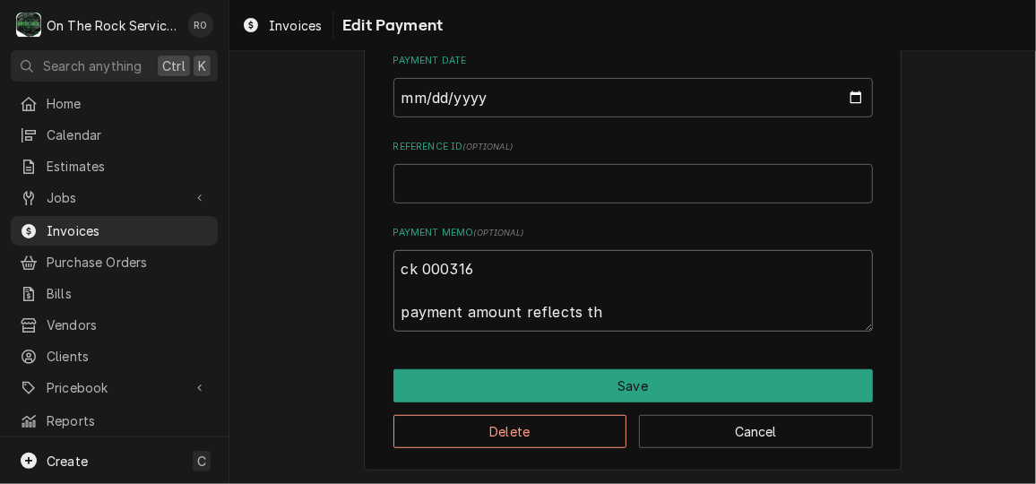
type textarea "ck 000316 payment amount reflects the"
type textarea "x"
type textarea "ck 000316 payment amount reflects the"
type textarea "x"
type textarea "ck 000316 payment amount reflects the s"
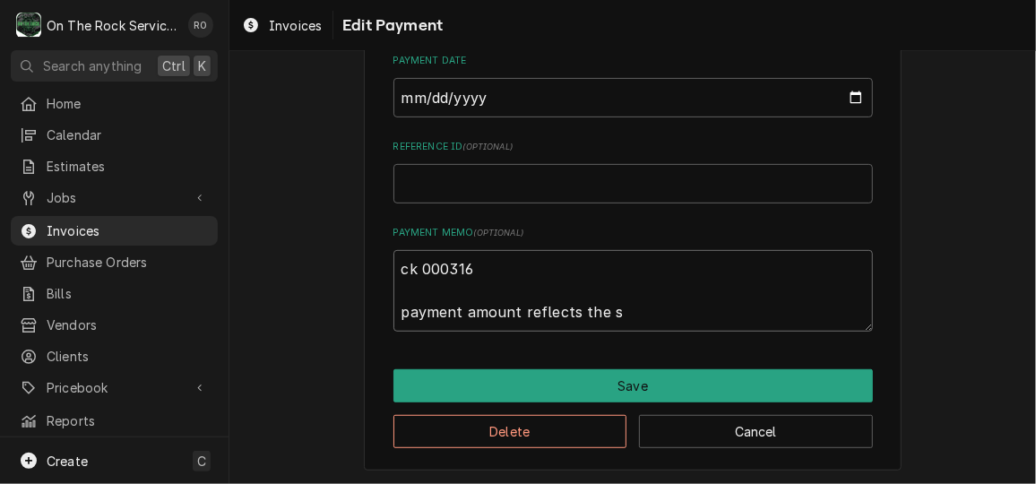
type textarea "x"
type textarea "ck 000316 payment amount reflects the sub"
type textarea "x"
type textarea "ck 000316 payment amount reflects the subt"
type textarea "x"
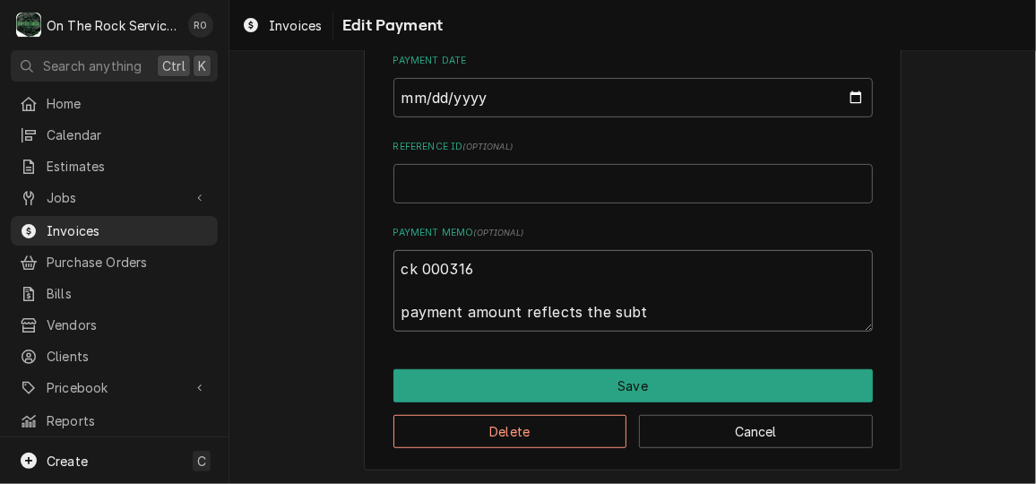
type textarea "ck 000316 payment amount reflects the subta"
type textarea "x"
type textarea "ck 000316 payment amount reflects the subt"
type textarea "x"
type textarea "ck 000316 payment amount reflects the subto"
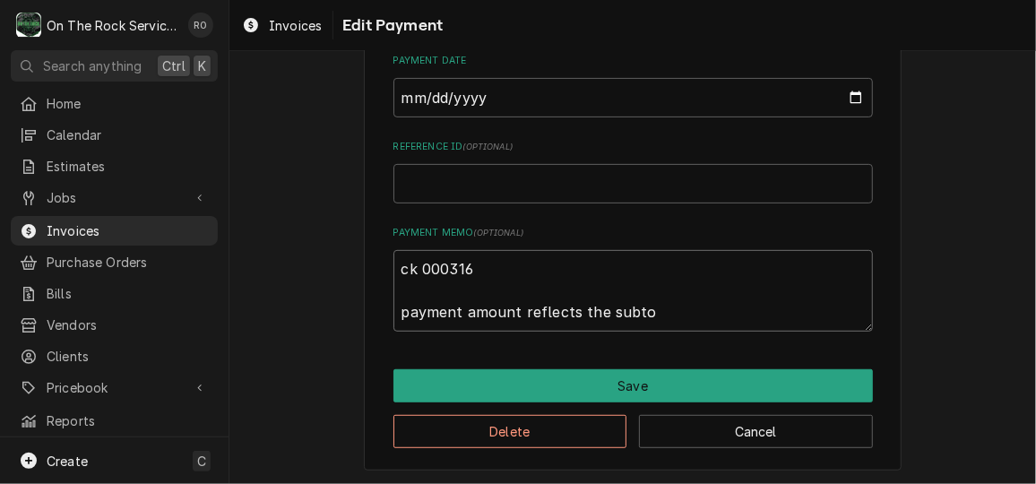
type textarea "x"
type textarea "ck 000316 payment amount reflects the subtot"
type textarea "x"
type textarea "ck 000316 payment amount reflects the subtota"
type textarea "x"
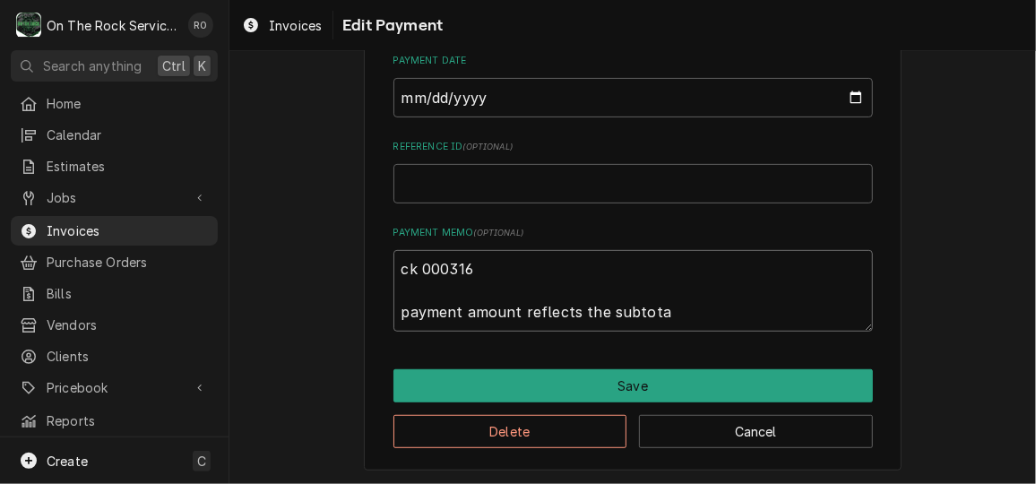
type textarea "ck 000316 payment amount reflects the subtotal"
type textarea "x"
type textarea "ck 000316 payment amount reflects the subtotal"
type textarea "x"
type textarea "ck 000316 payment amount reflects the subtotal a"
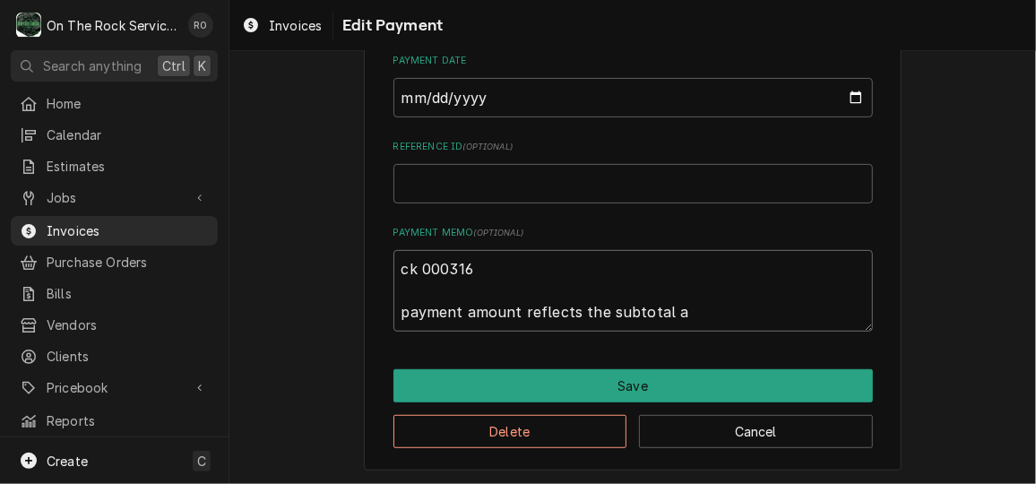
type textarea "x"
type textarea "ck 000316 payment amount reflects the subtotal amo"
type textarea "x"
type textarea "ck 000316 payment amount reflects the subtotal amou"
type textarea "x"
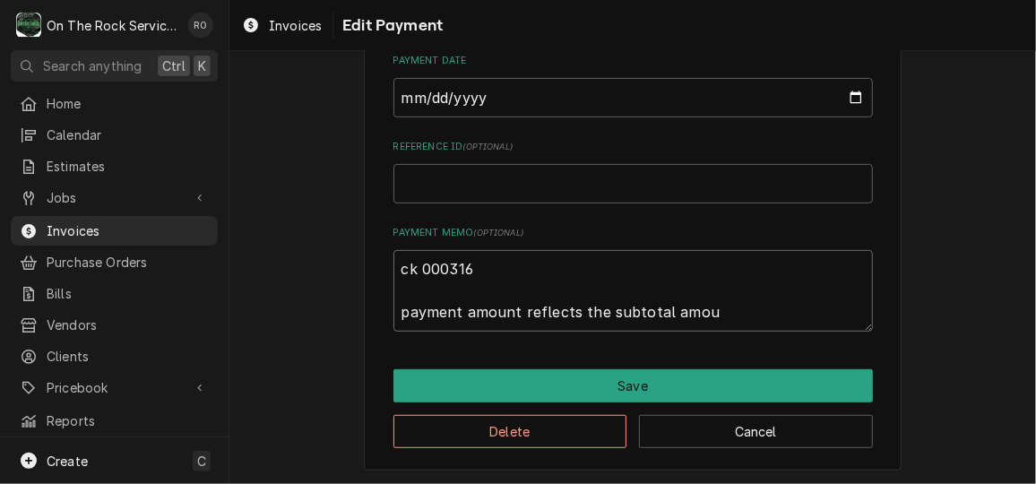
type textarea "ck 000316 payment amount reflects the subtotal amoun"
type textarea "x"
type textarea "ck 000316 payment amount reflects the subtotal amount"
type textarea "x"
type textarea "ck 000316 payment amount reflects the subtotal amount"
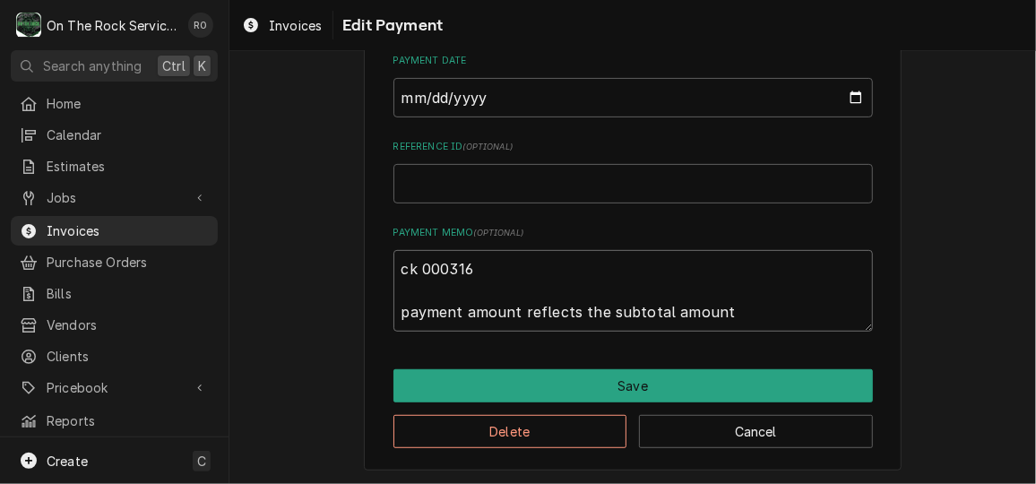
type textarea "x"
type textarea "ck 000316 payment amount reflects the subtotal amount o"
type textarea "x"
type textarea "ck 000316 payment amount reflects the subtotal amount on"
type textarea "x"
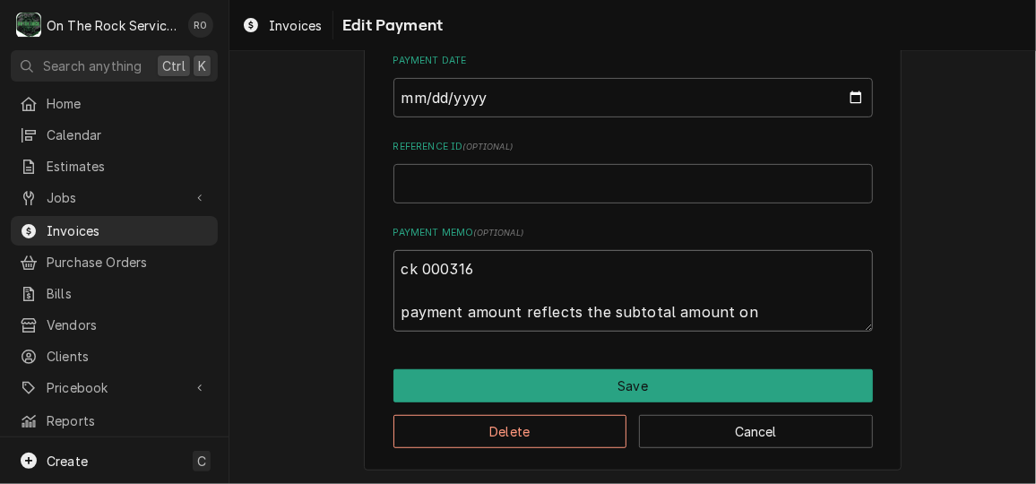
type textarea "ck 000316 payment amount reflects the subtotal amount onl"
type textarea "x"
type textarea "ck 000316 payment amount reflects the subtotal amount only"
type textarea "x"
type textarea "ck 000316 payment amount reflects the subtotal amount only."
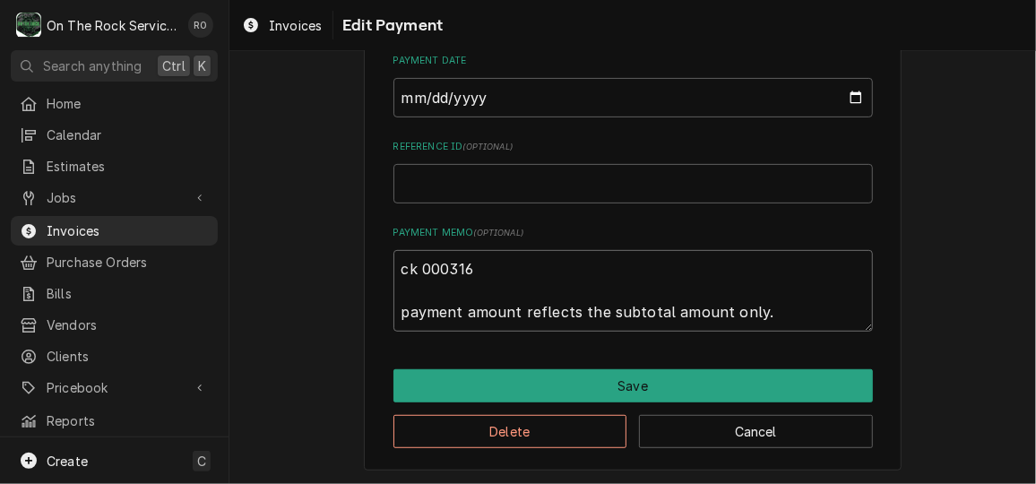
type textarea "x"
type textarea "ck 000316 payment amount reflects the subtotal amount only."
type textarea "x"
type textarea "ck 000316 payment amount reflects the subtotal amount only. t"
type textarea "x"
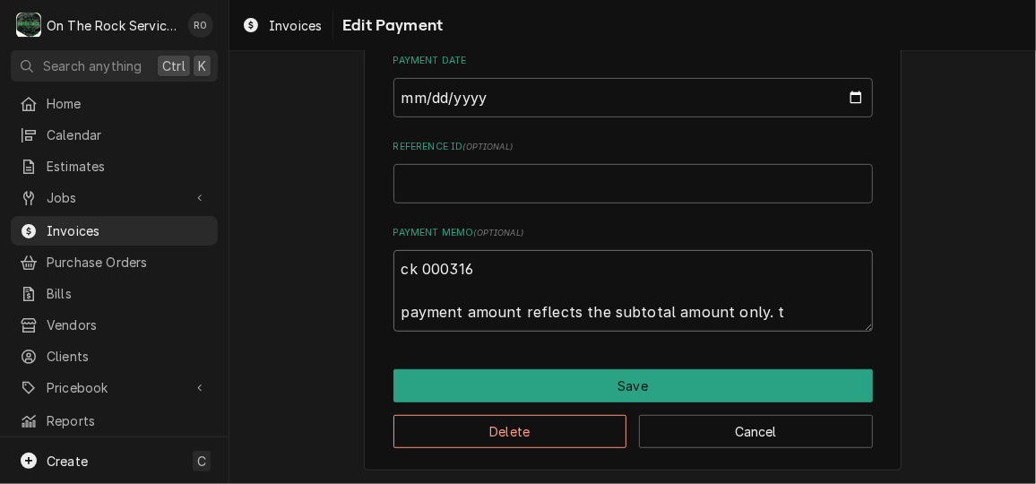
type textarea "ck 000316 payment amount reflects the subtotal amount only. ta"
type textarea "x"
type textarea "ck 000316 payment amount reflects the subtotal amount only. t"
type textarea "x"
type textarea "ck 000316 payment amount reflects the subtotal amount only. ta"
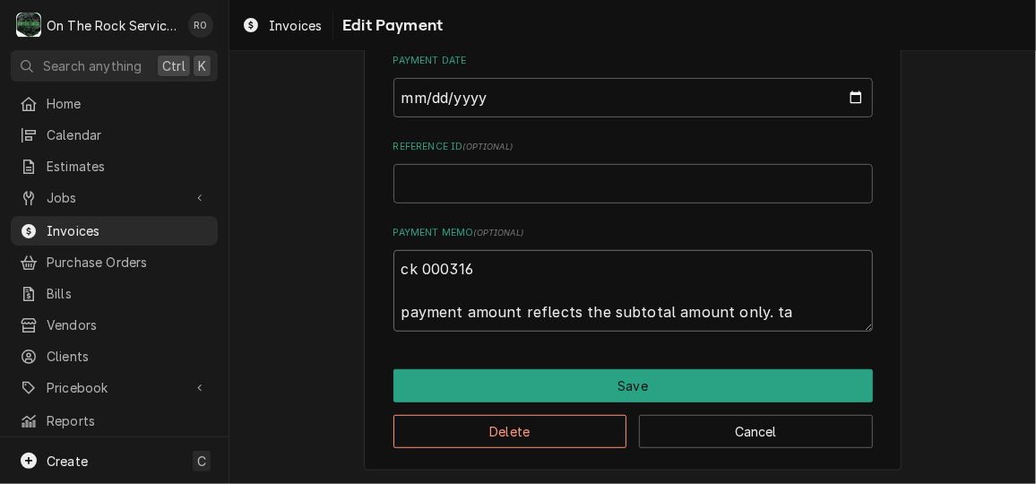
type textarea "x"
type textarea "ck 000316 payment amount reflects the subtotal amount only. tax"
type textarea "x"
type textarea "ck 000316 payment amount reflects the subtotal amount only. tax"
type textarea "x"
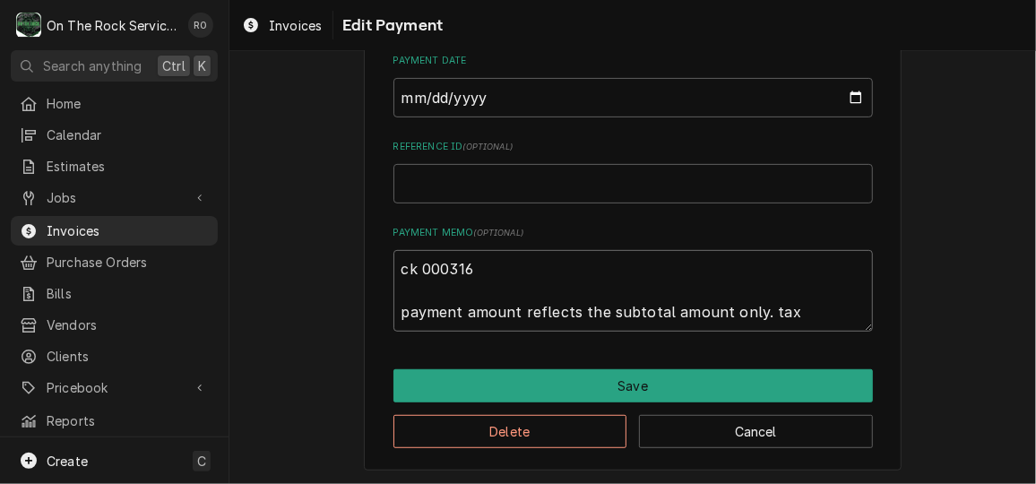
type textarea "ck 000316 payment amount reflects the subtotal amount only. tax n"
type textarea "x"
type textarea "ck 000316 payment amount reflects the subtotal amount only. tax ne"
type textarea "x"
type textarea "ck 000316 payment amount reflects the subtotal amount only. tax nee"
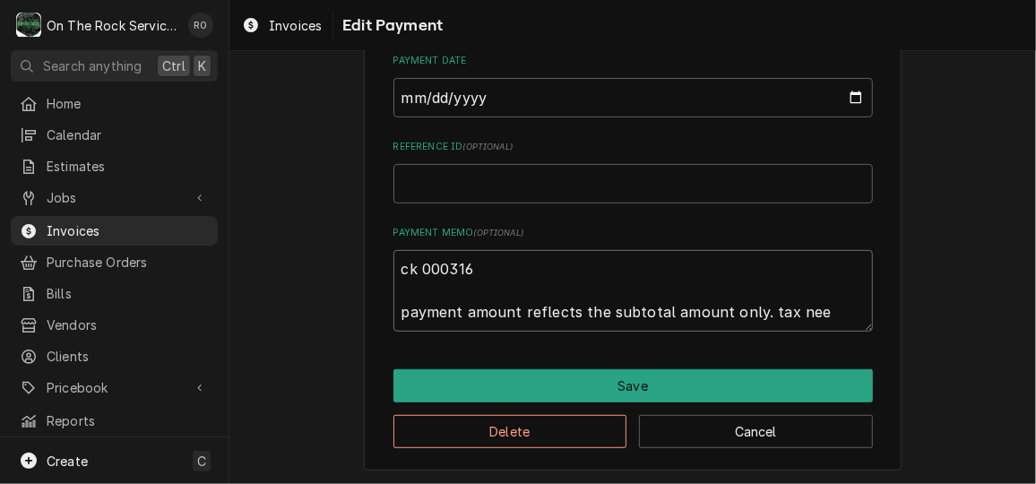
type textarea "x"
type textarea "ck 000316 payment amount reflects the subtotal amount only. tax ne"
type textarea "x"
type textarea "ck 000316 payment amount reflects the subtotal amount only. tax n"
type textarea "x"
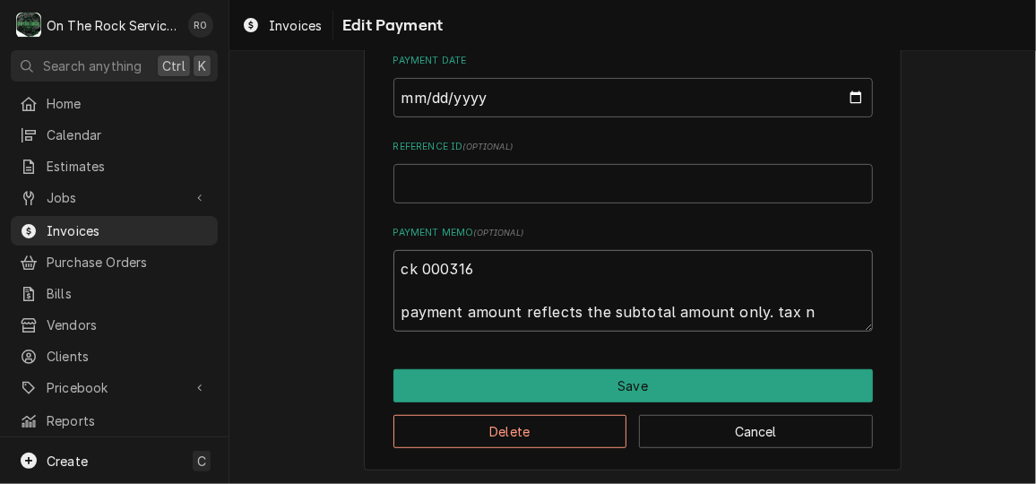
type textarea "ck 000316 payment amount reflects the subtotal amount only. tax"
type textarea "x"
type textarea "ck 000316 payment amount reflects the subtotal amount only. tax"
type textarea "x"
type textarea "ck 000316 payment amount reflects the subtotal amount only. t"
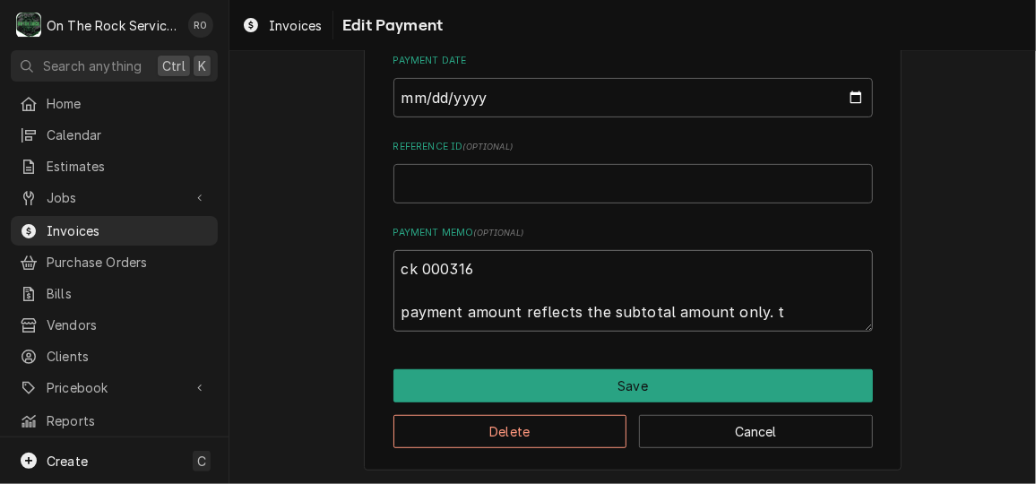
type textarea "x"
type textarea "ck 000316 payment amount reflects the subtotal amount only."
type textarea "x"
type textarea "ck 000316 payment amount reflects the subtotal amount only."
type textarea "x"
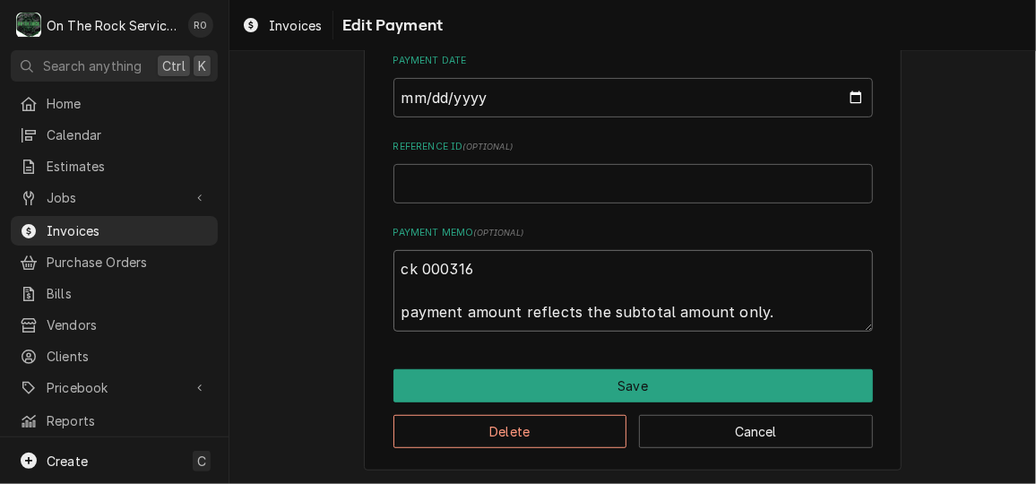
type textarea "ck 000316 payment amount reflects the subtotal amount only."
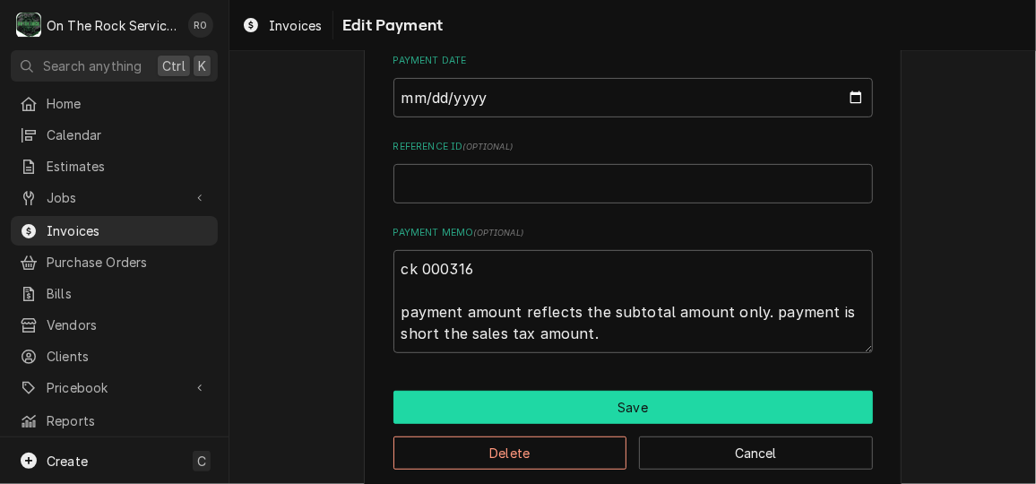
click at [754, 394] on button "Save" at bounding box center [632, 407] width 479 height 33
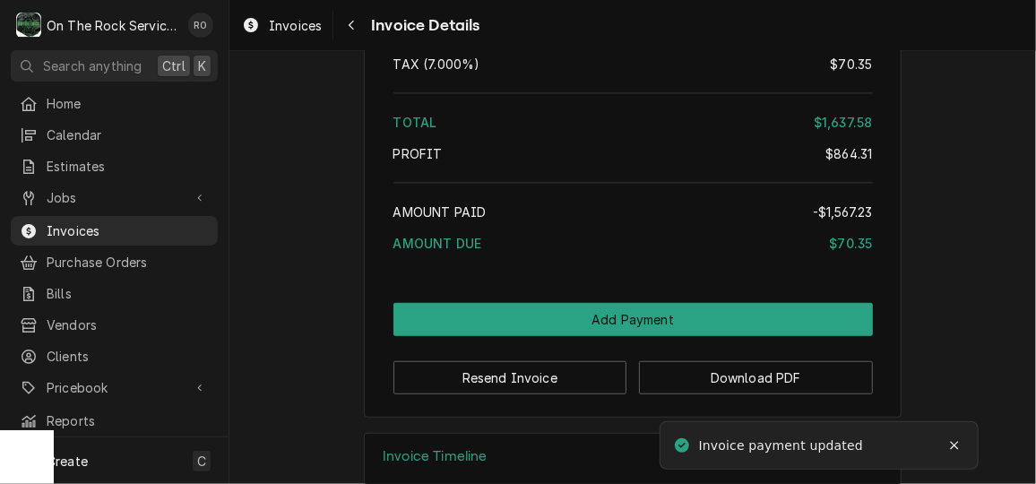
scroll to position [3340, 0]
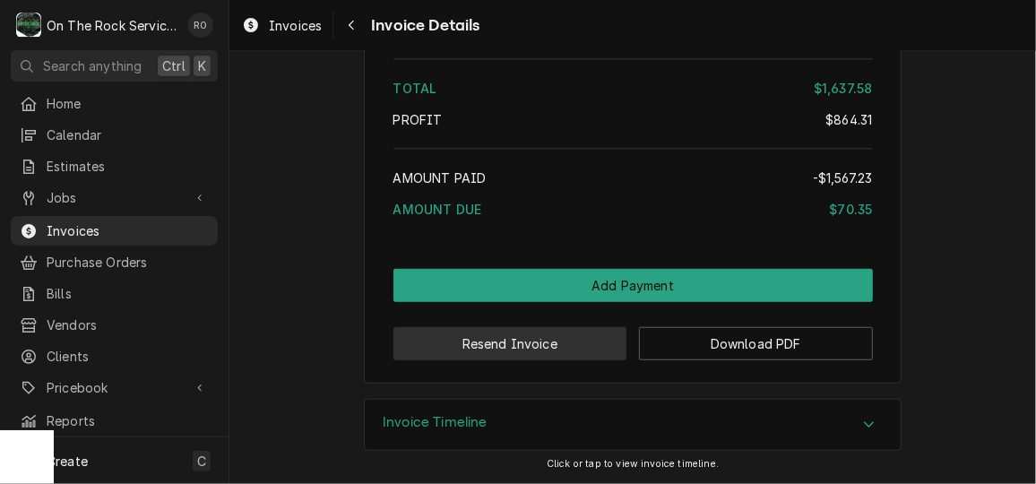
click at [582, 348] on button "Resend Invoice" at bounding box center [510, 343] width 234 height 33
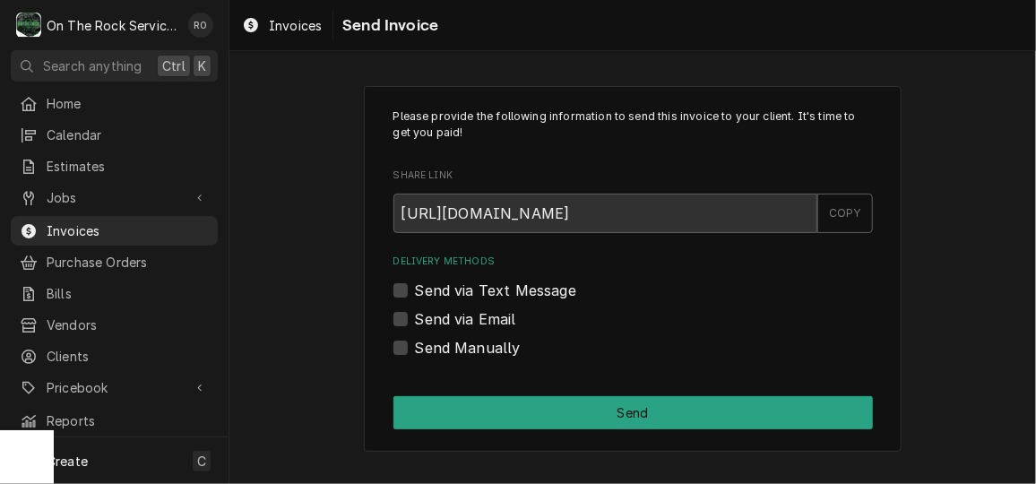
click at [487, 319] on label "Send via Email" at bounding box center [465, 319] width 101 height 22
click at [487, 319] on input "Send via Email" at bounding box center [654, 327] width 479 height 39
checkbox input "true"
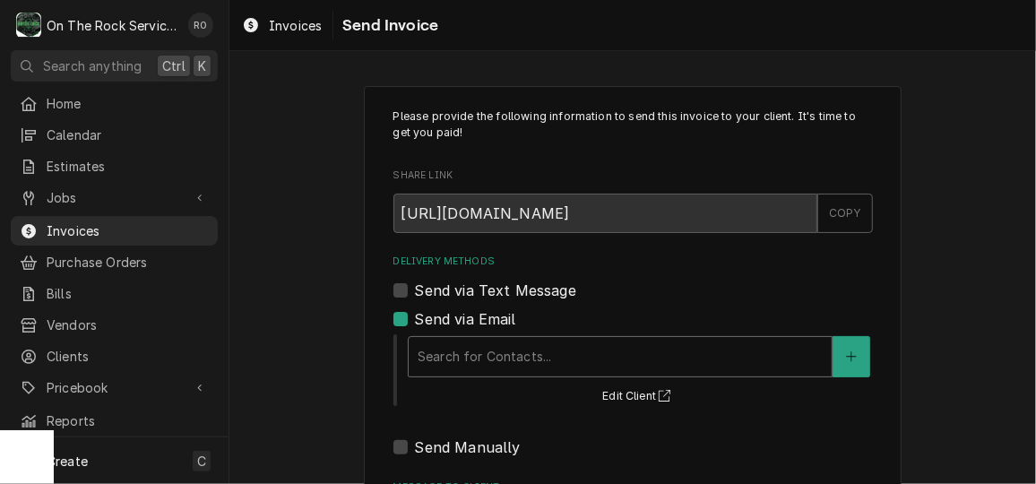
click at [507, 341] on div "Delivery Methods" at bounding box center [620, 356] width 405 height 32
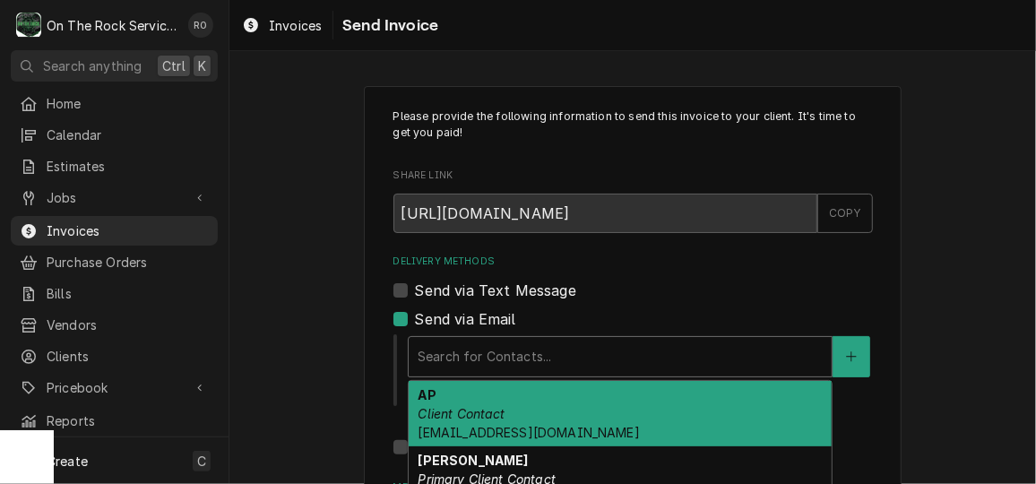
click at [518, 421] on div "AP Client Contact AP@YBBRANDS.COM" at bounding box center [620, 413] width 423 height 65
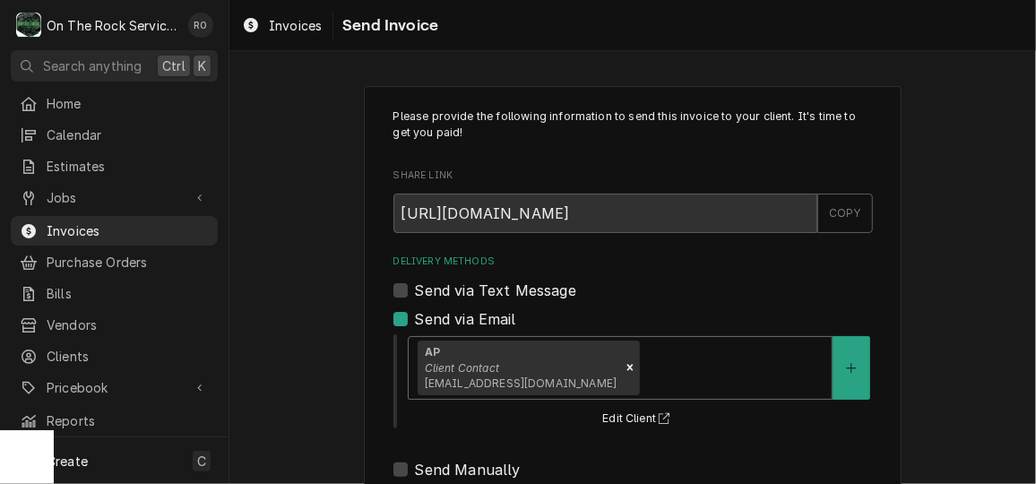
scroll to position [233, 0]
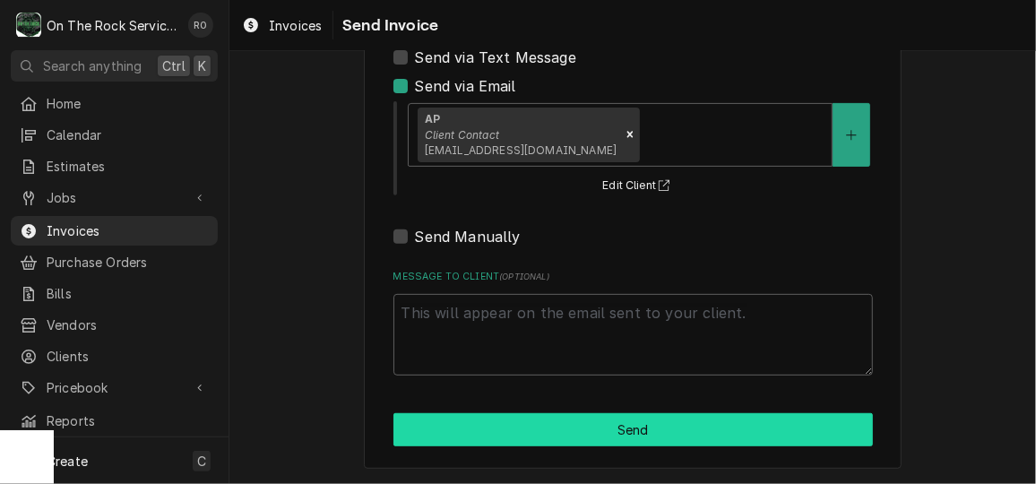
click at [521, 432] on button "Send" at bounding box center [632, 429] width 479 height 33
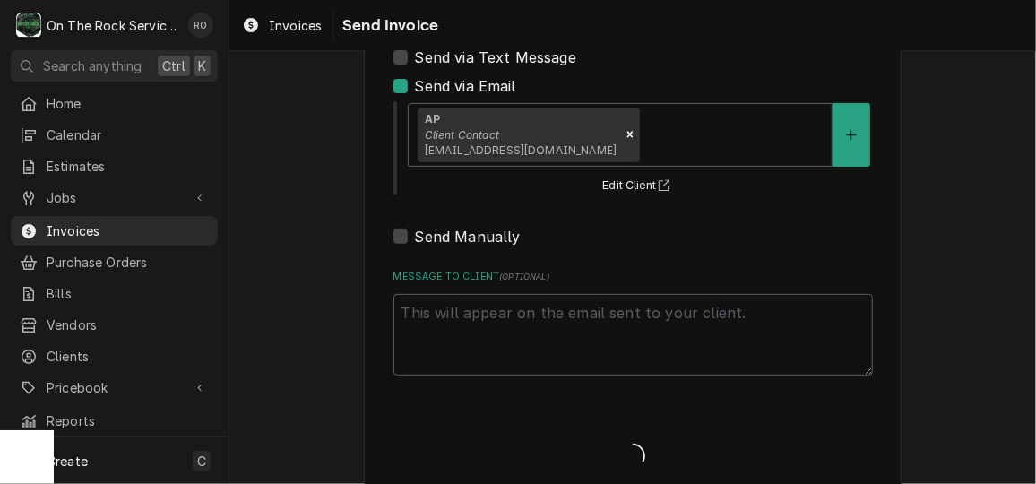
type textarea "x"
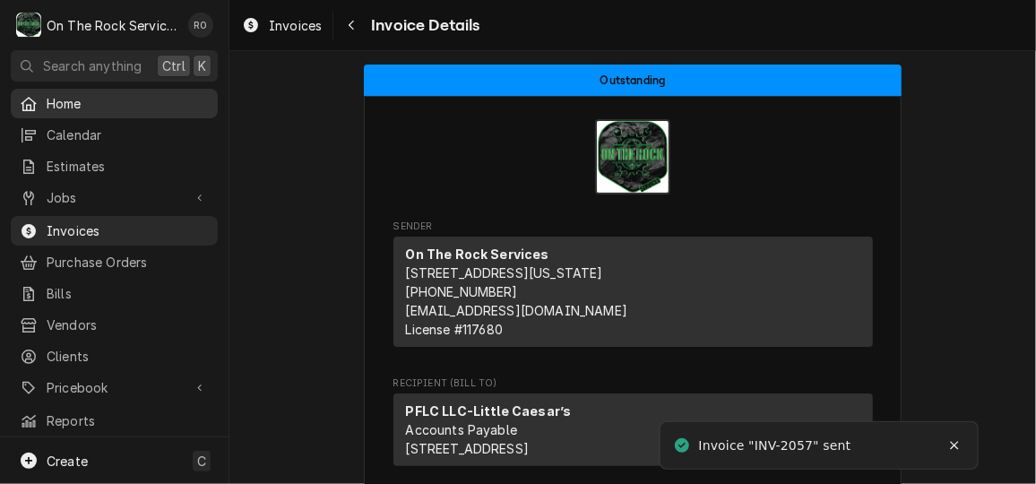
click at [138, 100] on span "Home" at bounding box center [128, 103] width 162 height 19
